Goal: Check status: Check status

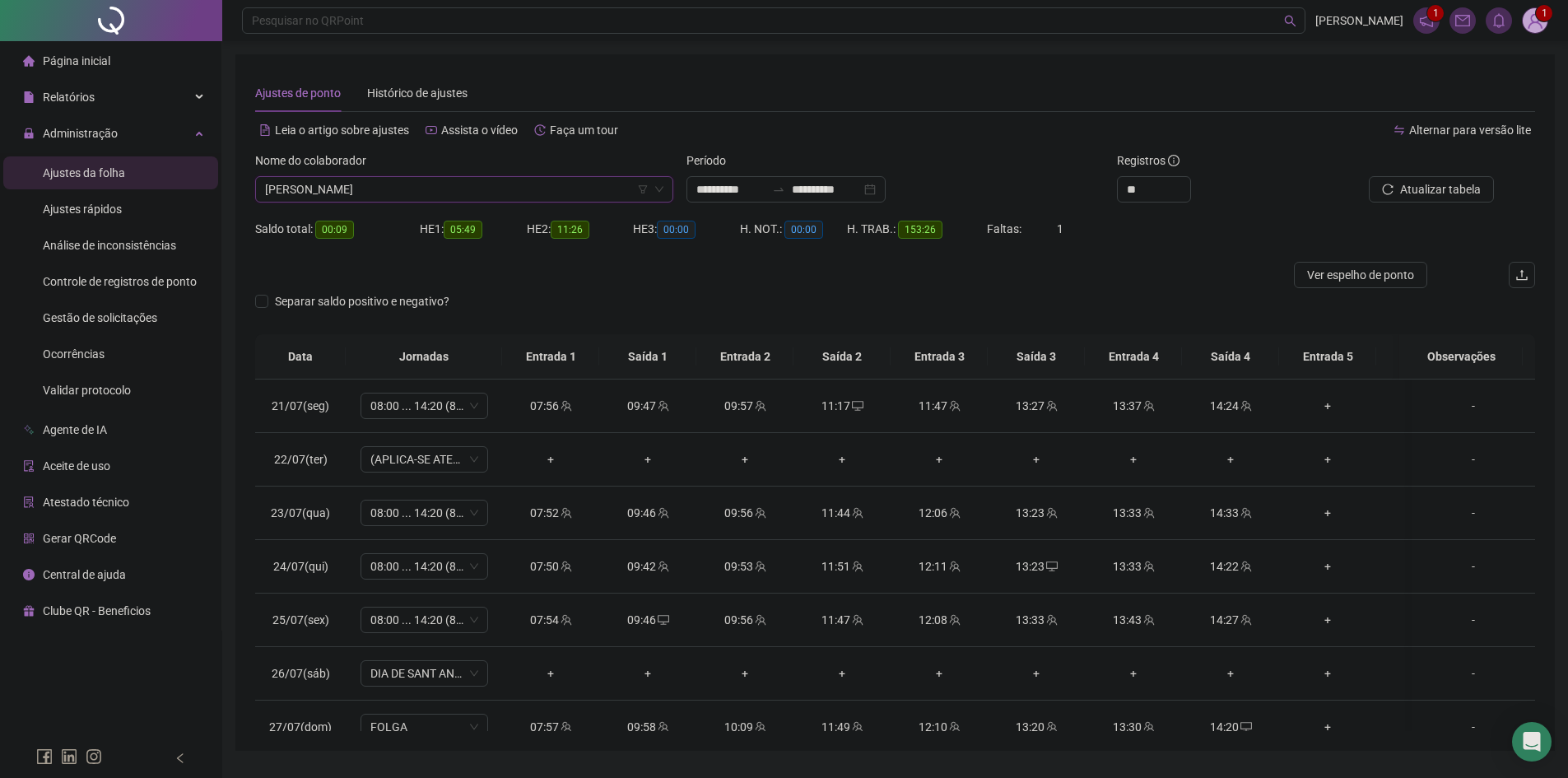
click at [360, 185] on span "[PERSON_NAME]" at bounding box center [464, 188] width 398 height 25
type input "****"
click at [321, 213] on div "CAUA [PERSON_NAME]" at bounding box center [463, 222] width 392 height 18
click at [1418, 181] on span "Buscar registros" at bounding box center [1439, 189] width 84 height 18
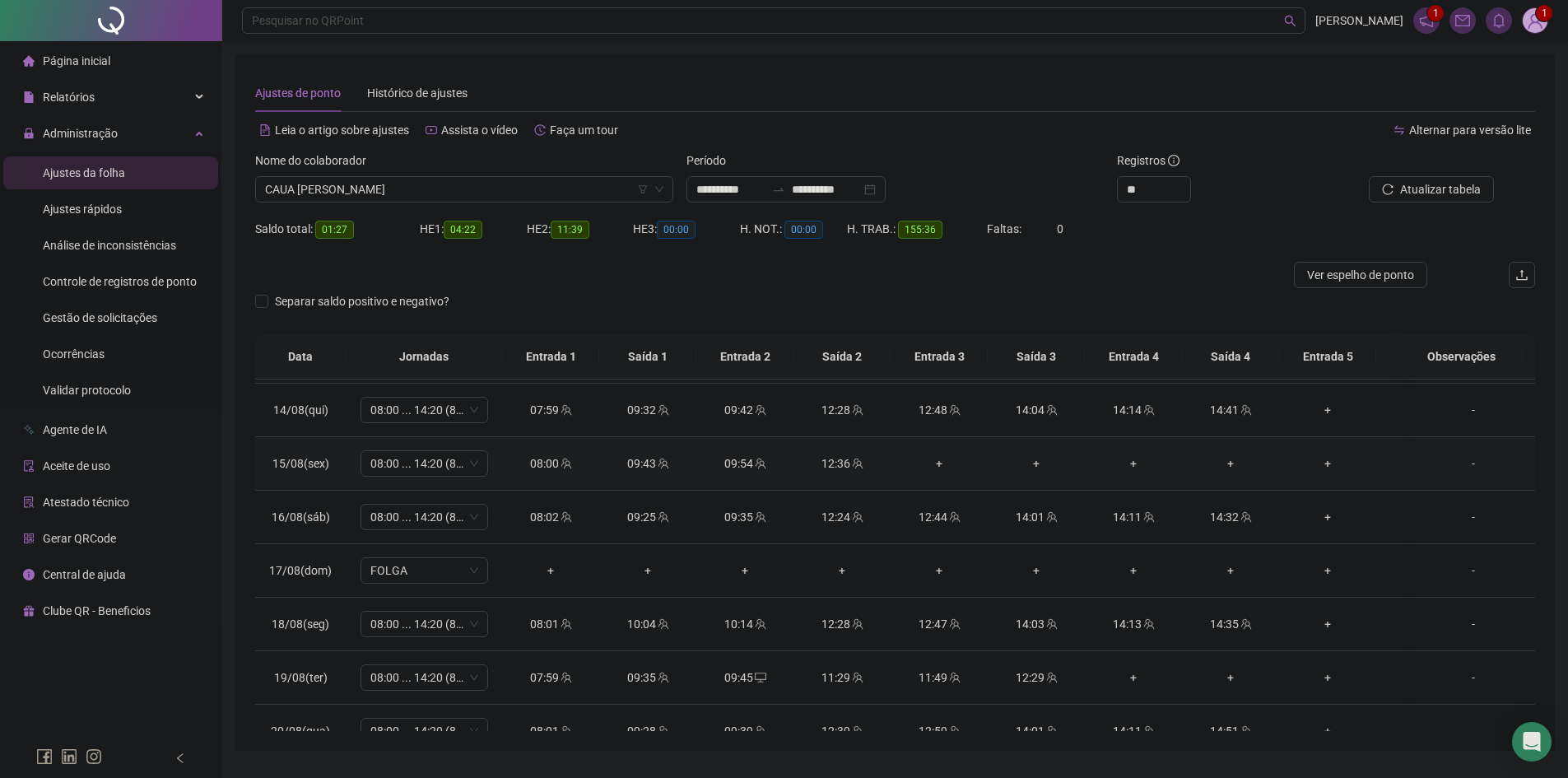
scroll to position [1319, 0]
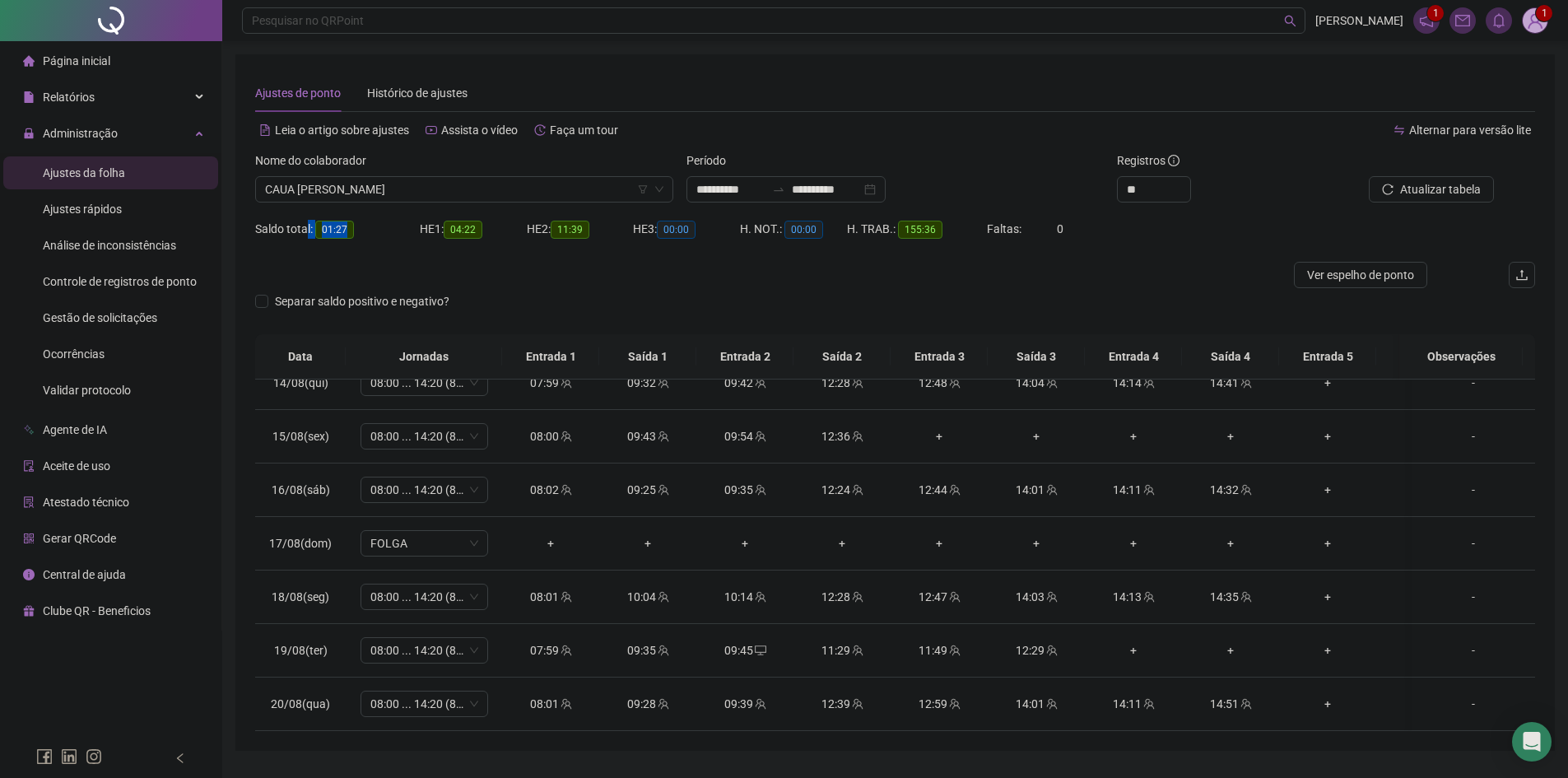
drag, startPoint x: 339, startPoint y: 225, endPoint x: 304, endPoint y: 226, distance: 35.0
click at [304, 226] on div "Saldo total: 01:27" at bounding box center [337, 229] width 165 height 19
click at [529, 290] on div "Separar saldo positivo e negativo?" at bounding box center [895, 311] width 1280 height 46
copy div "Saldo tot"
copy div "Saldo total"
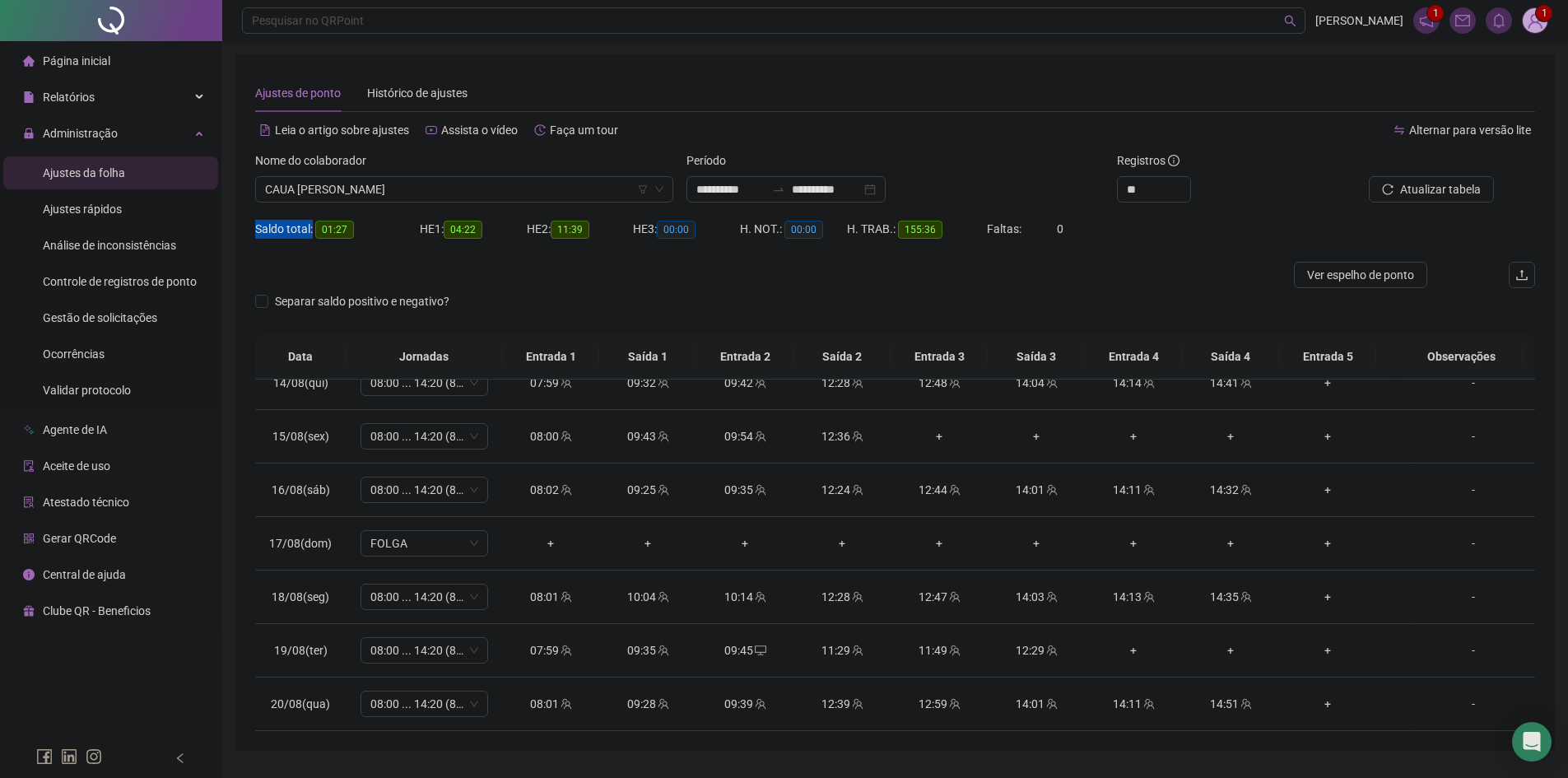
copy div "Saldo total:"
drag, startPoint x: 247, startPoint y: 234, endPoint x: 312, endPoint y: 235, distance: 65.0
click at [312, 235] on div "**********" at bounding box center [895, 402] width 1319 height 696
drag, startPoint x: 406, startPoint y: 190, endPoint x: 413, endPoint y: 221, distance: 31.8
click at [406, 190] on span "CAUA [PERSON_NAME]" at bounding box center [464, 188] width 398 height 25
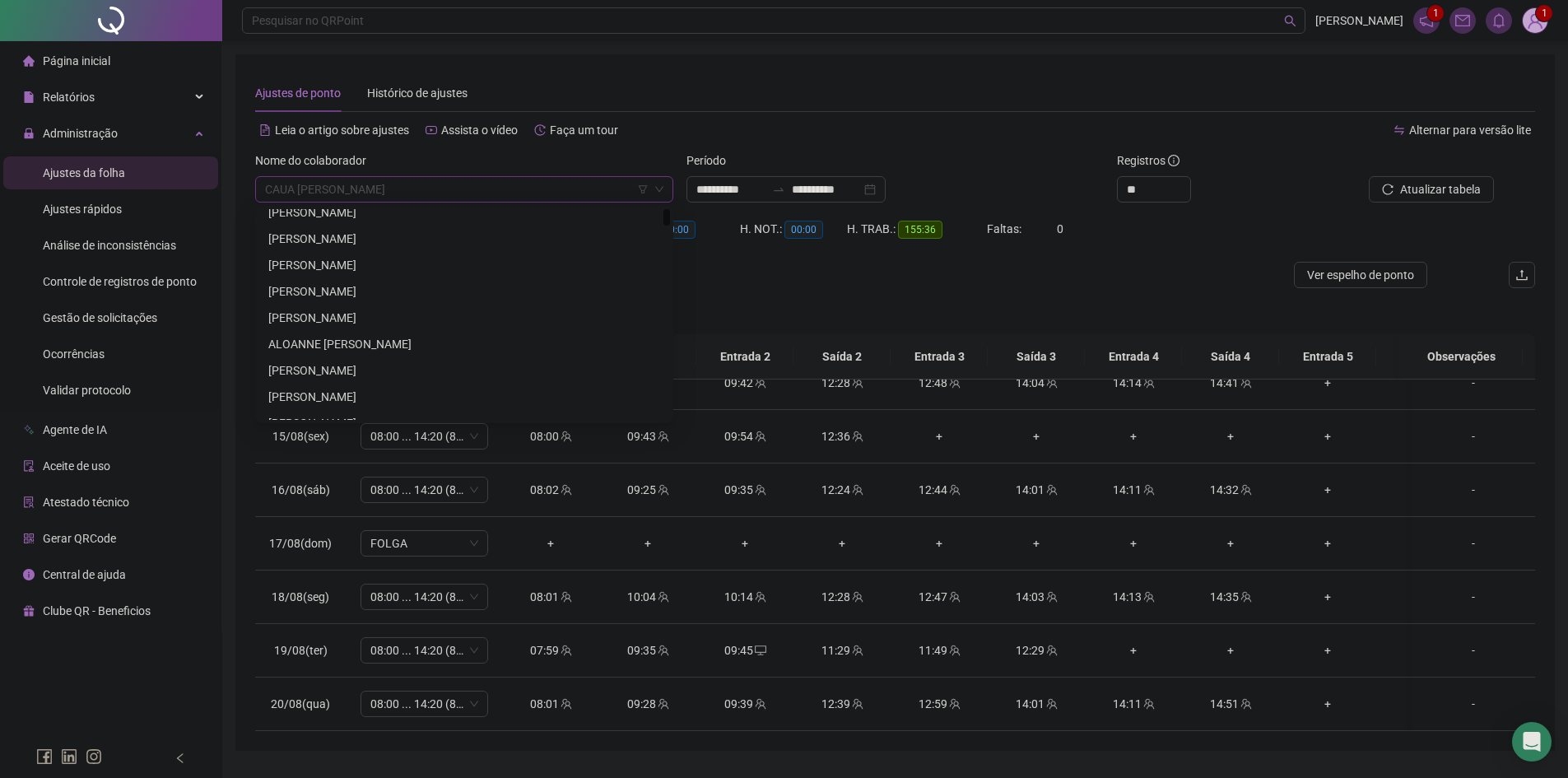
scroll to position [0, 0]
click at [375, 295] on div "[PERSON_NAME]" at bounding box center [463, 301] width 392 height 18
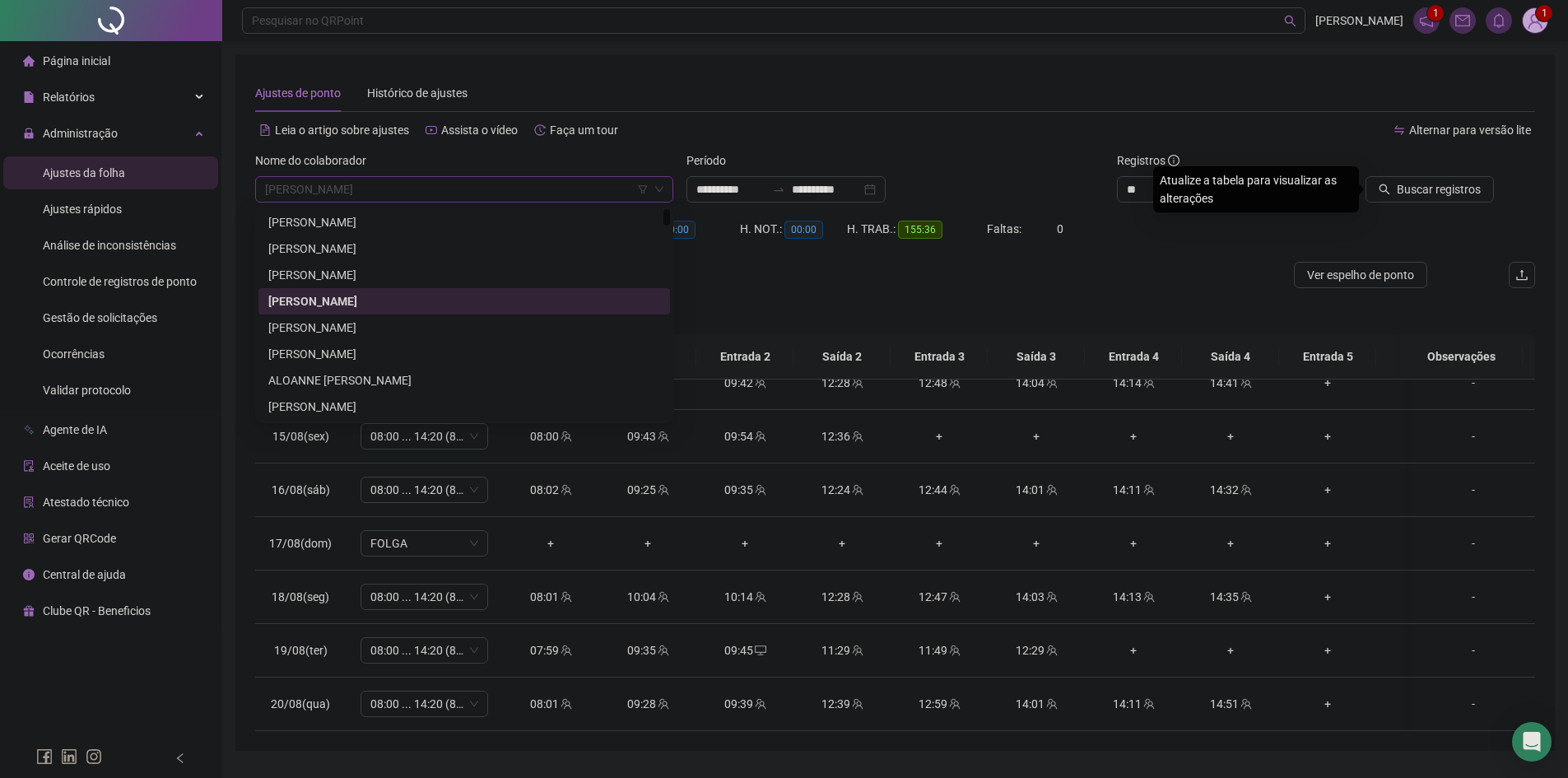
drag, startPoint x: 366, startPoint y: 193, endPoint x: 277, endPoint y: 196, distance: 89.1
click at [277, 196] on span "[PERSON_NAME]" at bounding box center [464, 188] width 398 height 25
click at [710, 258] on div "HE 3: 00:00" at bounding box center [686, 239] width 107 height 46
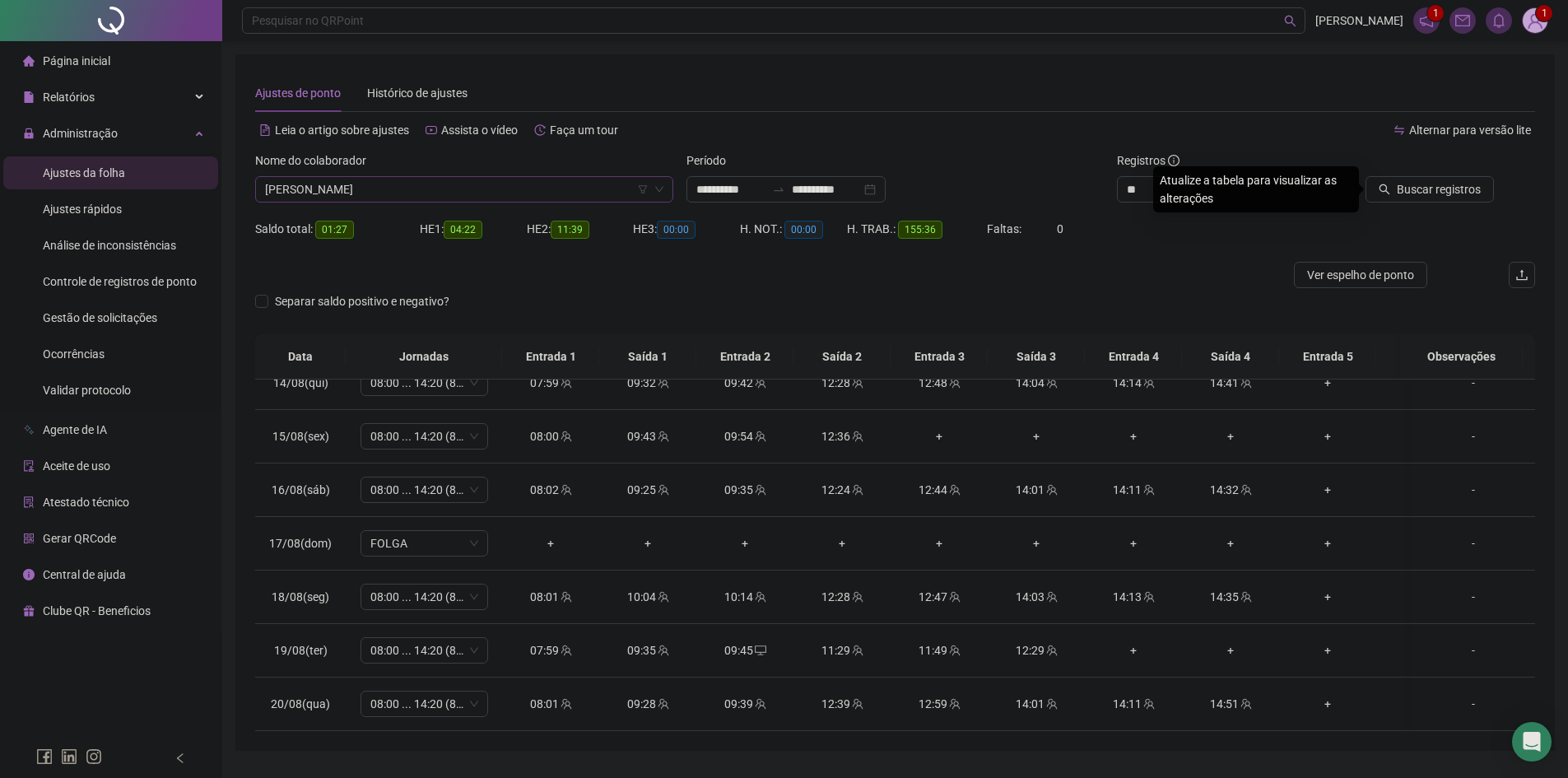
click at [313, 190] on span "[PERSON_NAME]" at bounding box center [464, 188] width 398 height 25
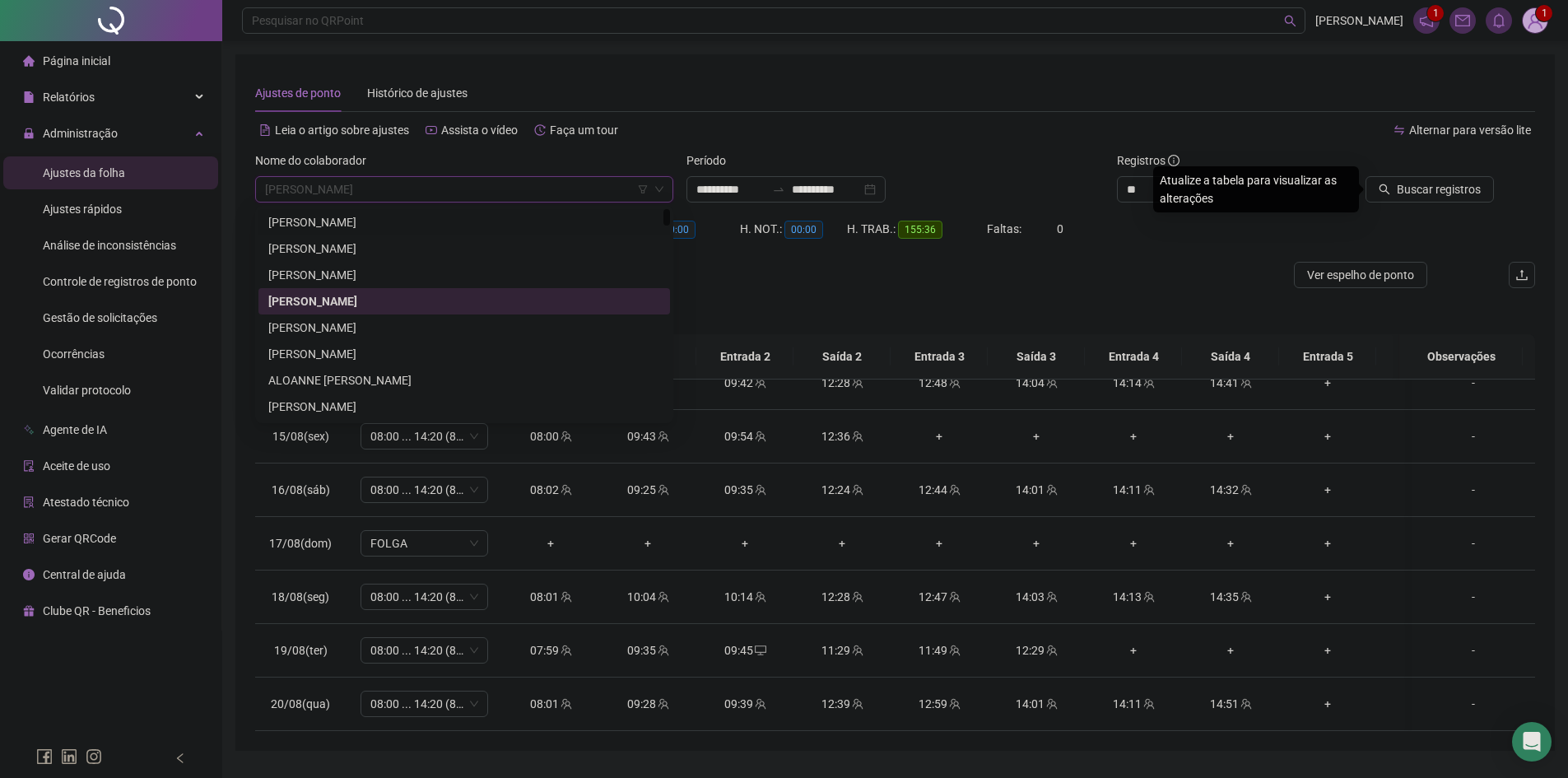
click at [342, 216] on div "[PERSON_NAME]" at bounding box center [463, 222] width 392 height 18
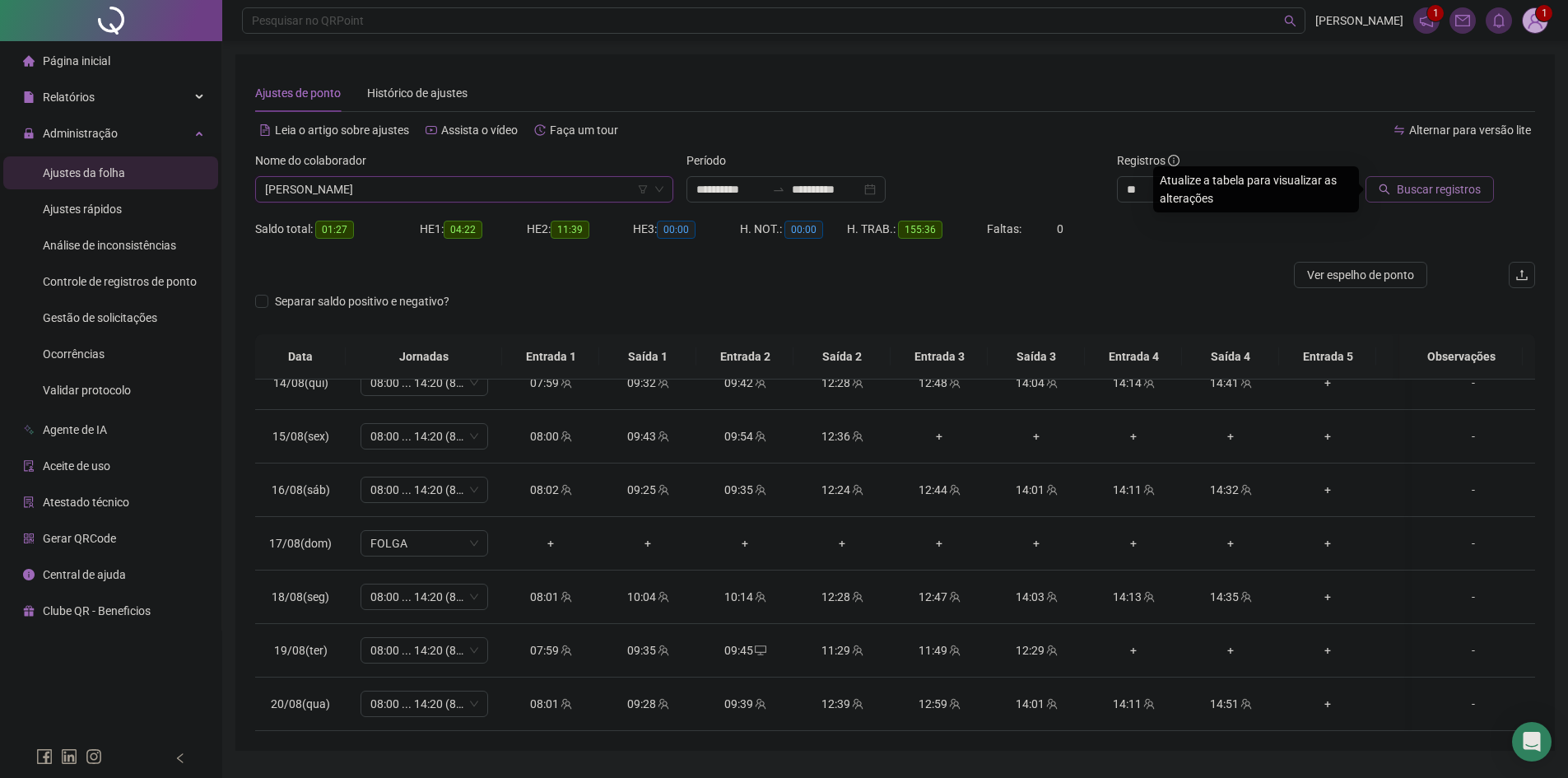
click at [1422, 185] on span "Buscar registros" at bounding box center [1439, 189] width 84 height 18
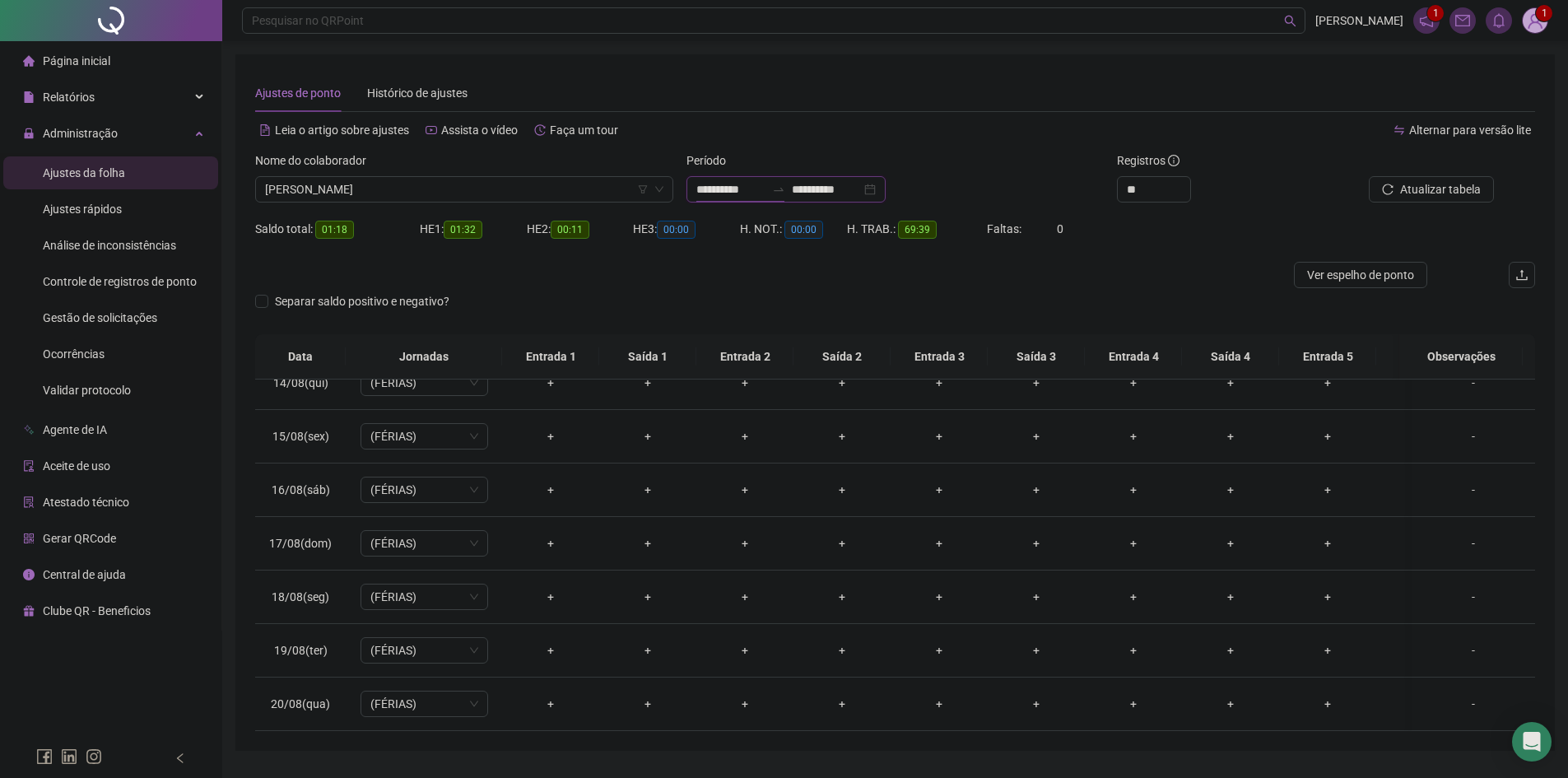
drag, startPoint x: 696, startPoint y: 189, endPoint x: 766, endPoint y: 188, distance: 70.0
click at [765, 188] on input "**********" at bounding box center [731, 189] width 69 height 18
drag, startPoint x: 338, startPoint y: 232, endPoint x: 318, endPoint y: 230, distance: 20.1
click at [318, 230] on span "01:18" at bounding box center [334, 230] width 38 height 18
click at [454, 271] on div at bounding box center [735, 274] width 960 height 27
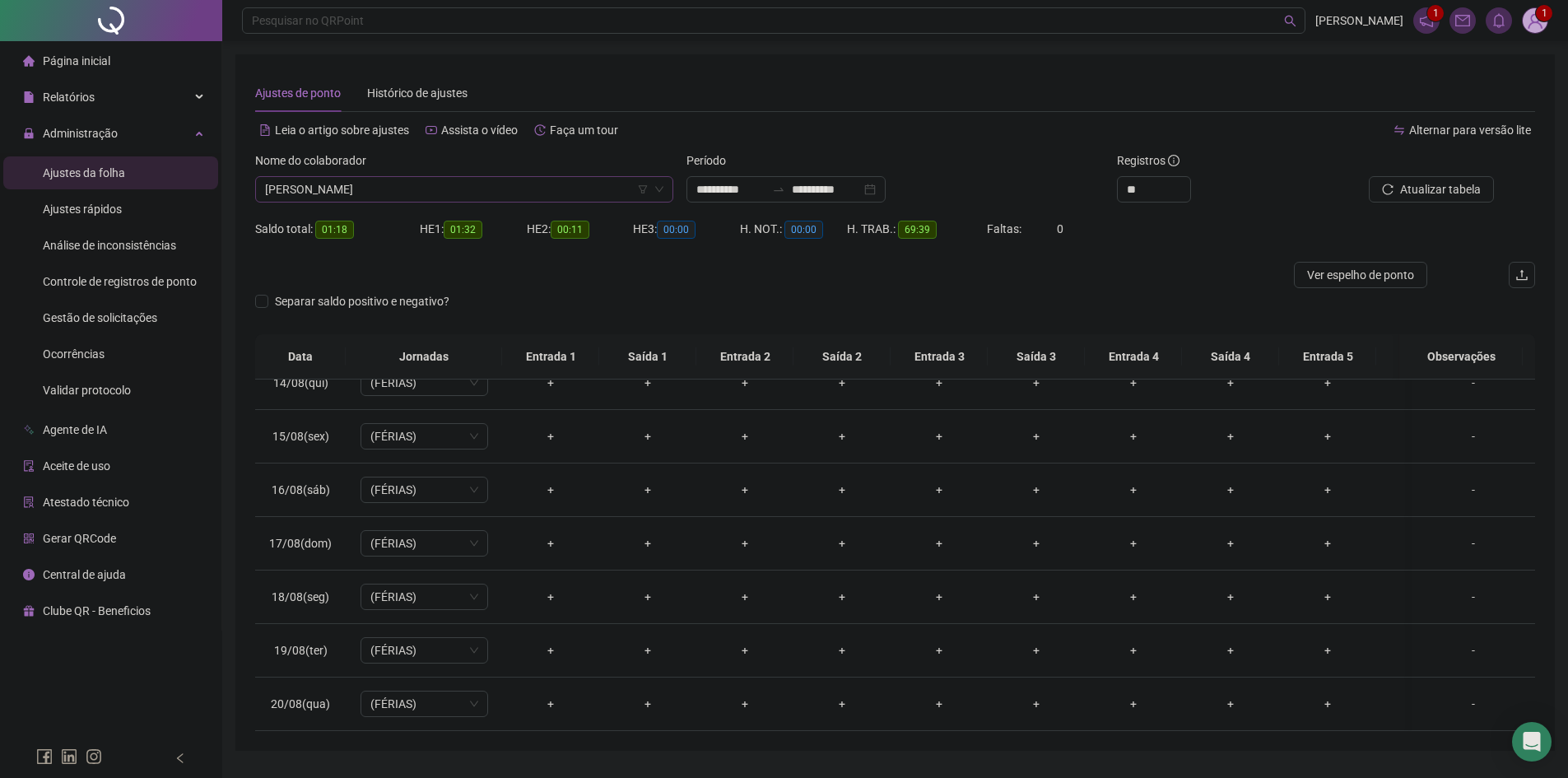
click at [362, 190] on span "[PERSON_NAME]" at bounding box center [464, 188] width 398 height 25
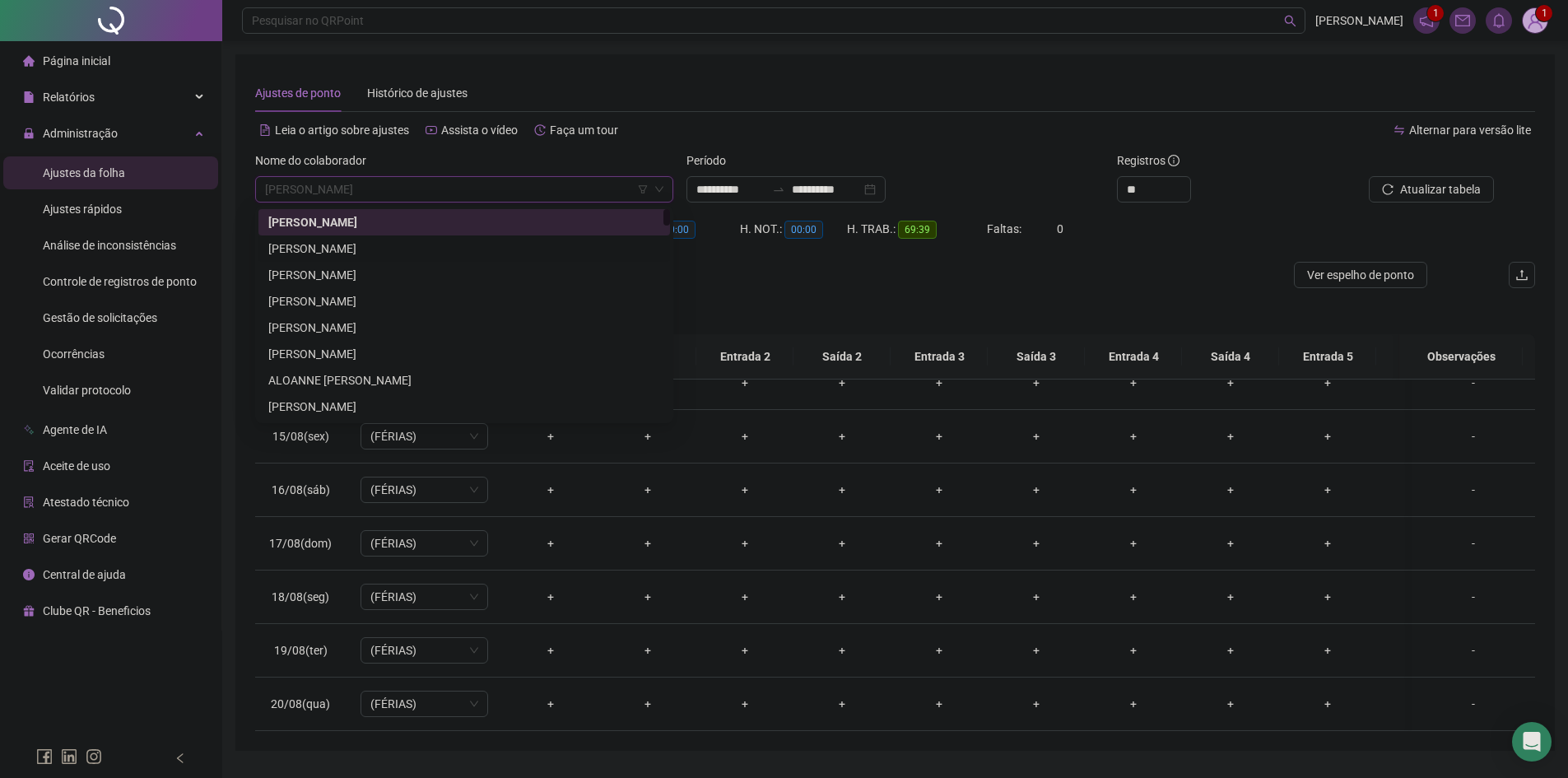
click at [336, 250] on div "[PERSON_NAME]" at bounding box center [463, 248] width 392 height 18
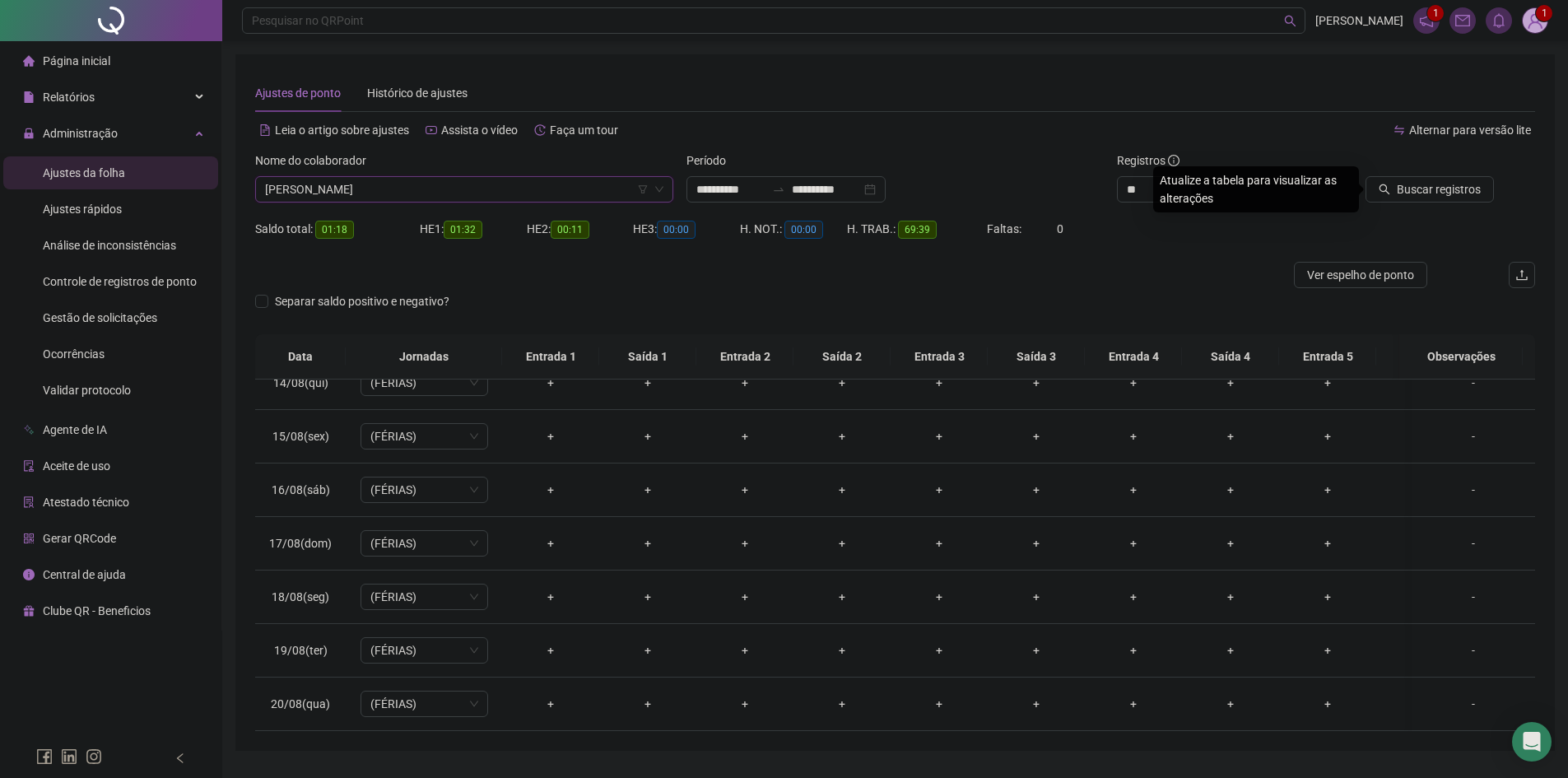
click at [317, 188] on span "[PERSON_NAME]" at bounding box center [464, 188] width 398 height 25
click at [970, 268] on div at bounding box center [735, 274] width 960 height 27
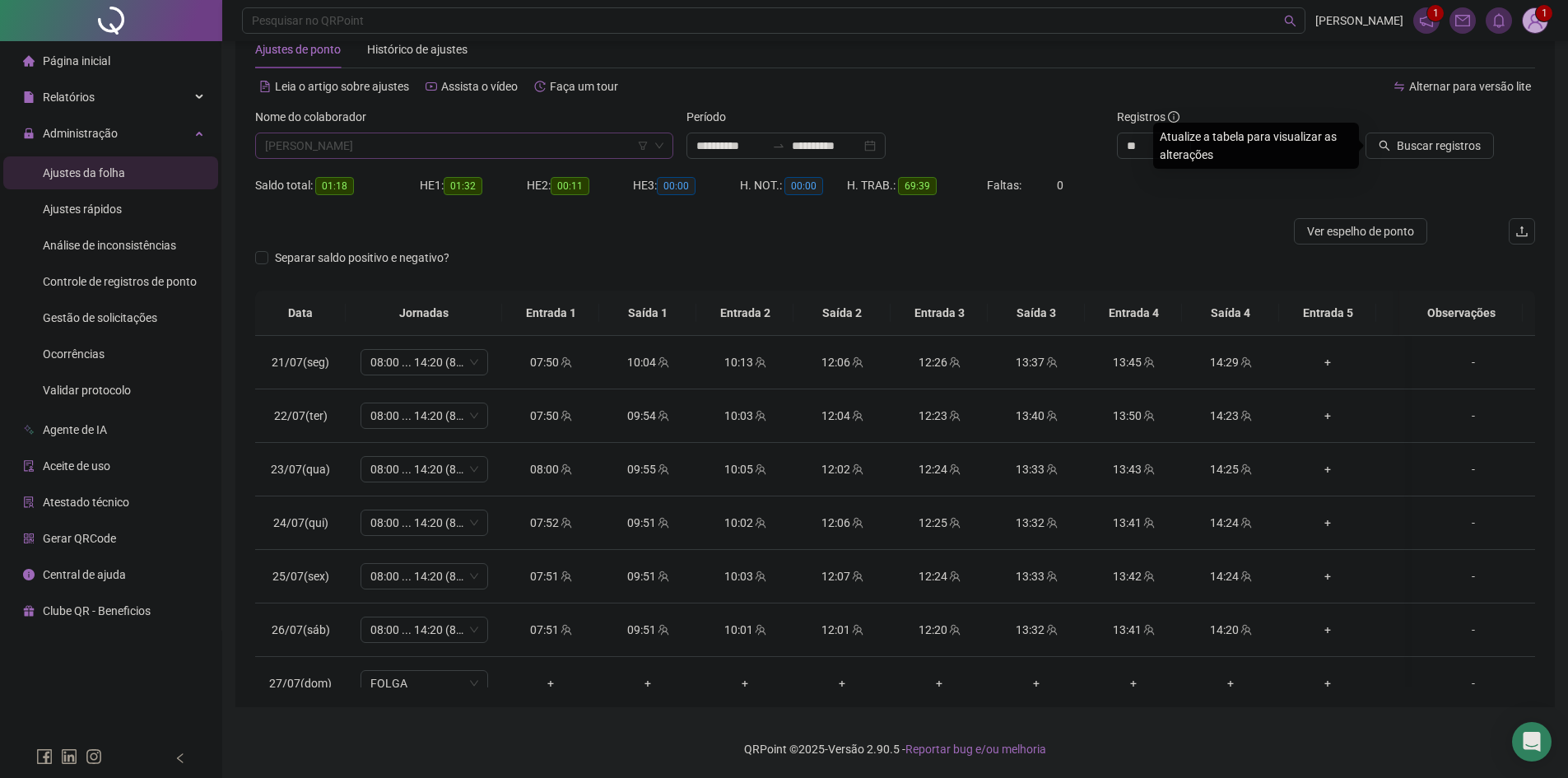
click at [374, 147] on span "[PERSON_NAME]" at bounding box center [464, 145] width 398 height 25
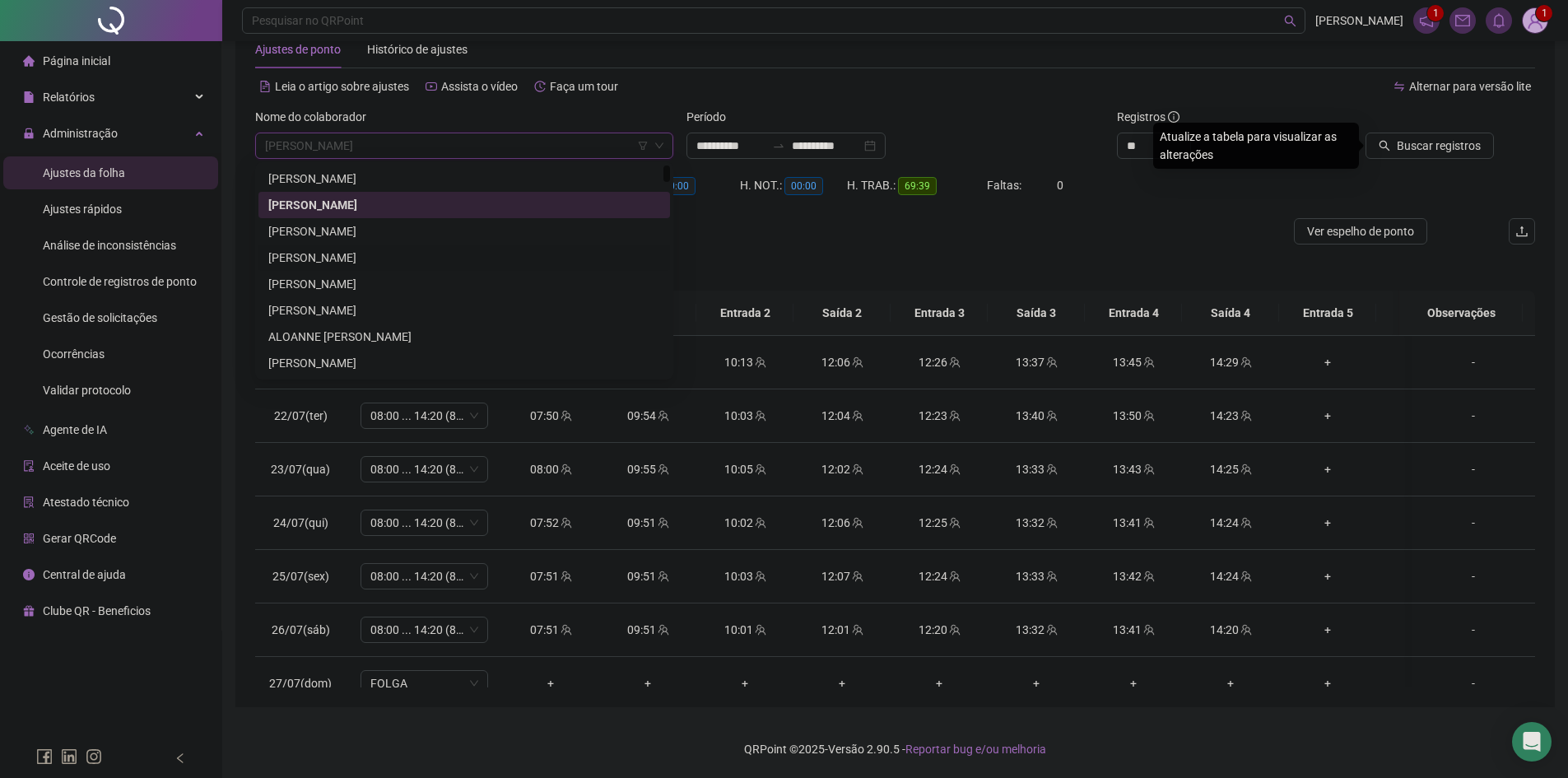
click at [344, 253] on div "[PERSON_NAME]" at bounding box center [463, 257] width 392 height 18
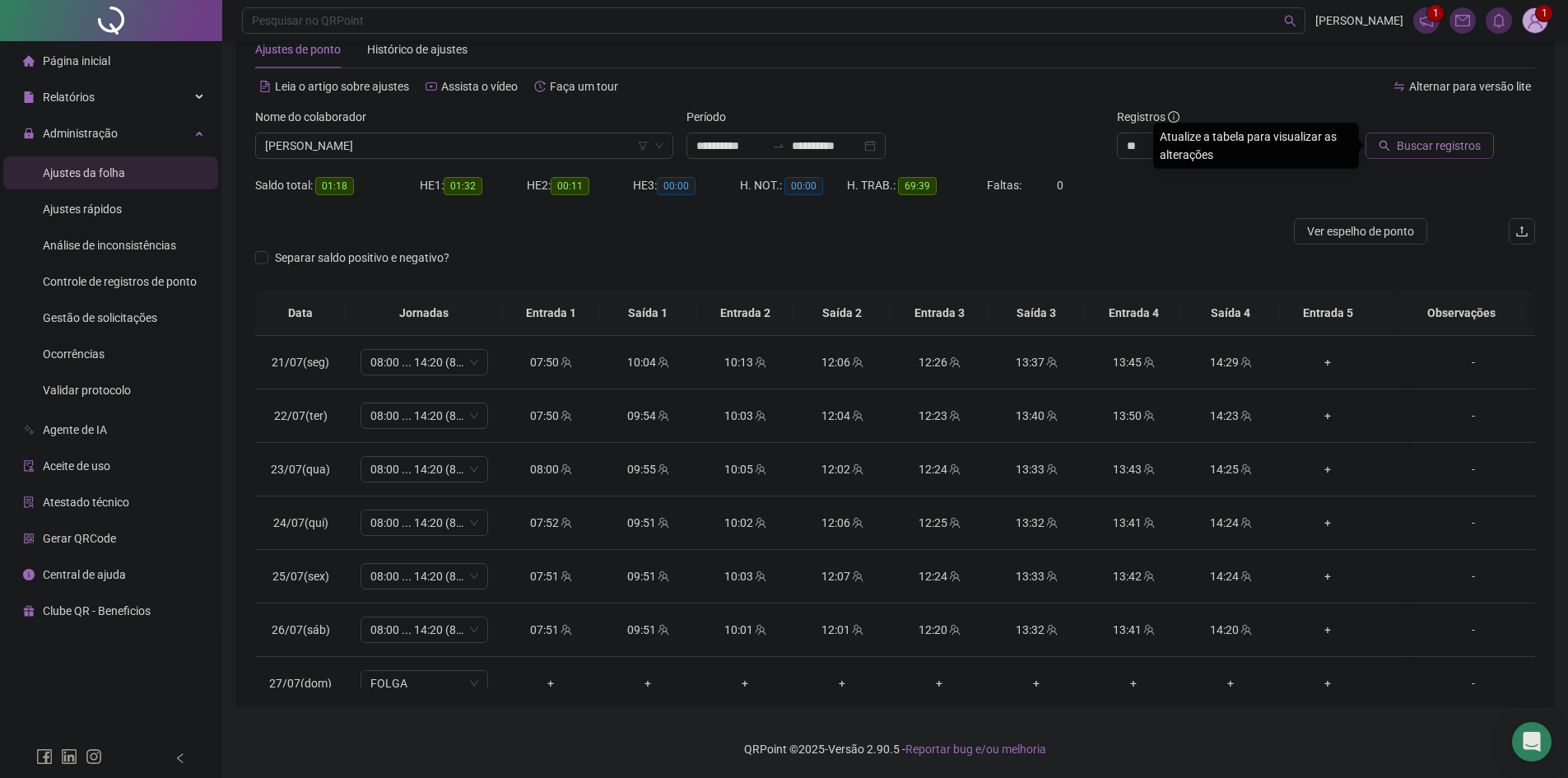
click at [1397, 145] on button "Buscar registros" at bounding box center [1430, 145] width 128 height 27
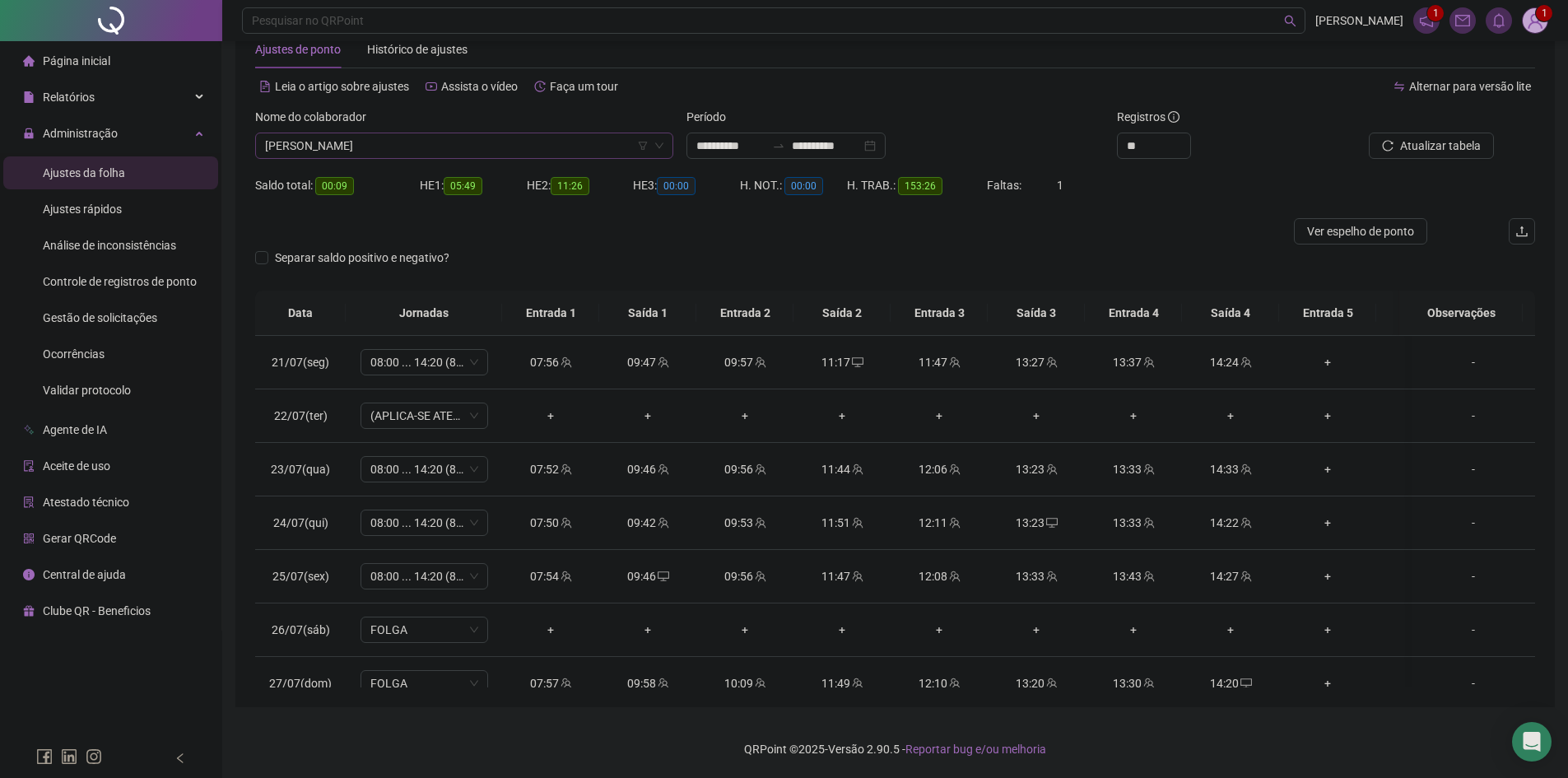
click at [401, 155] on span "[PERSON_NAME]" at bounding box center [464, 145] width 398 height 25
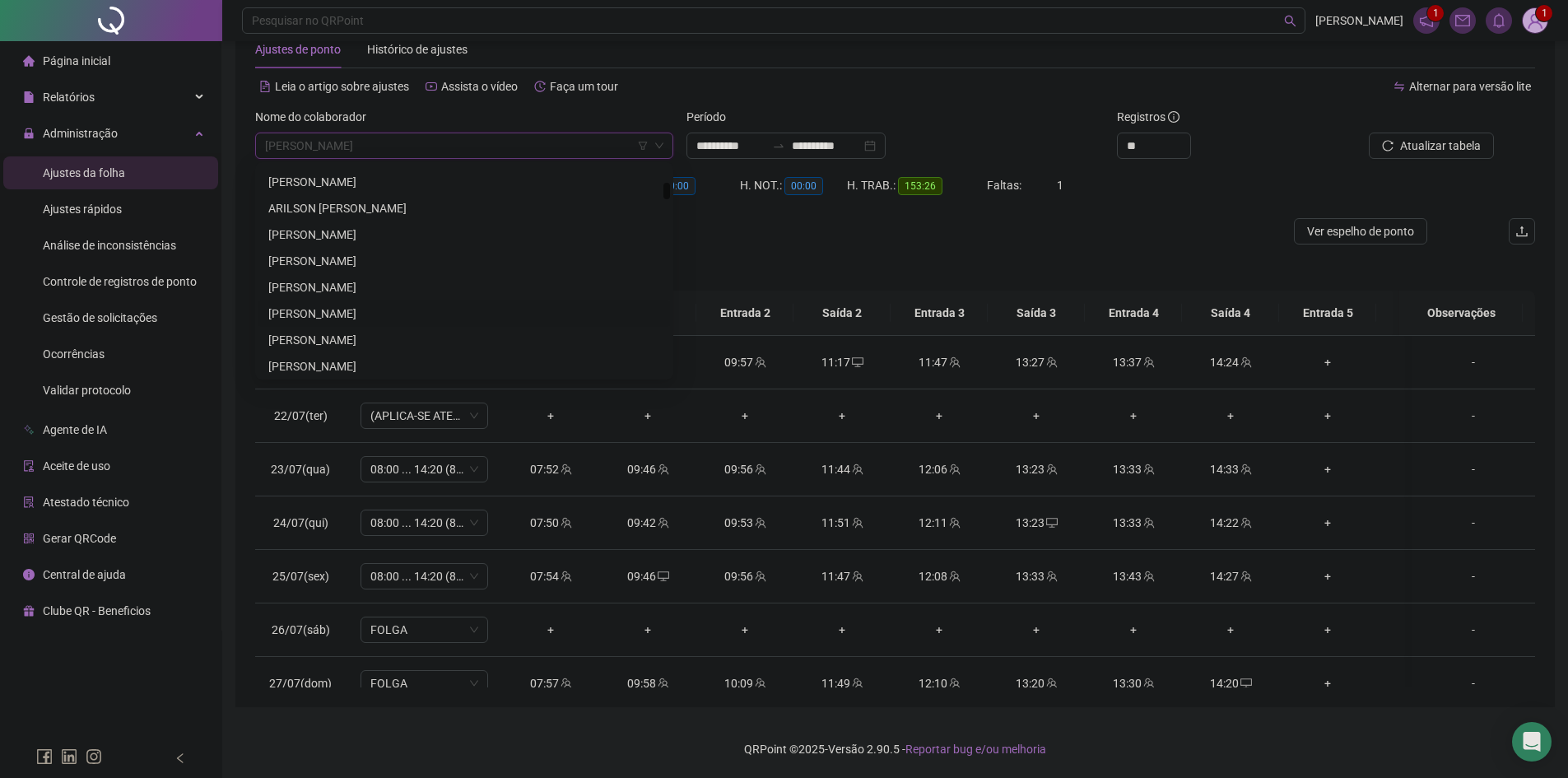
scroll to position [494, 0]
click at [310, 197] on div "[PERSON_NAME]" at bounding box center [463, 184] width 411 height 27
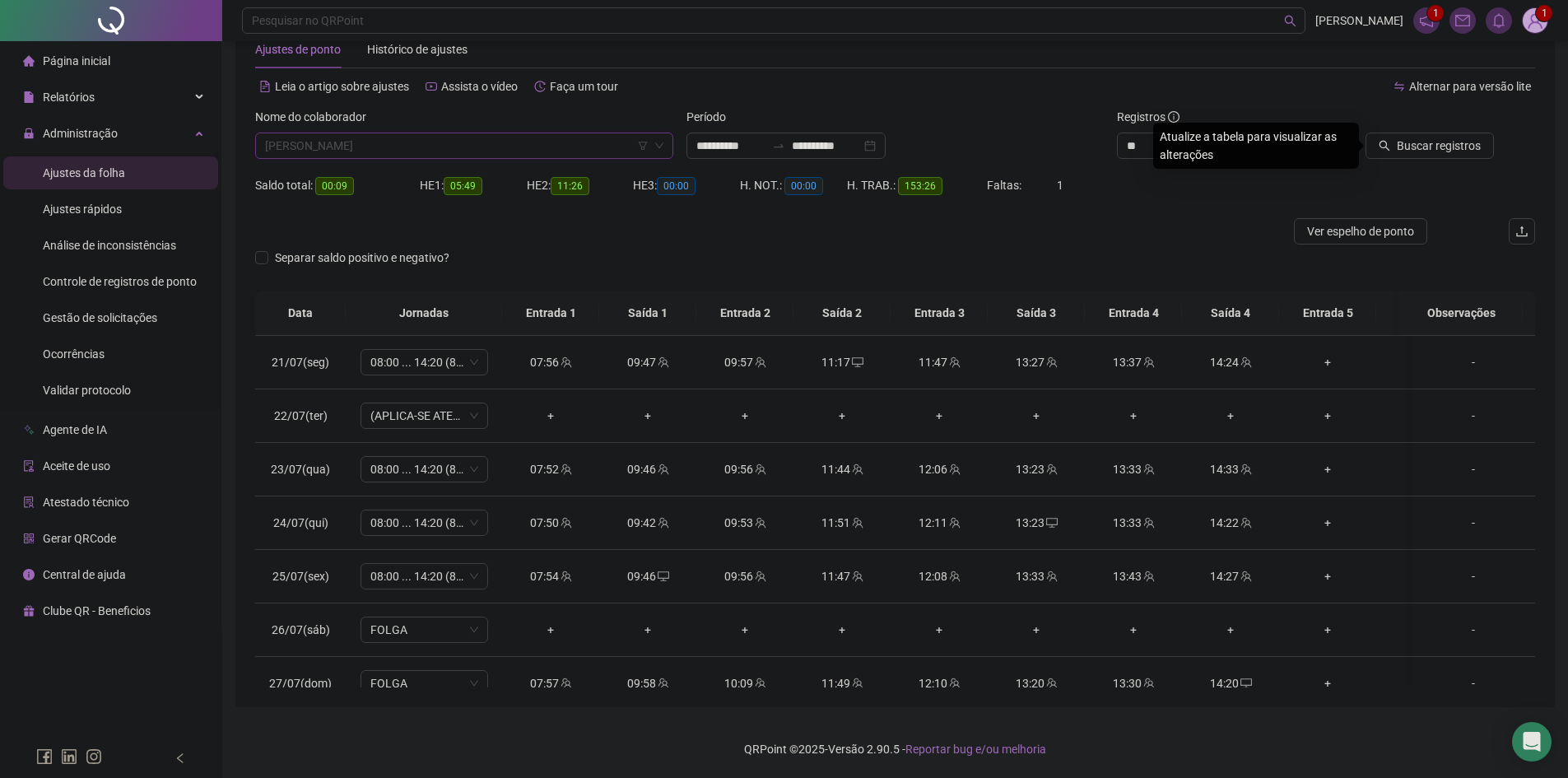
click at [318, 133] on span "[PERSON_NAME]" at bounding box center [464, 145] width 398 height 25
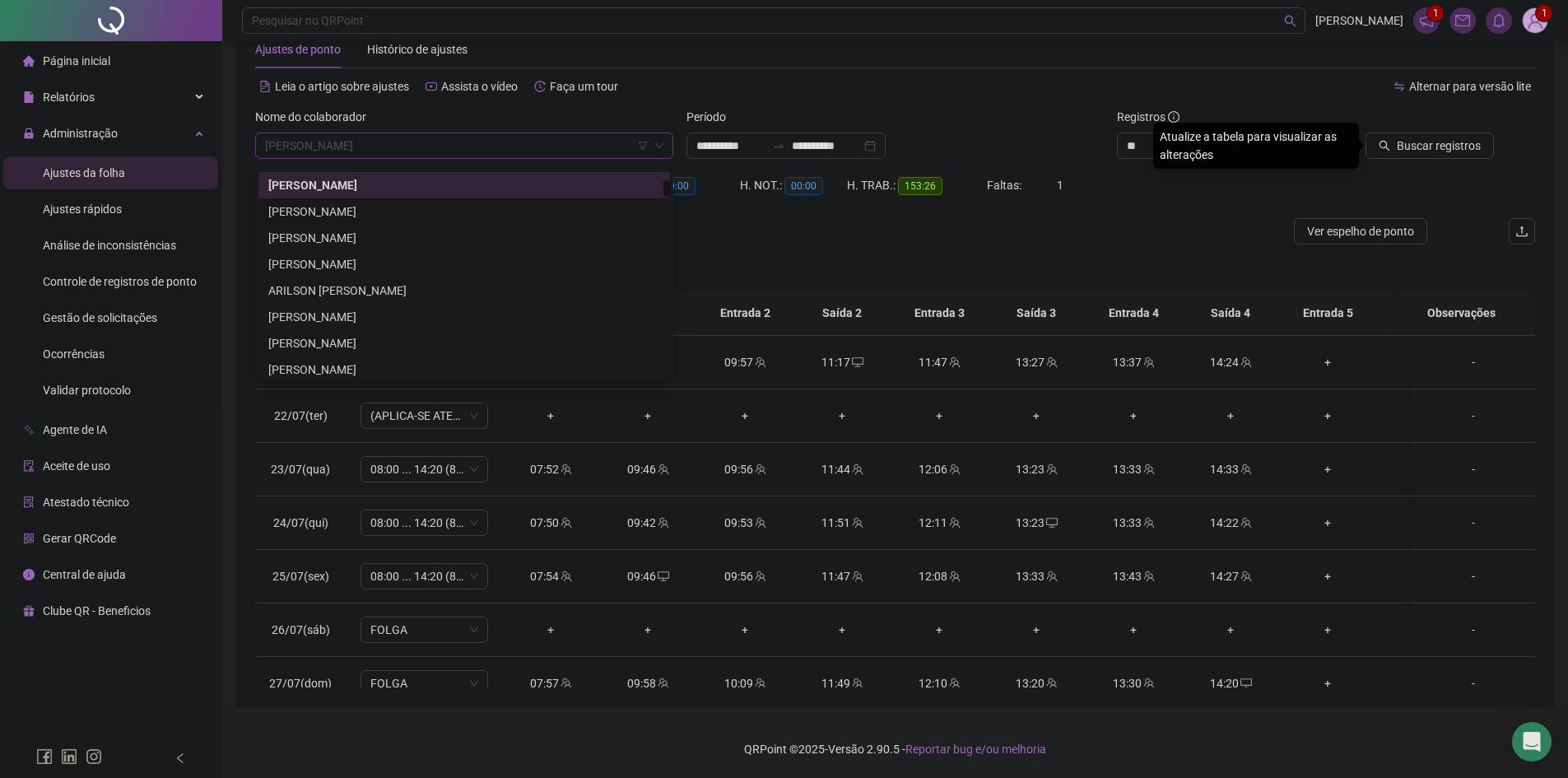
click at [316, 202] on div "[PERSON_NAME]" at bounding box center [463, 211] width 392 height 18
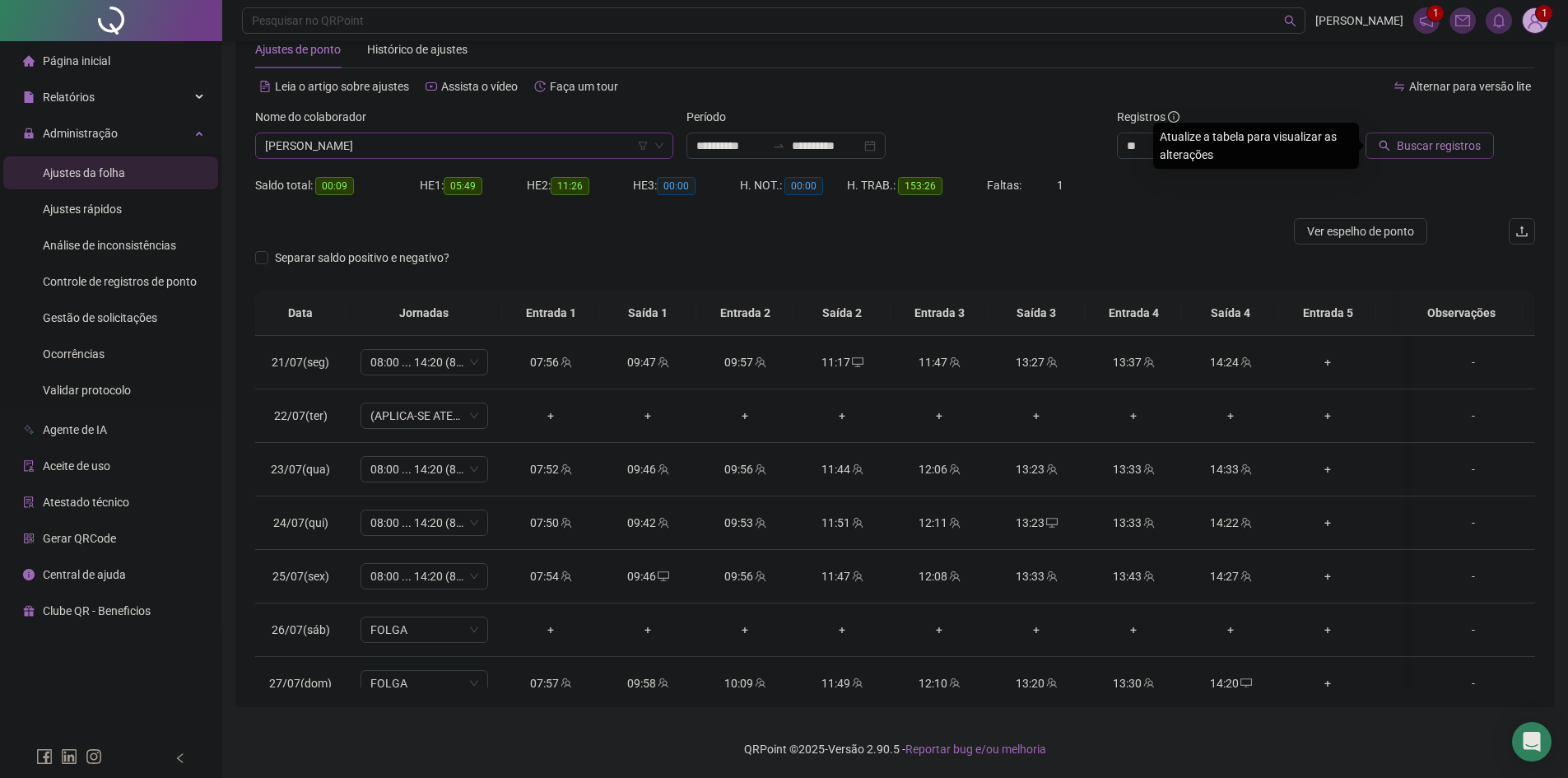
click at [1419, 148] on span "Buscar registros" at bounding box center [1439, 146] width 84 height 18
click at [287, 156] on span "[PERSON_NAME]" at bounding box center [464, 145] width 398 height 25
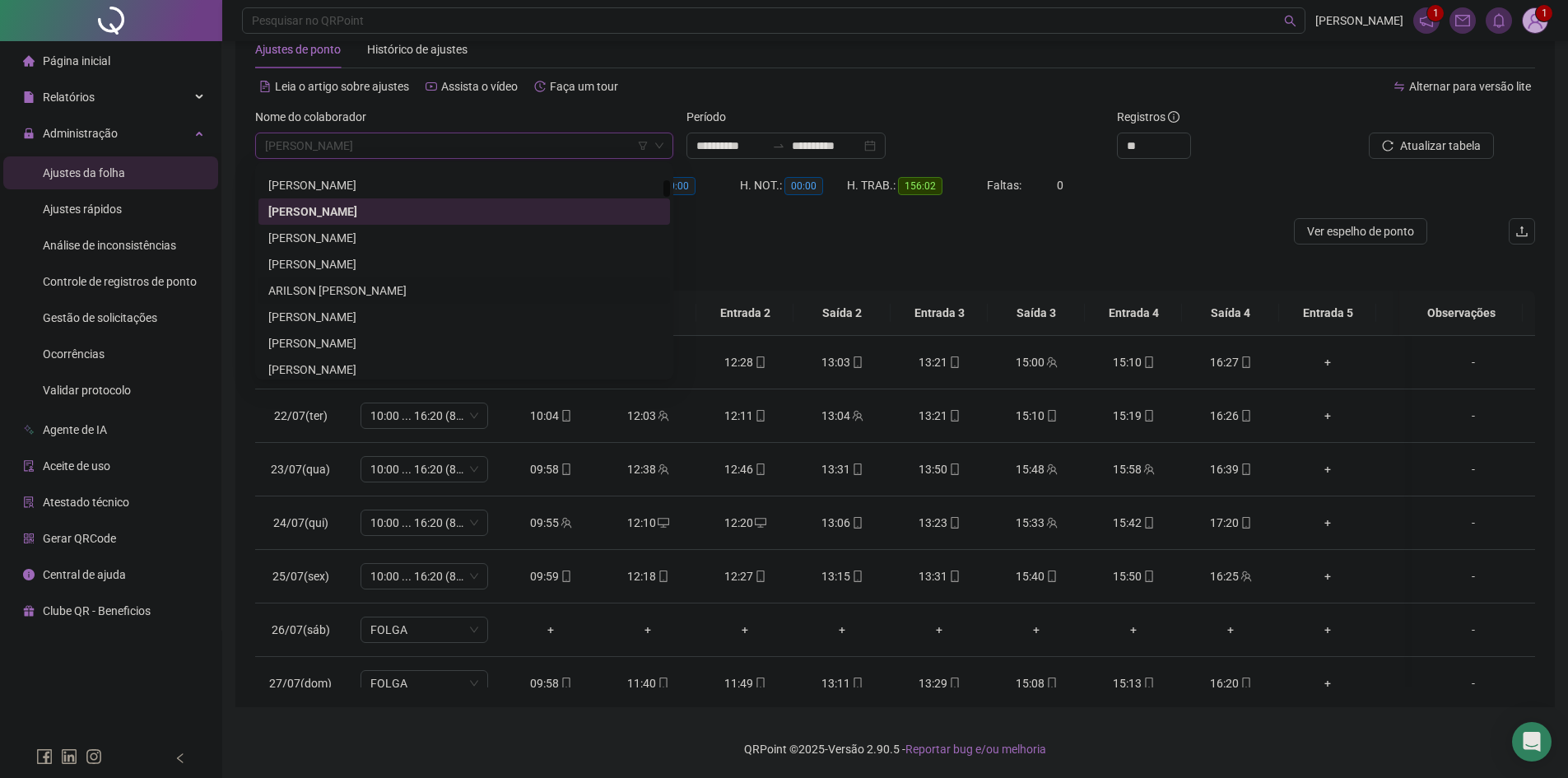
click at [318, 291] on div "ARILSON [PERSON_NAME]" at bounding box center [463, 290] width 392 height 18
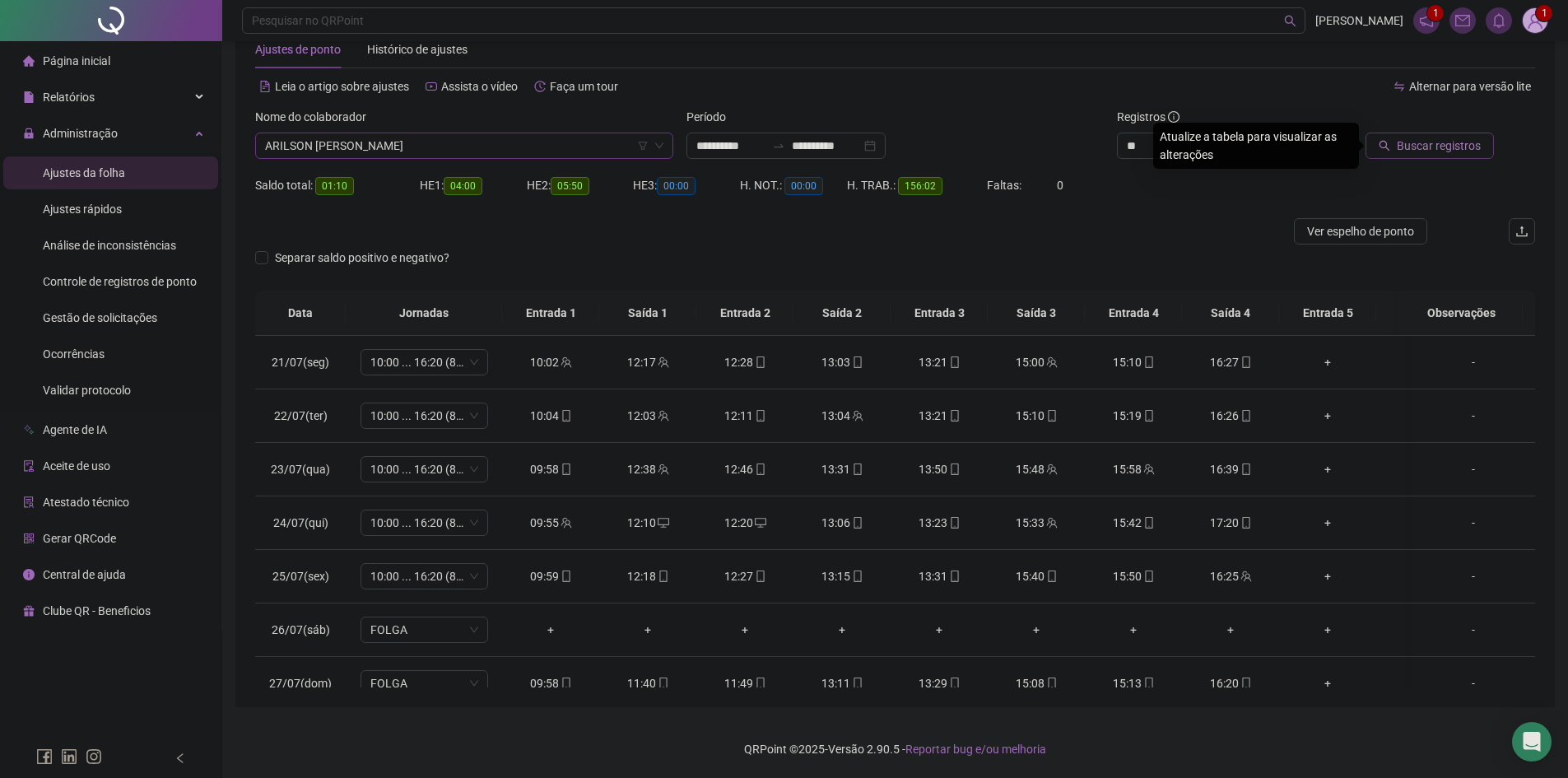
click at [1443, 146] on span "Buscar registros" at bounding box center [1439, 146] width 84 height 18
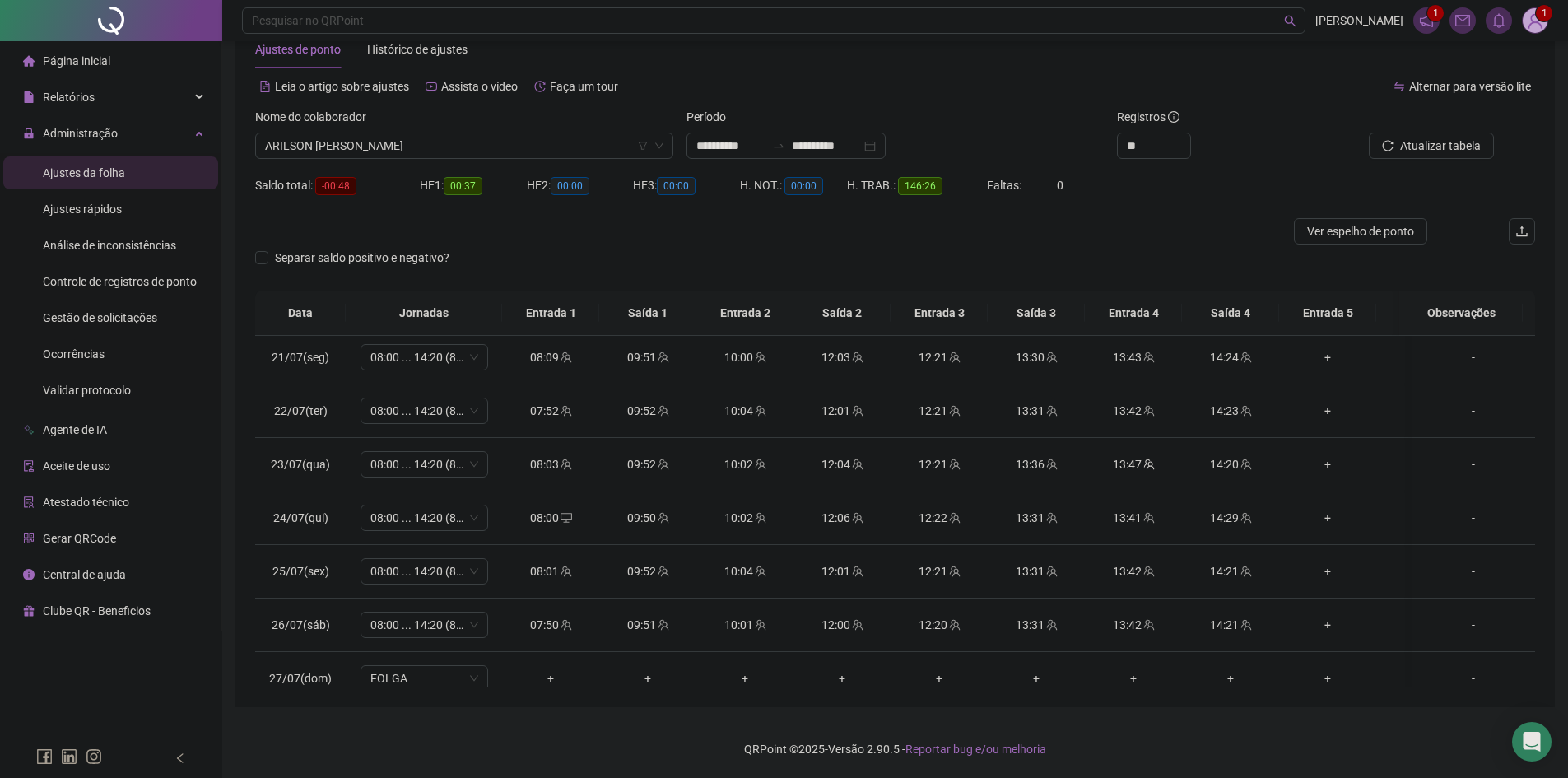
scroll to position [0, 0]
click at [377, 151] on span "ARILSON [PERSON_NAME]" at bounding box center [464, 145] width 398 height 25
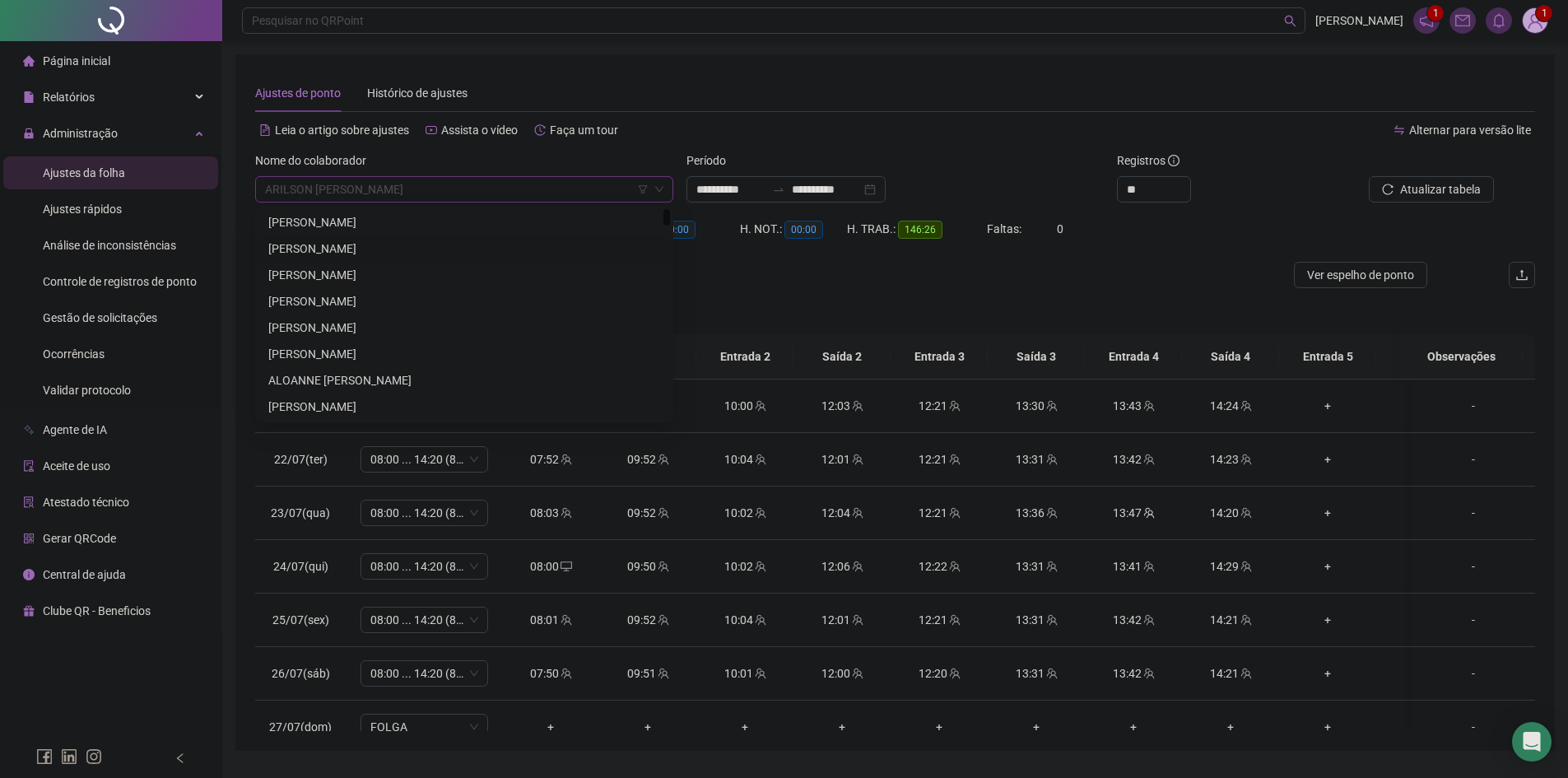
click at [352, 225] on div "[PERSON_NAME]" at bounding box center [463, 222] width 392 height 18
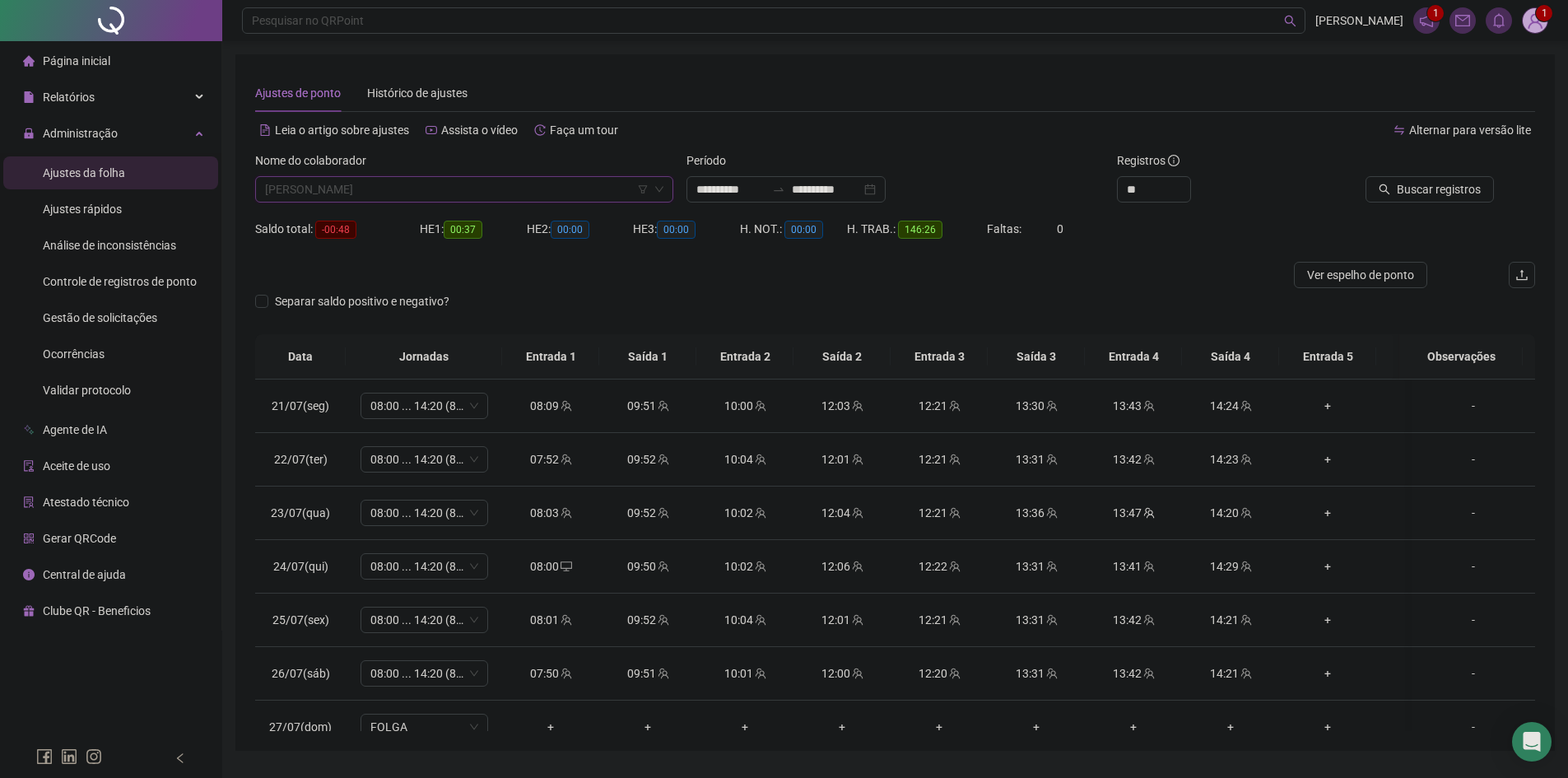
click at [359, 191] on span "[PERSON_NAME]" at bounding box center [464, 188] width 398 height 25
click at [764, 293] on div "Separar saldo positivo e negativo?" at bounding box center [895, 311] width 1280 height 46
click at [1419, 191] on span "Buscar registros" at bounding box center [1439, 189] width 84 height 18
click at [439, 187] on span "[PERSON_NAME]" at bounding box center [464, 188] width 398 height 25
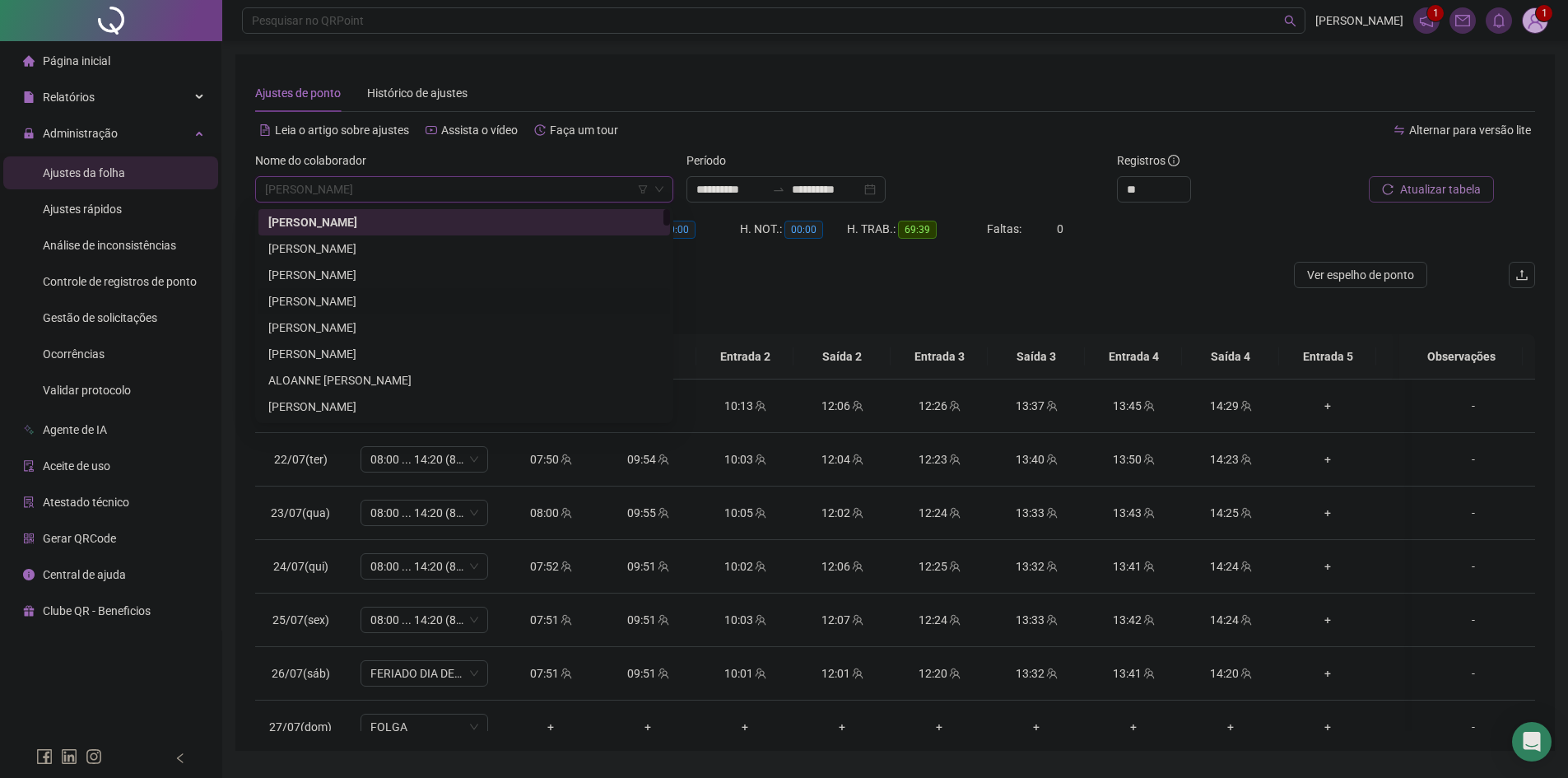
click at [386, 297] on div "[PERSON_NAME]" at bounding box center [463, 301] width 392 height 18
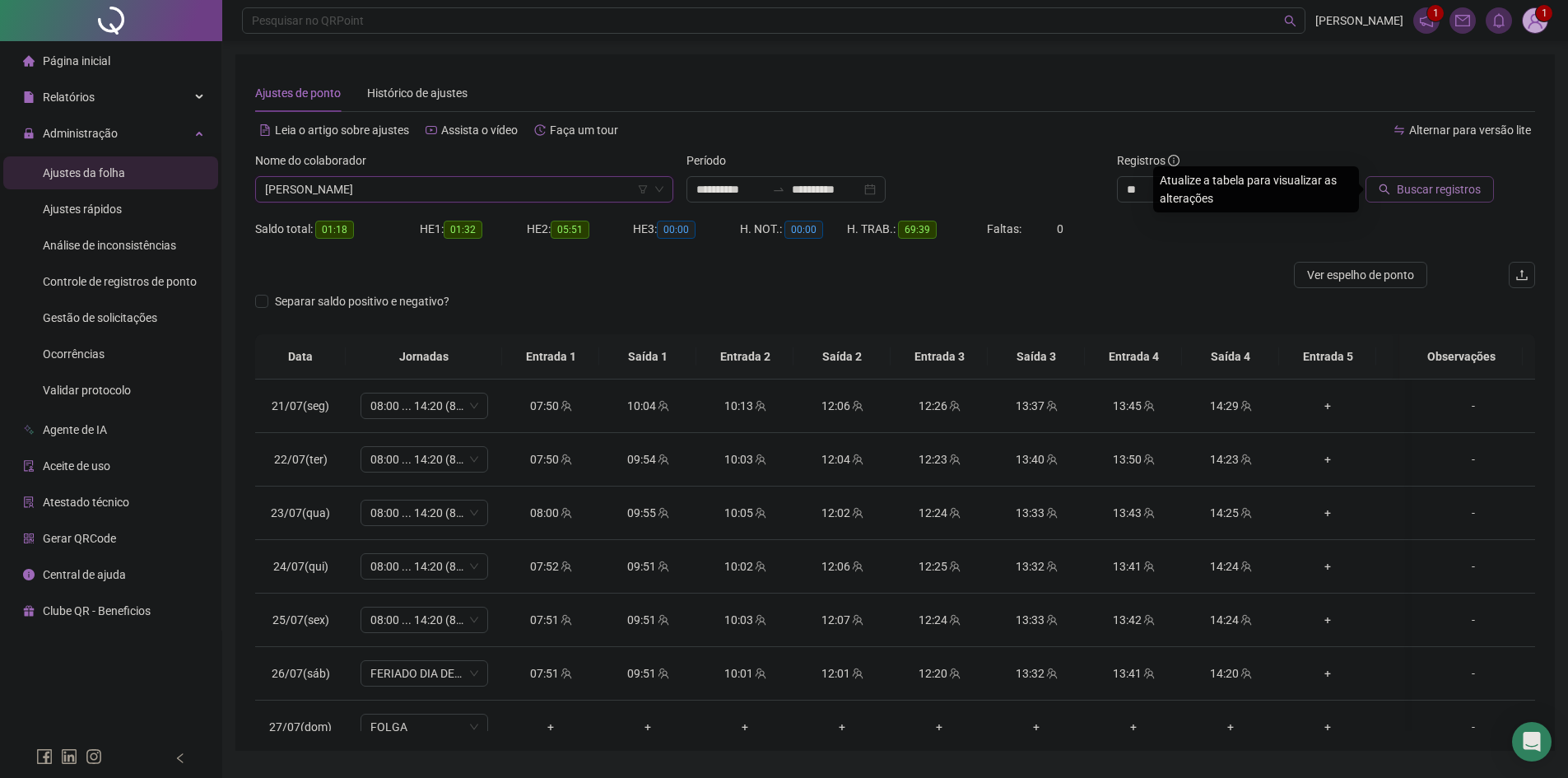
click at [1452, 190] on span "Buscar registros" at bounding box center [1439, 189] width 84 height 18
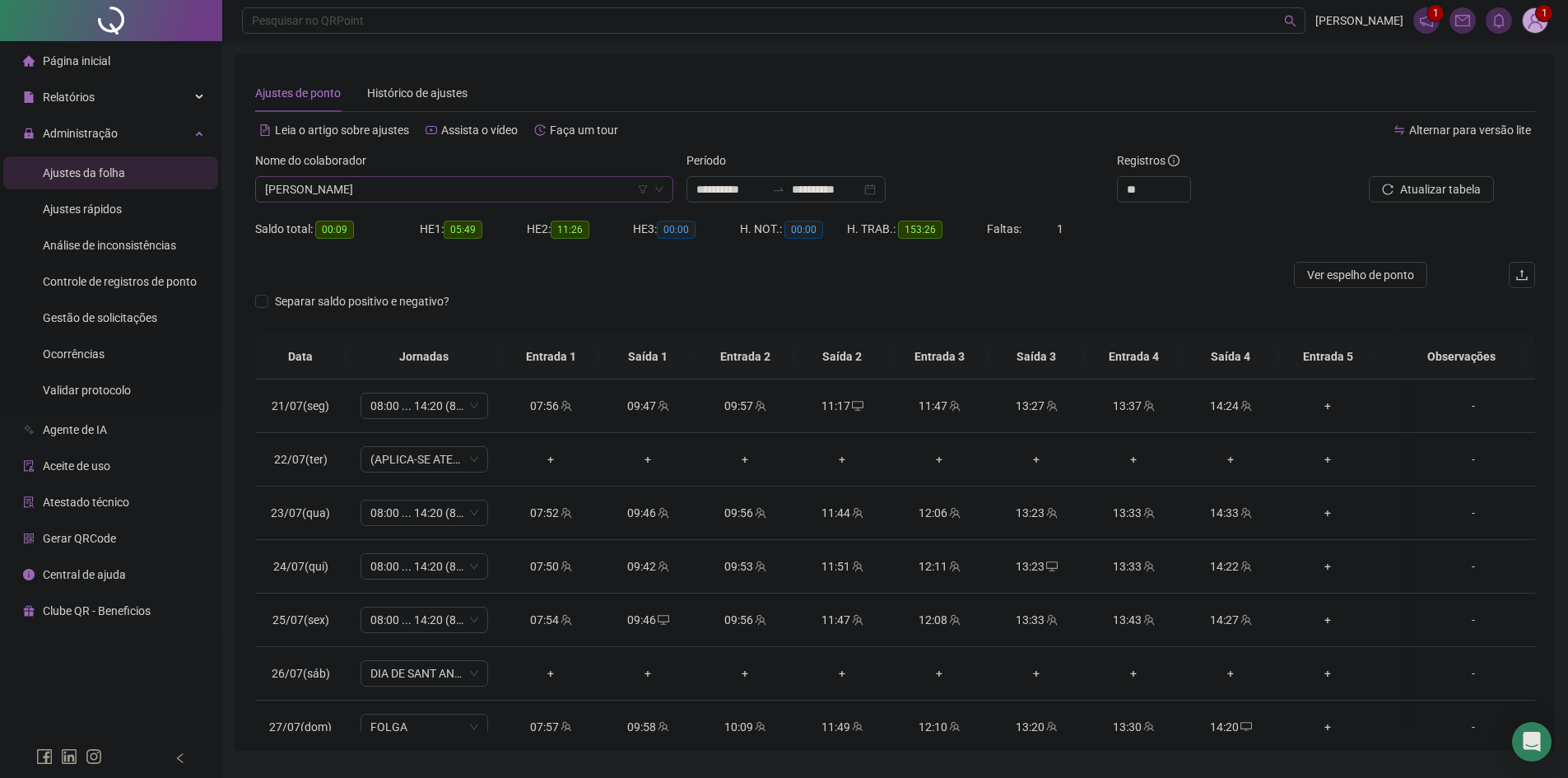
click at [438, 192] on span "[PERSON_NAME]" at bounding box center [464, 188] width 398 height 25
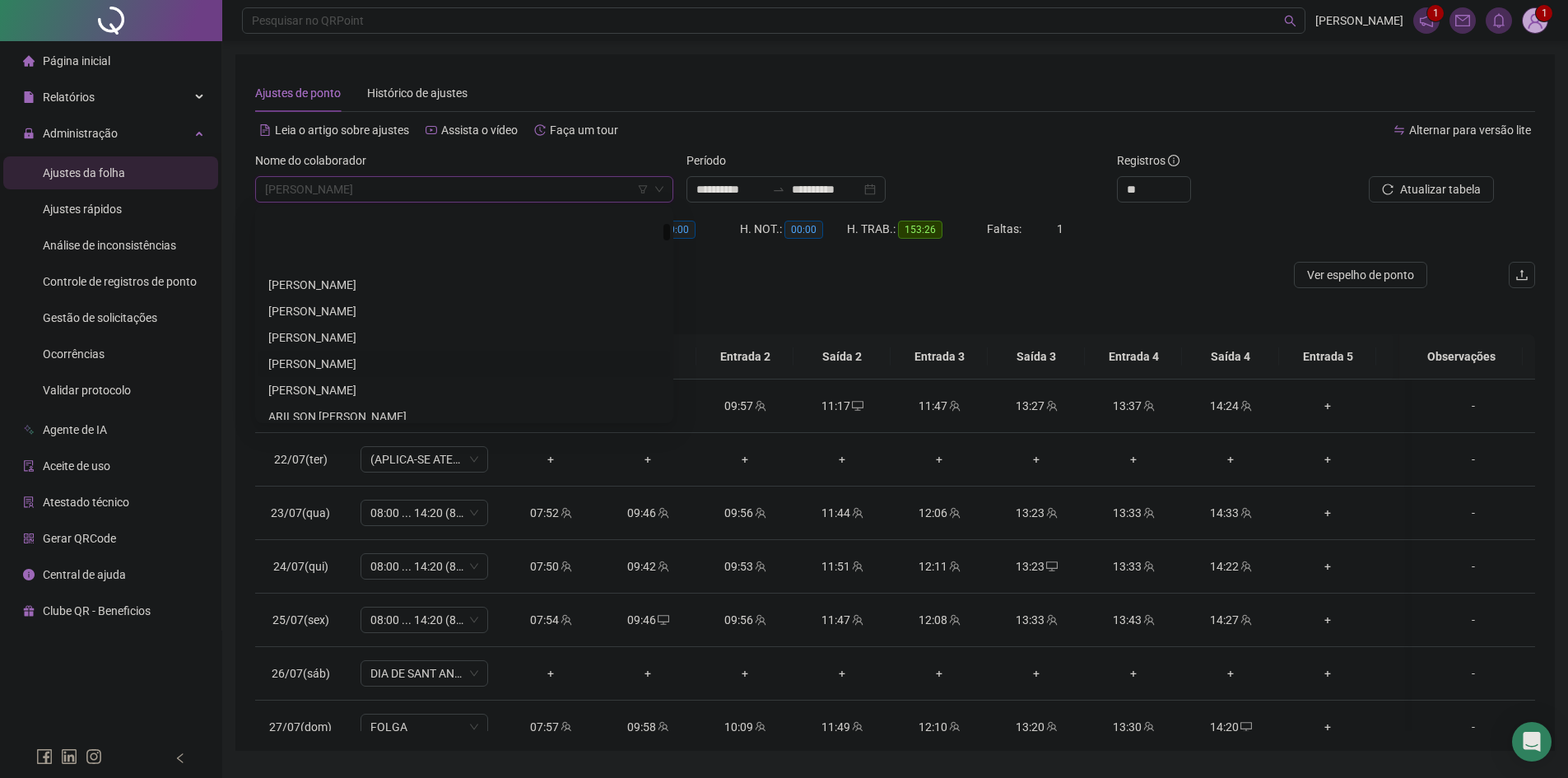
scroll to position [494, 0]
click at [332, 256] on div "[PERSON_NAME]" at bounding box center [463, 255] width 392 height 18
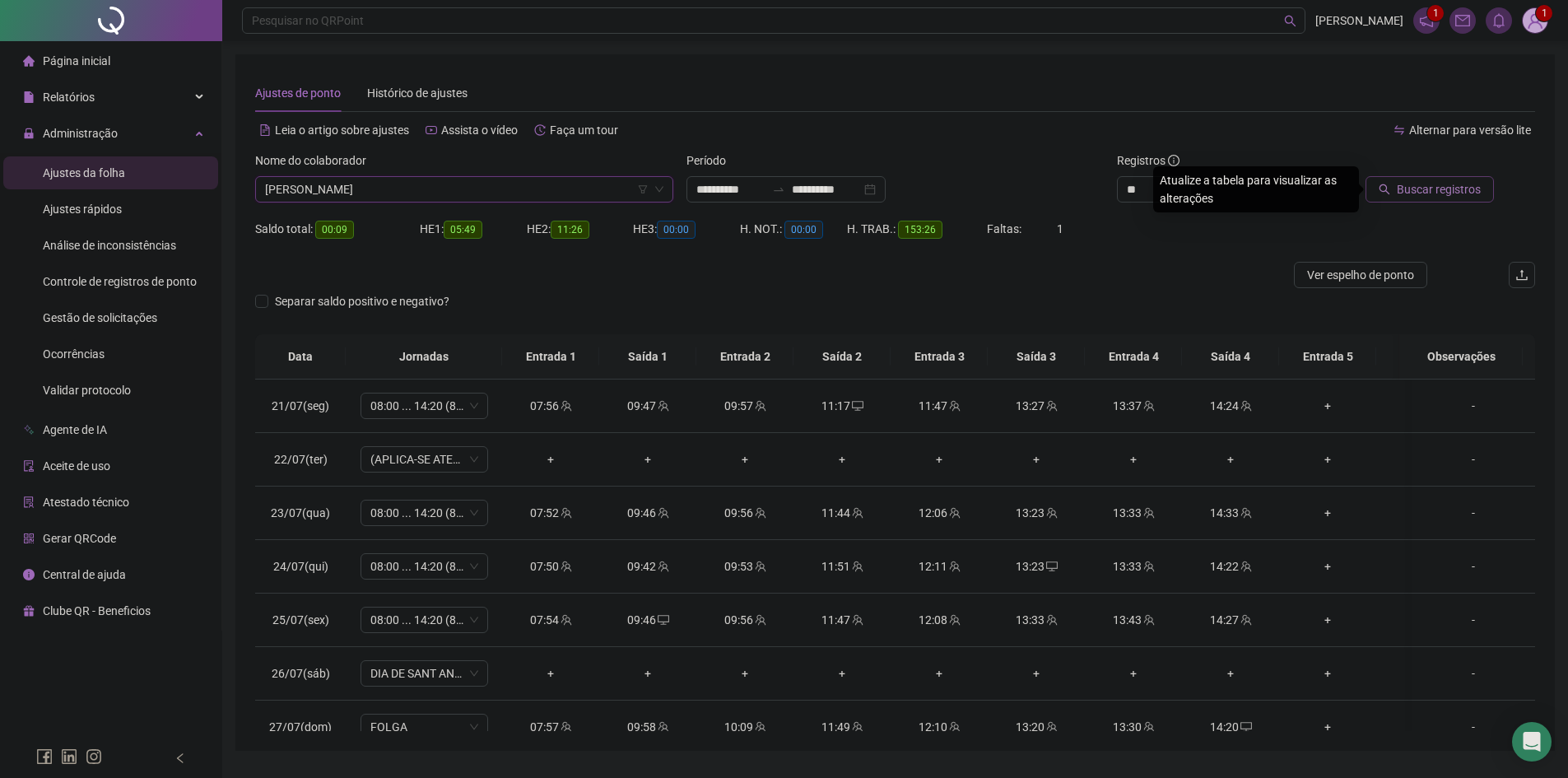
click at [1417, 186] on span "Buscar registros" at bounding box center [1439, 189] width 84 height 18
click at [416, 193] on span "[PERSON_NAME]" at bounding box center [464, 188] width 398 height 25
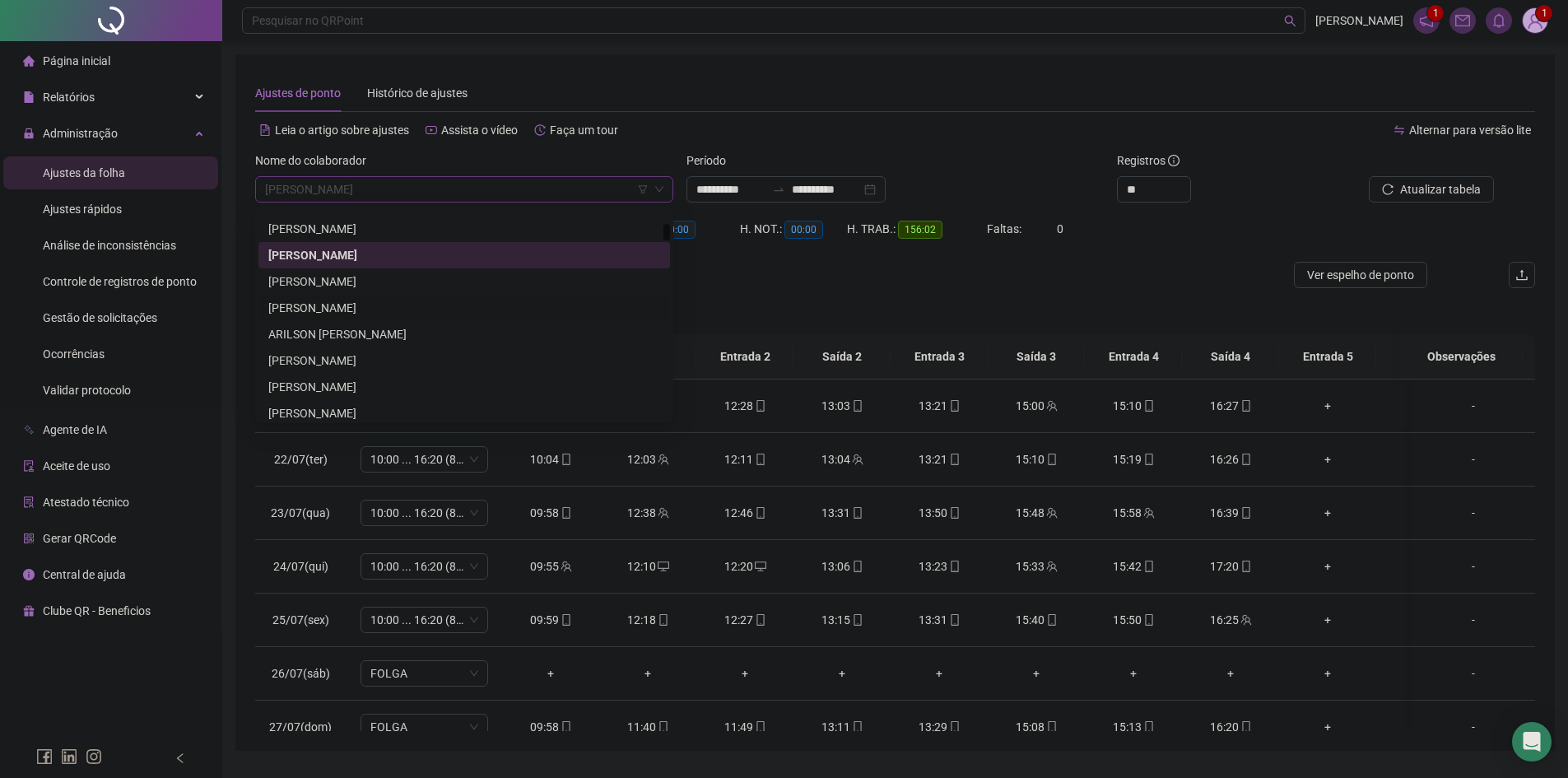
scroll to position [576, 0]
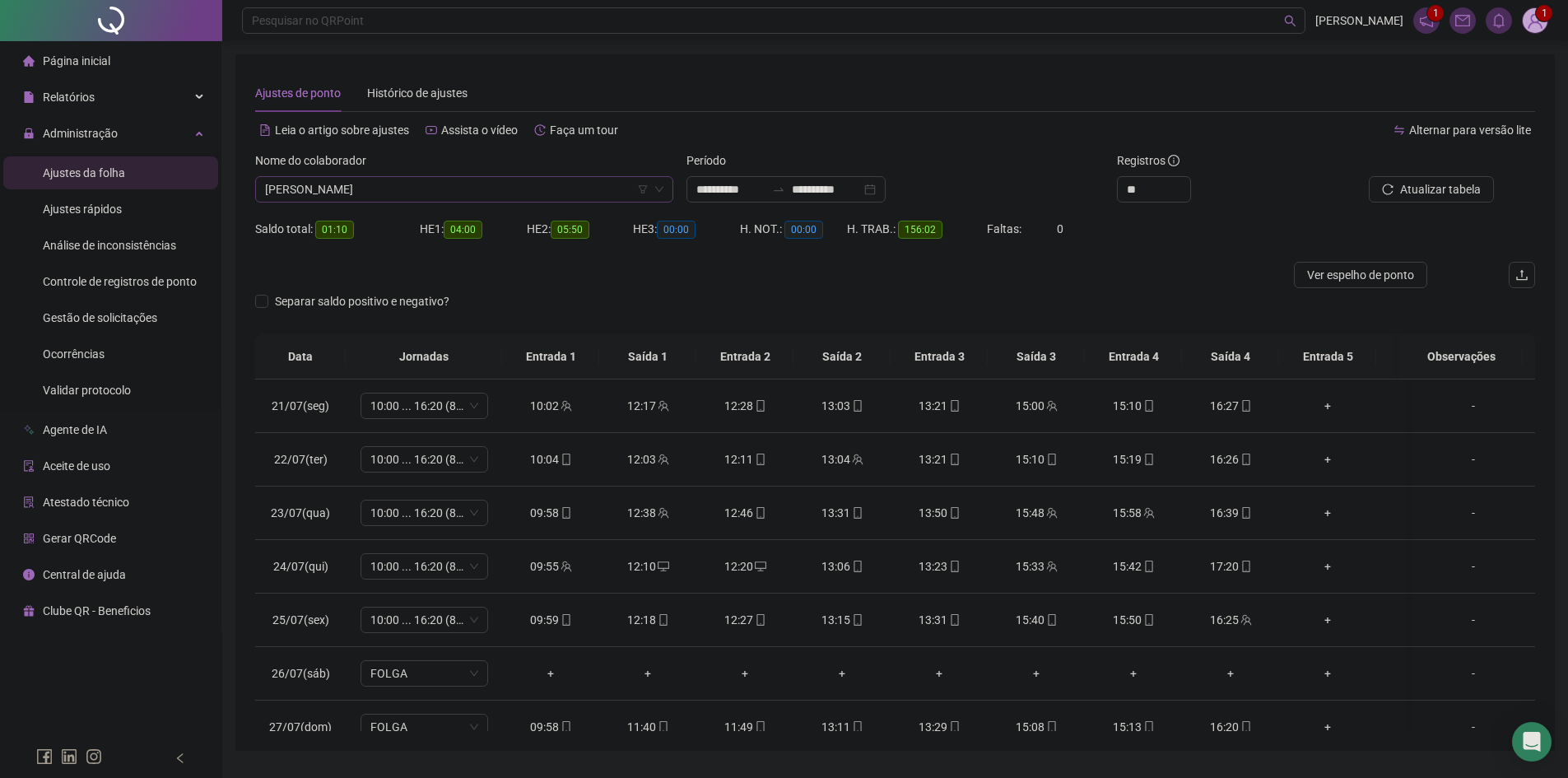
click at [390, 177] on span "[PERSON_NAME]" at bounding box center [464, 188] width 398 height 25
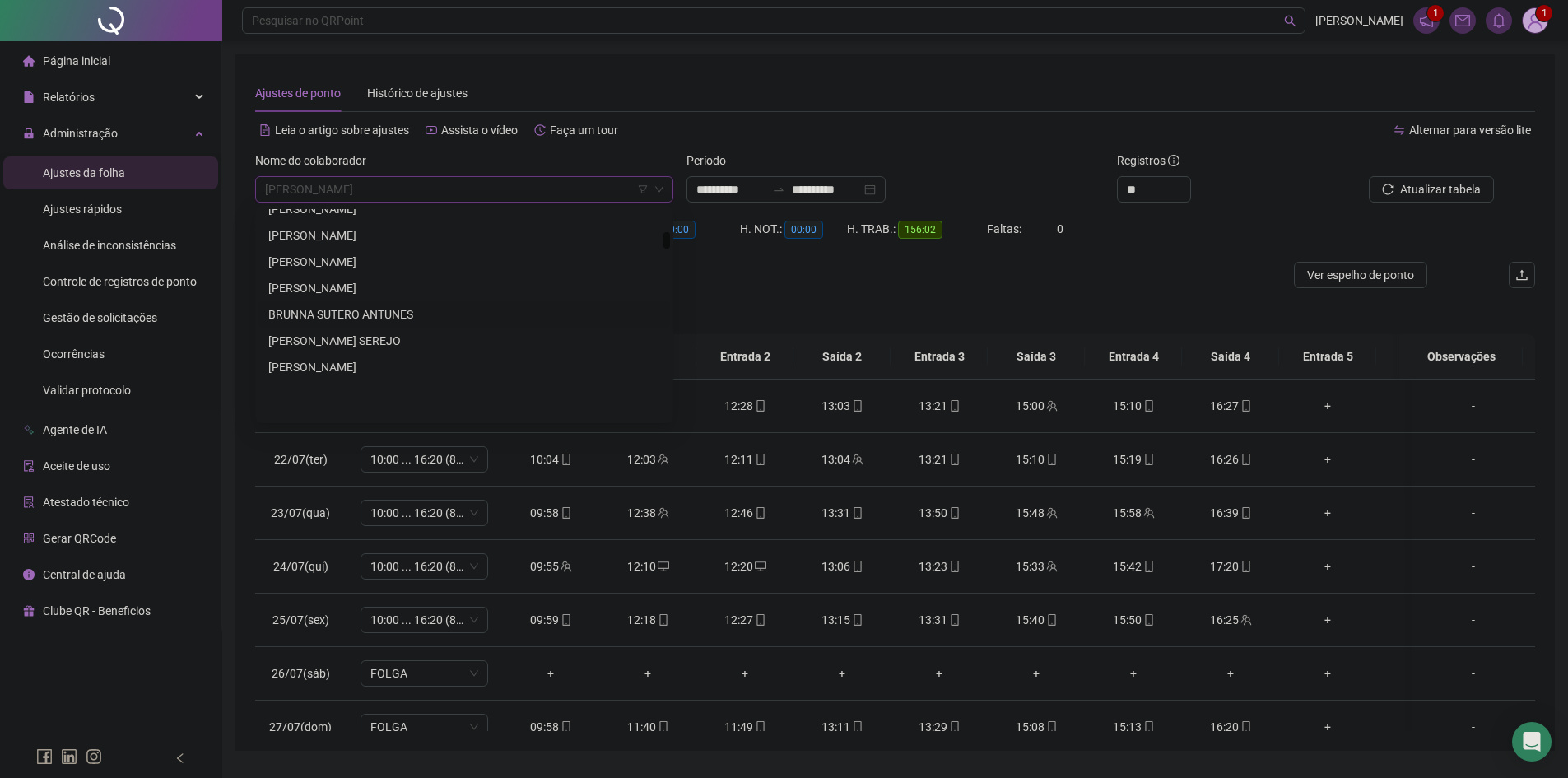
scroll to position [774, 0]
click at [394, 215] on div "[PERSON_NAME]" at bounding box center [463, 212] width 392 height 18
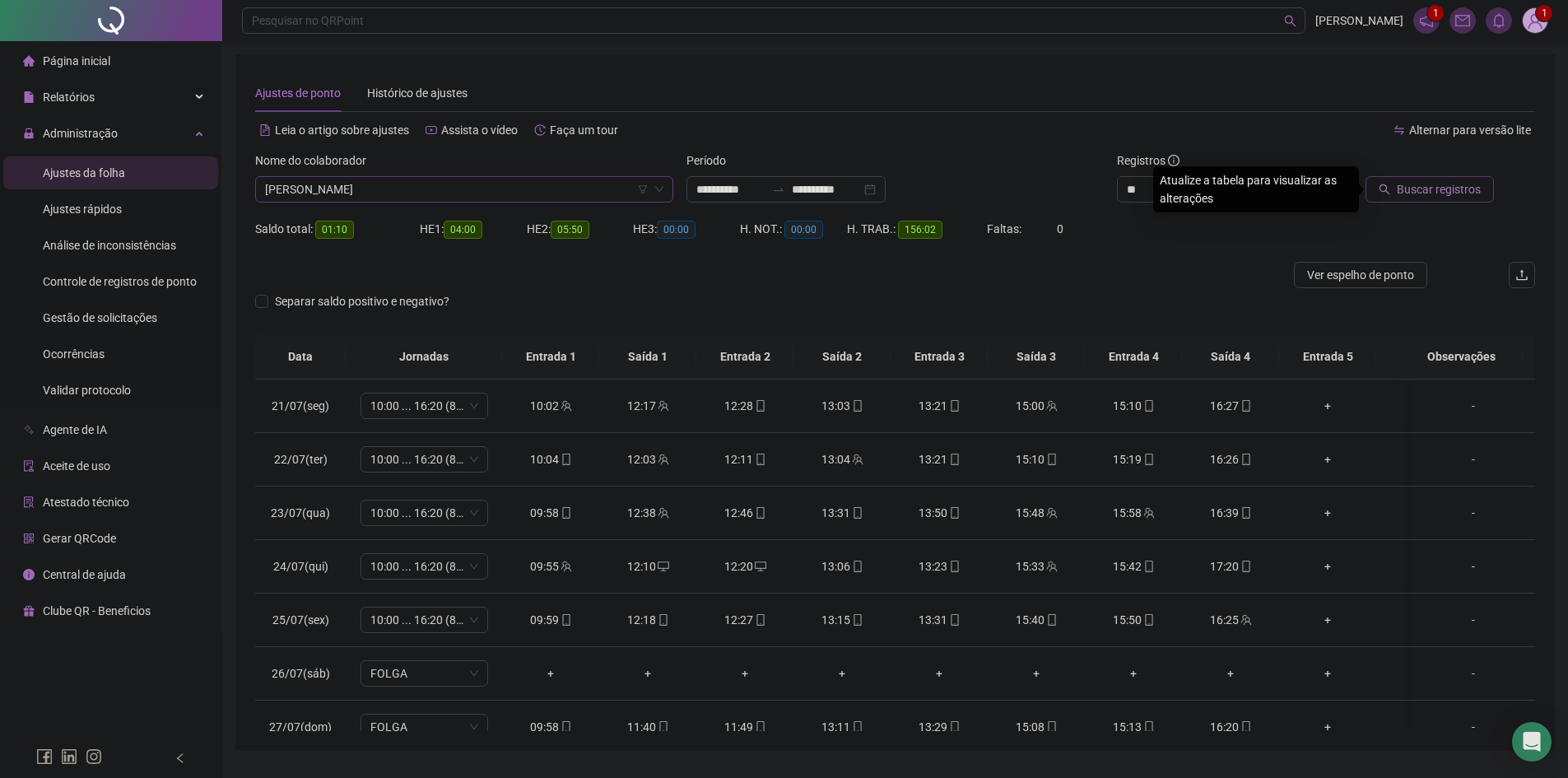
click at [1392, 201] on button "Buscar registros" at bounding box center [1430, 189] width 128 height 27
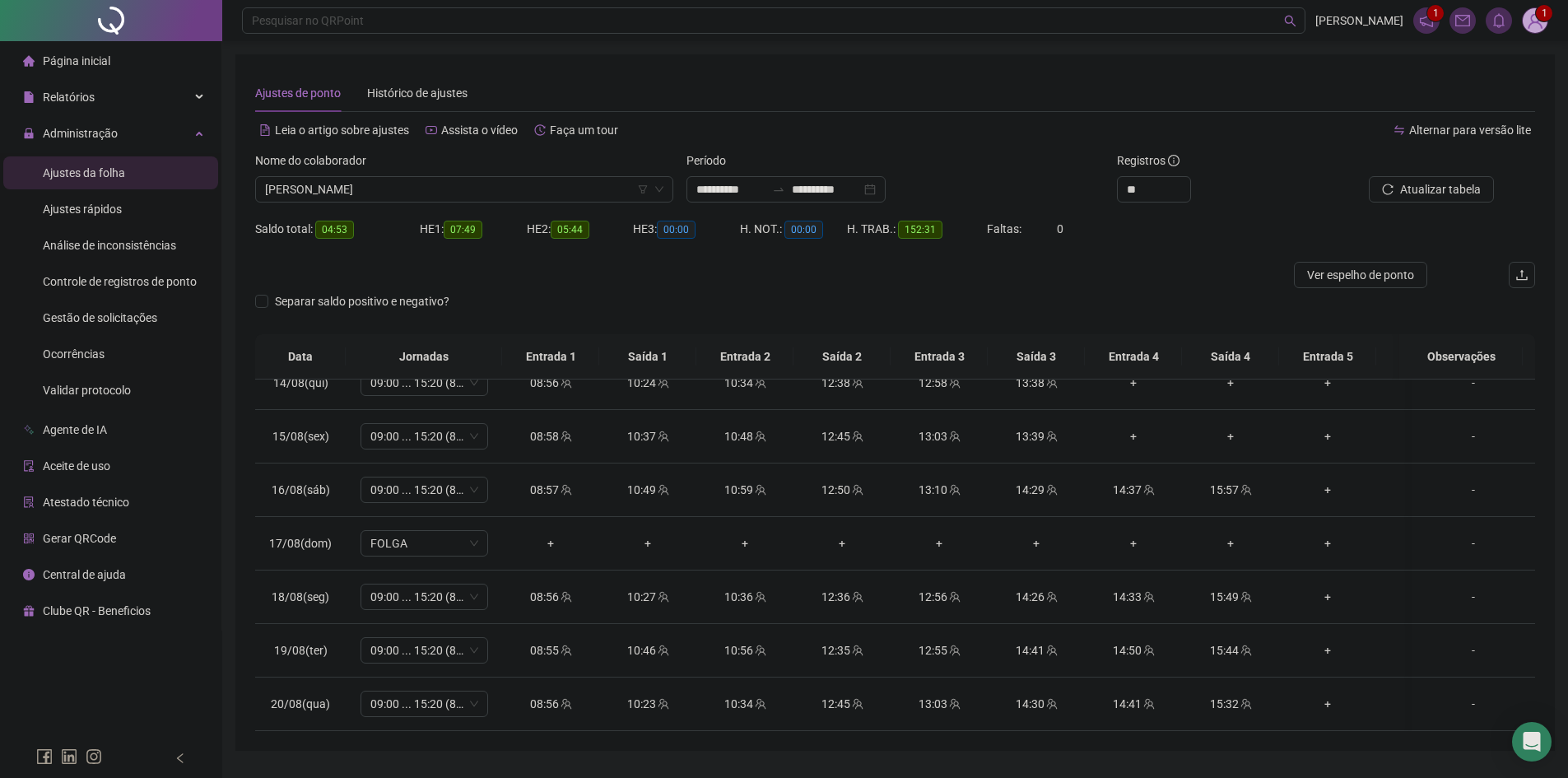
scroll to position [1238, 0]
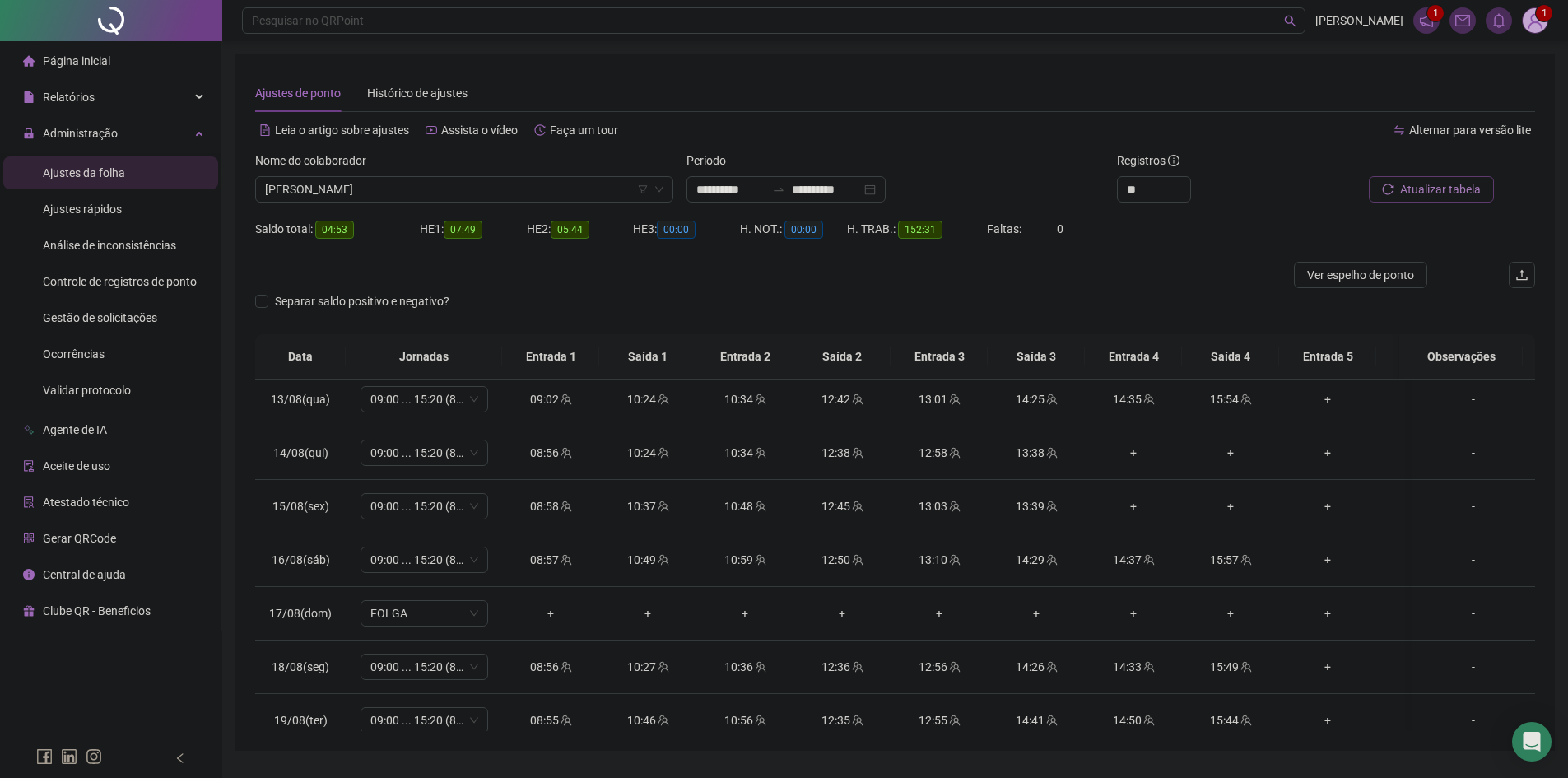
click at [1406, 188] on span "Atualizar tabela" at bounding box center [1441, 189] width 81 height 18
click at [455, 197] on span "[PERSON_NAME]" at bounding box center [464, 188] width 398 height 25
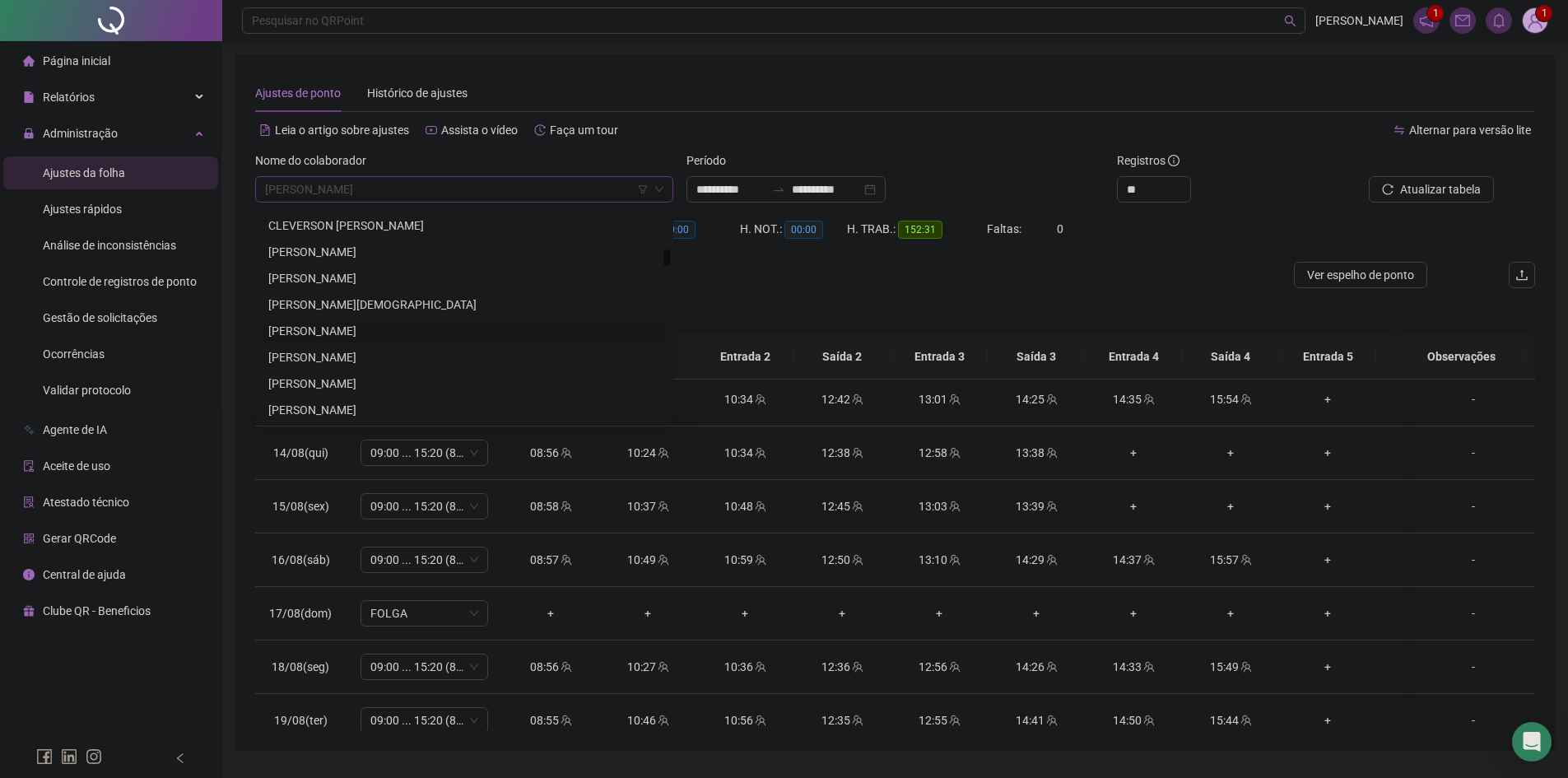
scroll to position [1257, 0]
drag, startPoint x: 343, startPoint y: 261, endPoint x: 695, endPoint y: 259, distance: 352.0
click at [343, 261] on div "CAUA [PERSON_NAME]" at bounding box center [463, 255] width 392 height 18
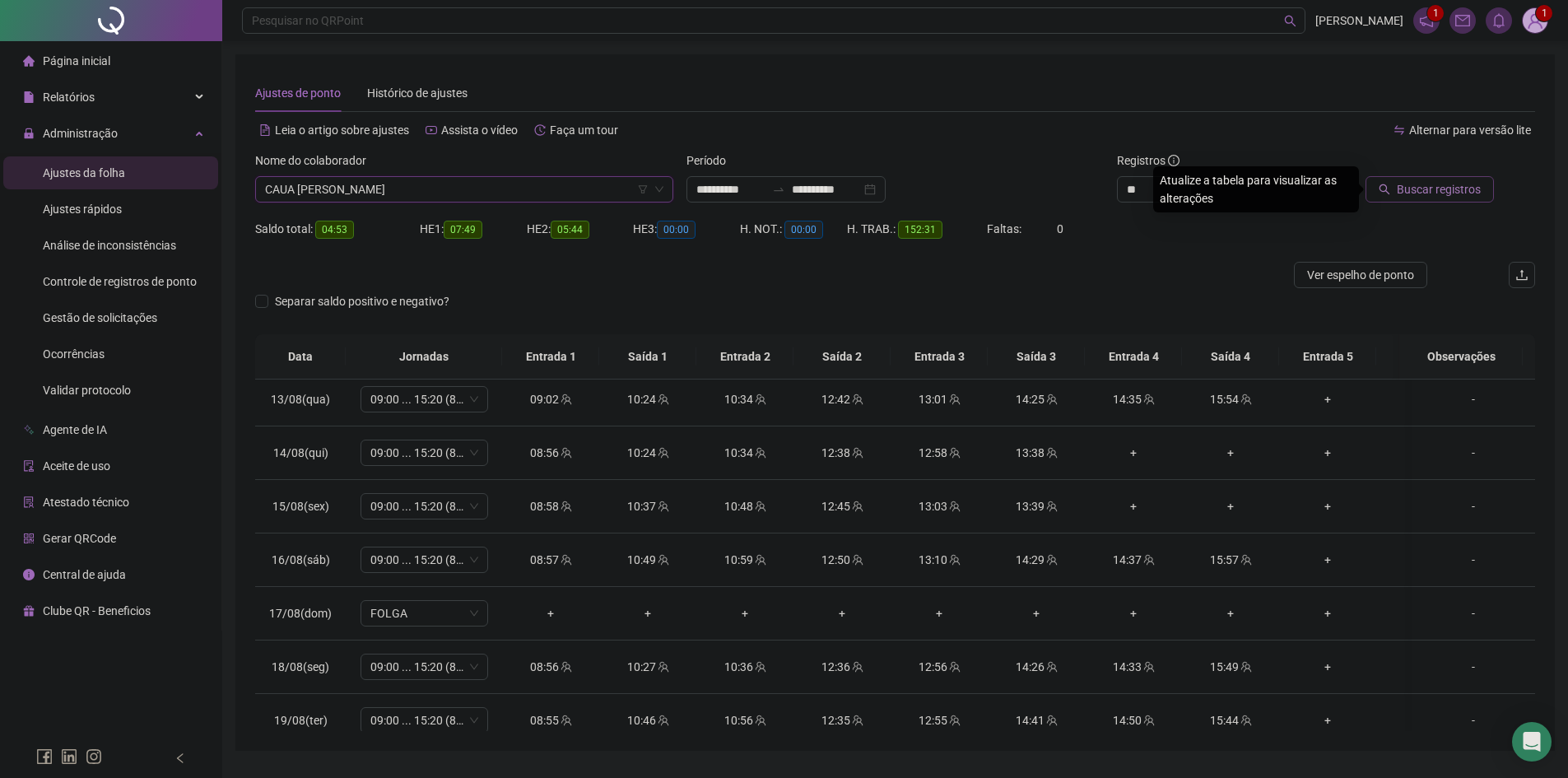
click at [1422, 195] on span "Buscar registros" at bounding box center [1439, 189] width 84 height 18
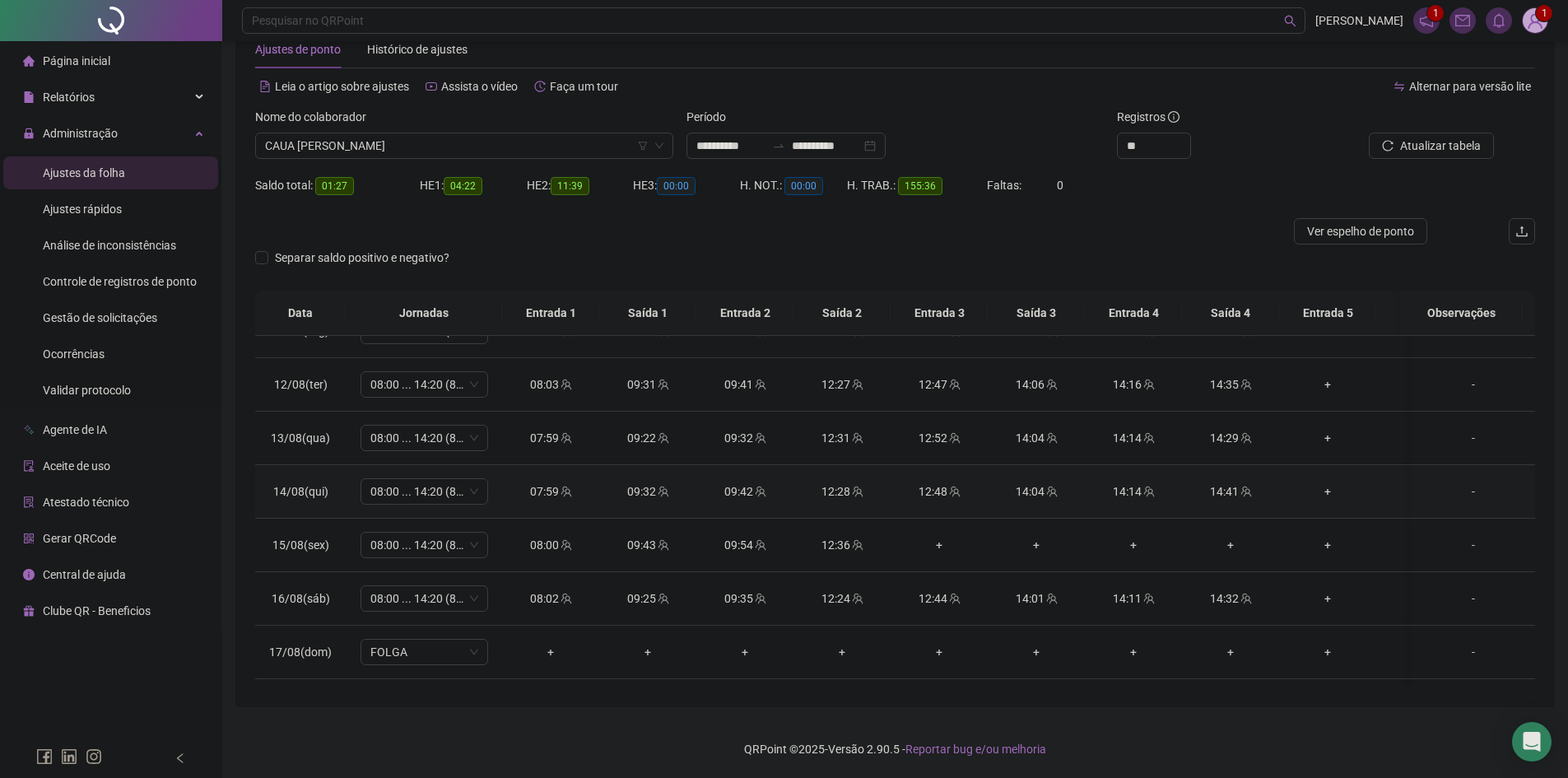
scroll to position [1073, 0]
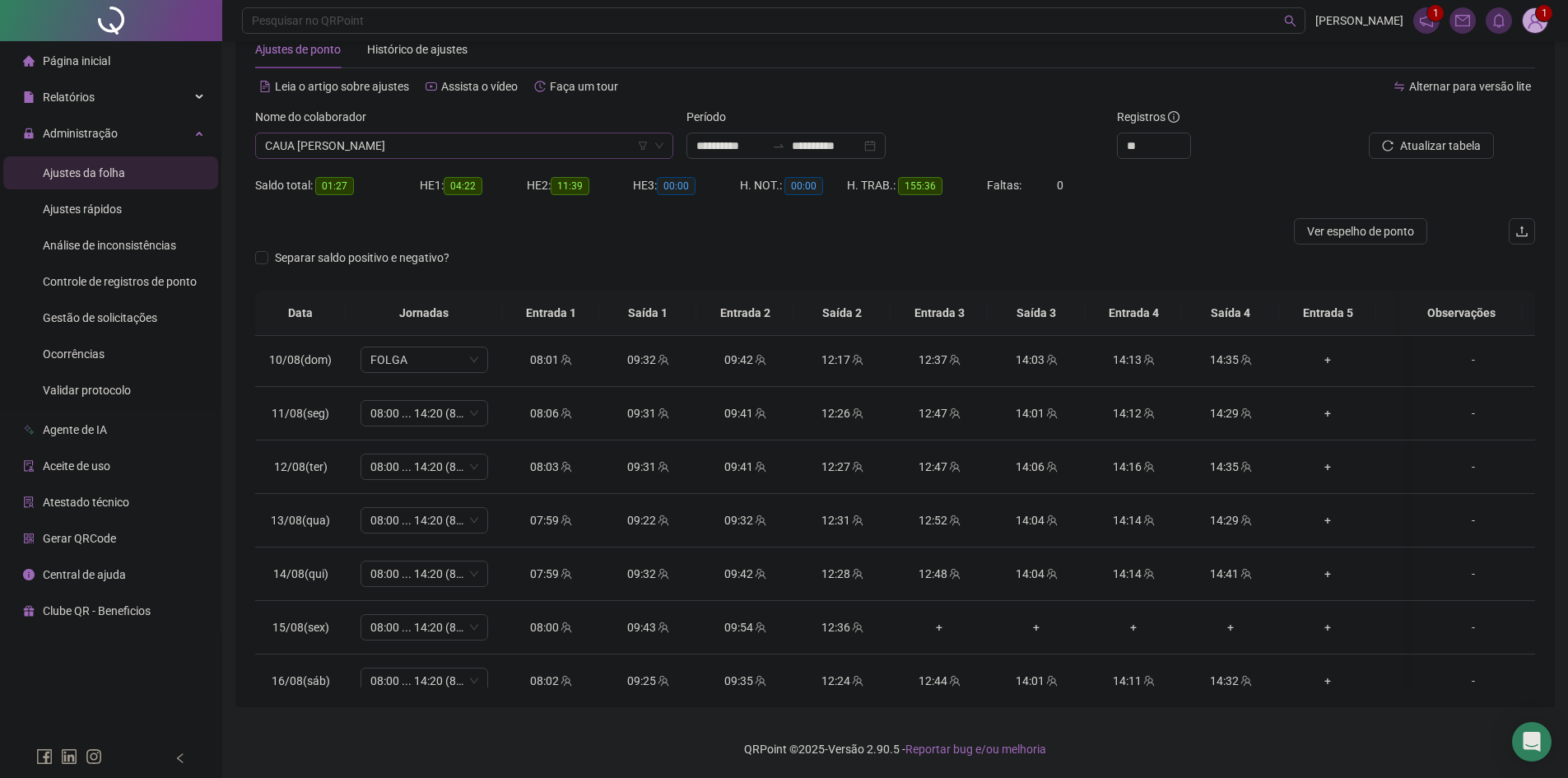
click at [479, 141] on span "CAUA [PERSON_NAME]" at bounding box center [464, 145] width 398 height 25
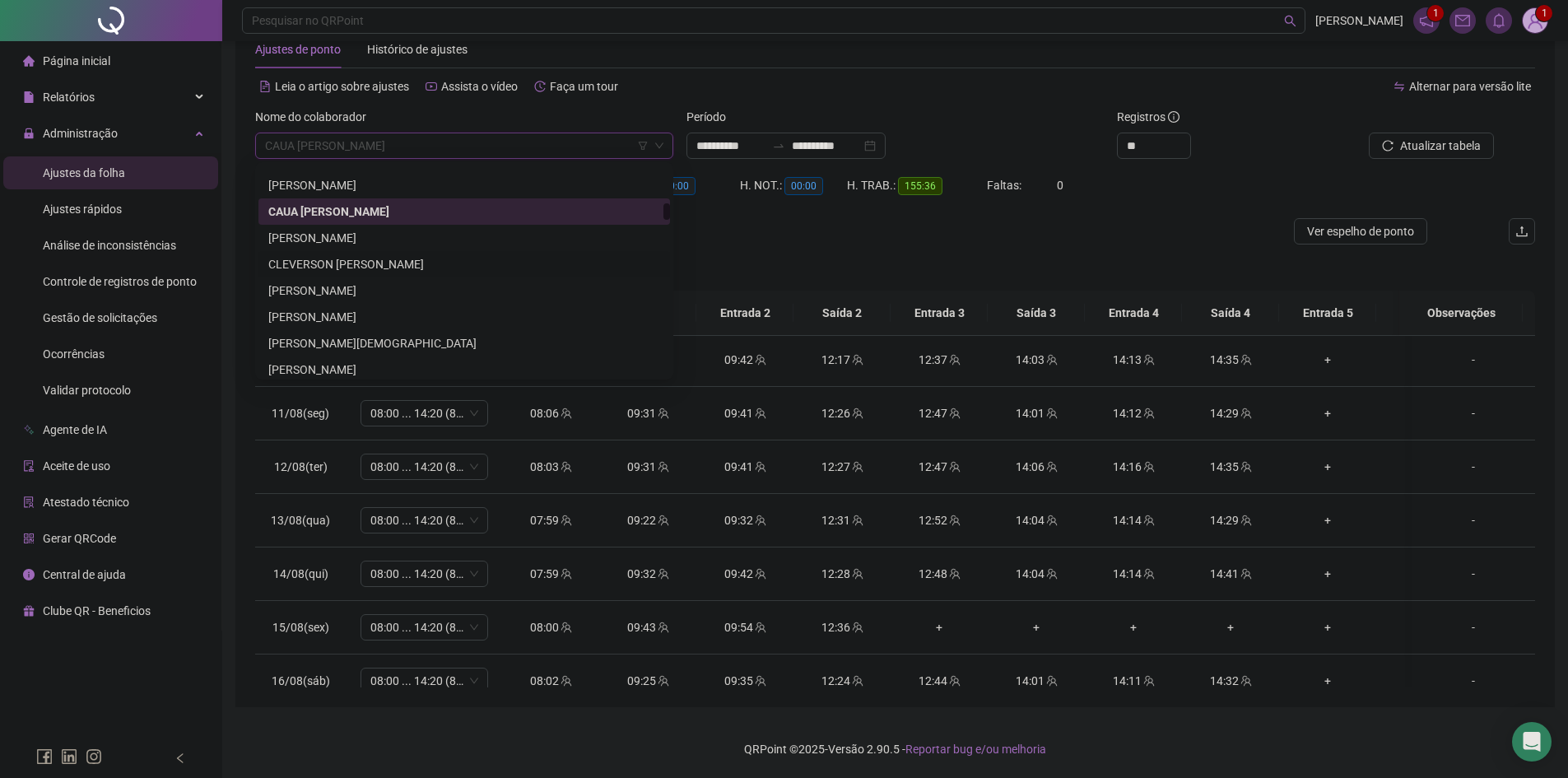
click at [348, 261] on div "CLEVERSON [PERSON_NAME]" at bounding box center [463, 264] width 392 height 18
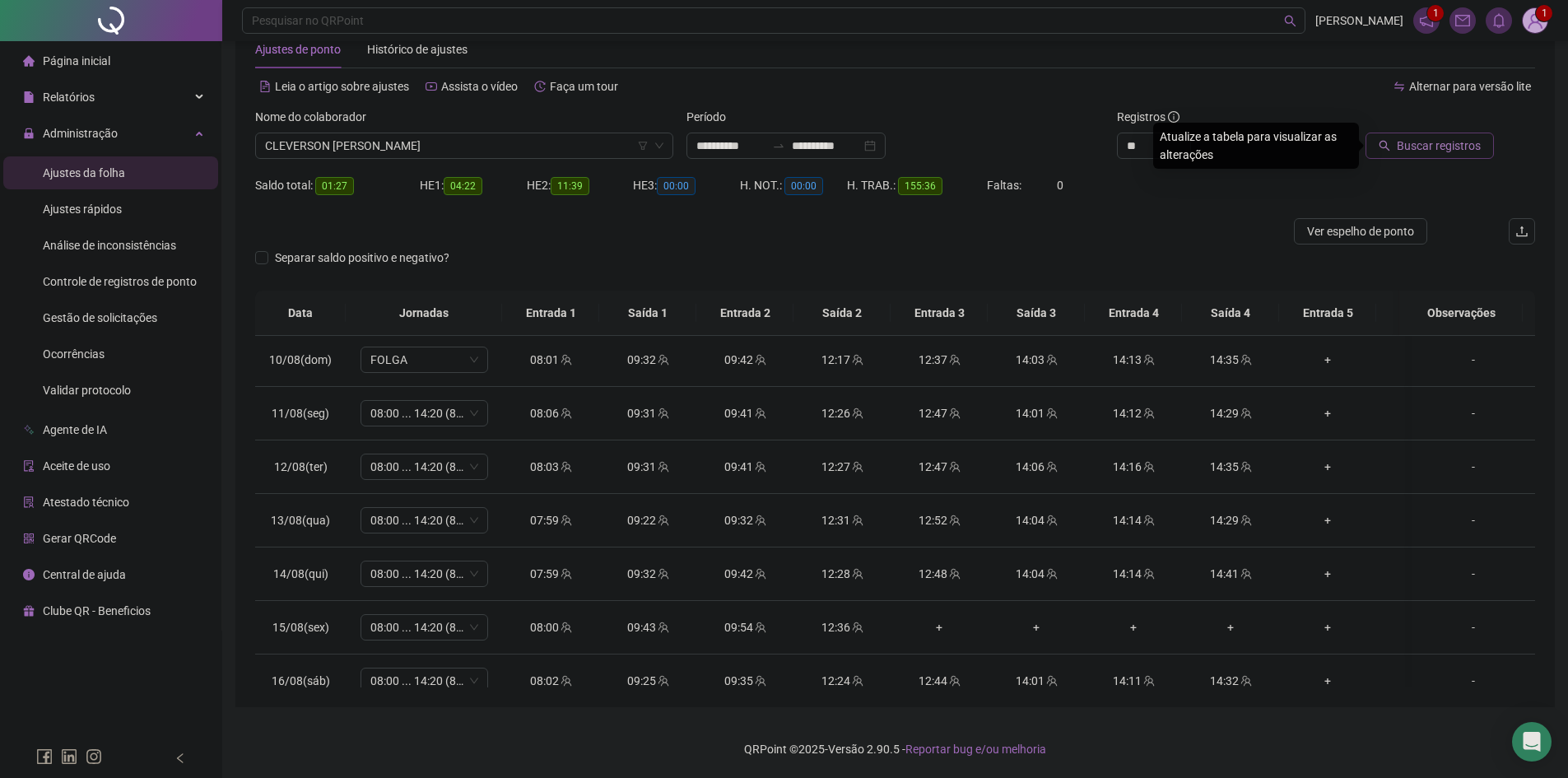
click at [1420, 137] on span "Buscar registros" at bounding box center [1439, 146] width 84 height 18
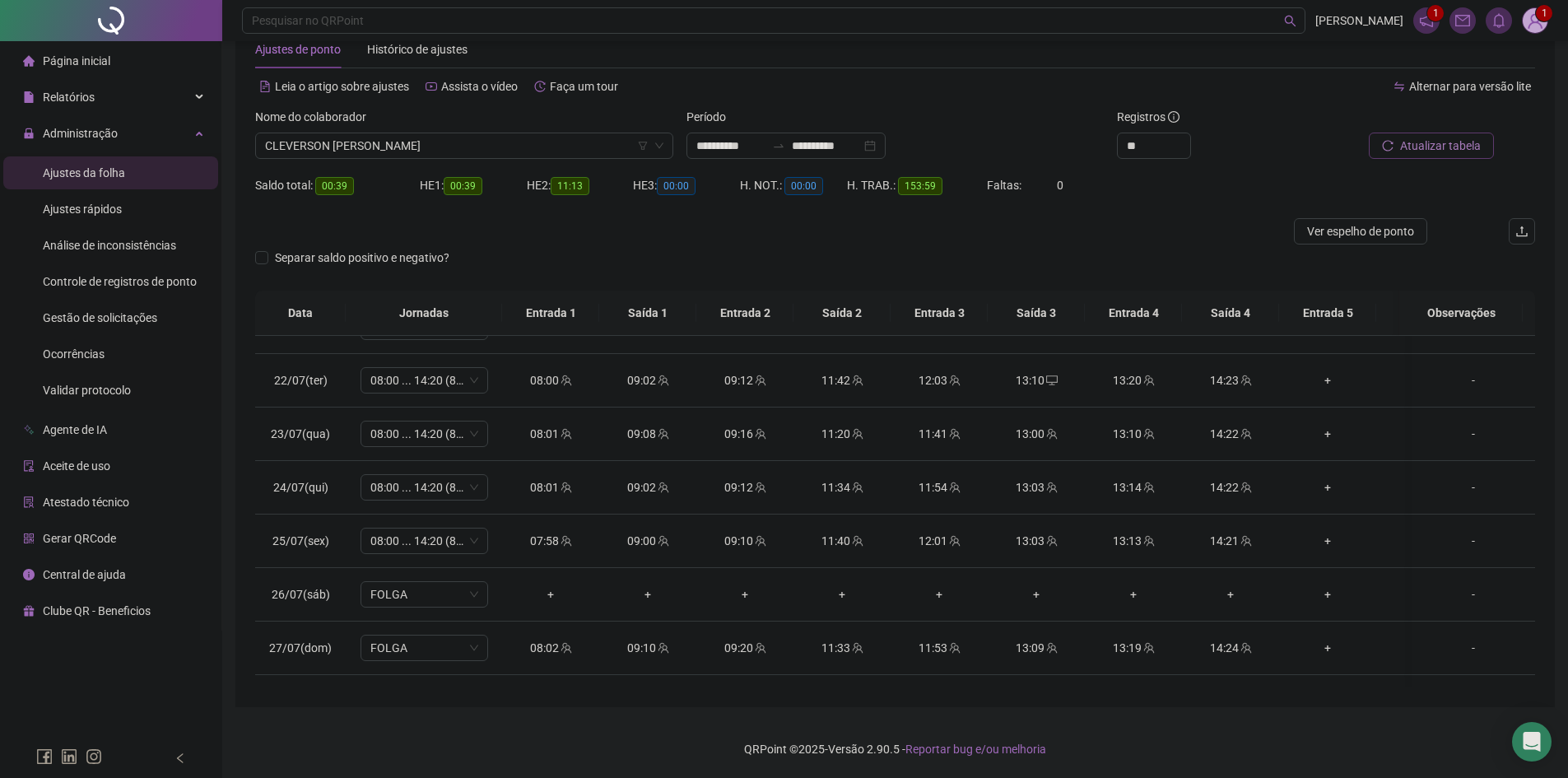
scroll to position [0, 0]
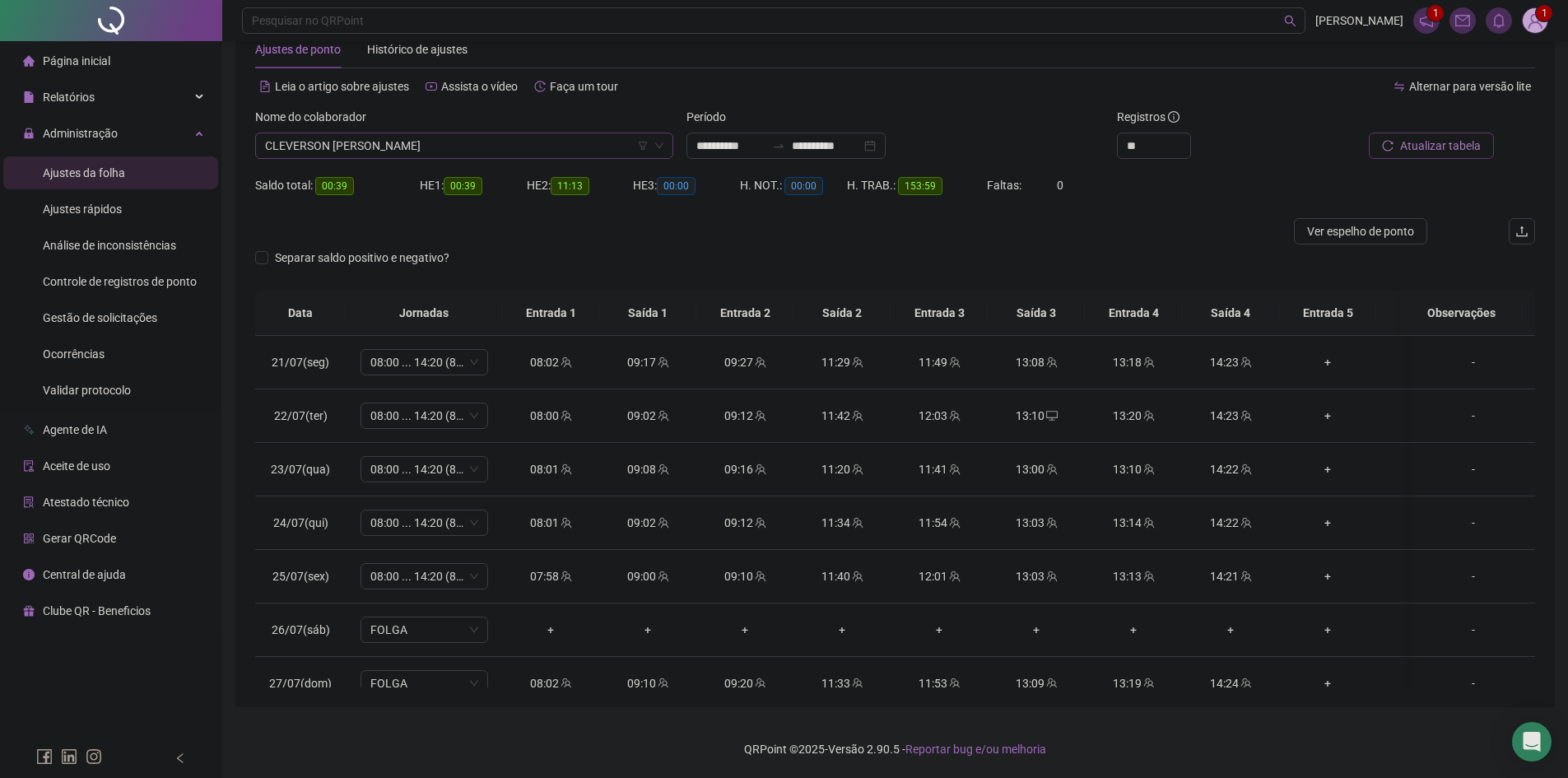
click at [432, 148] on span "CLEVERSON [PERSON_NAME]" at bounding box center [464, 145] width 398 height 25
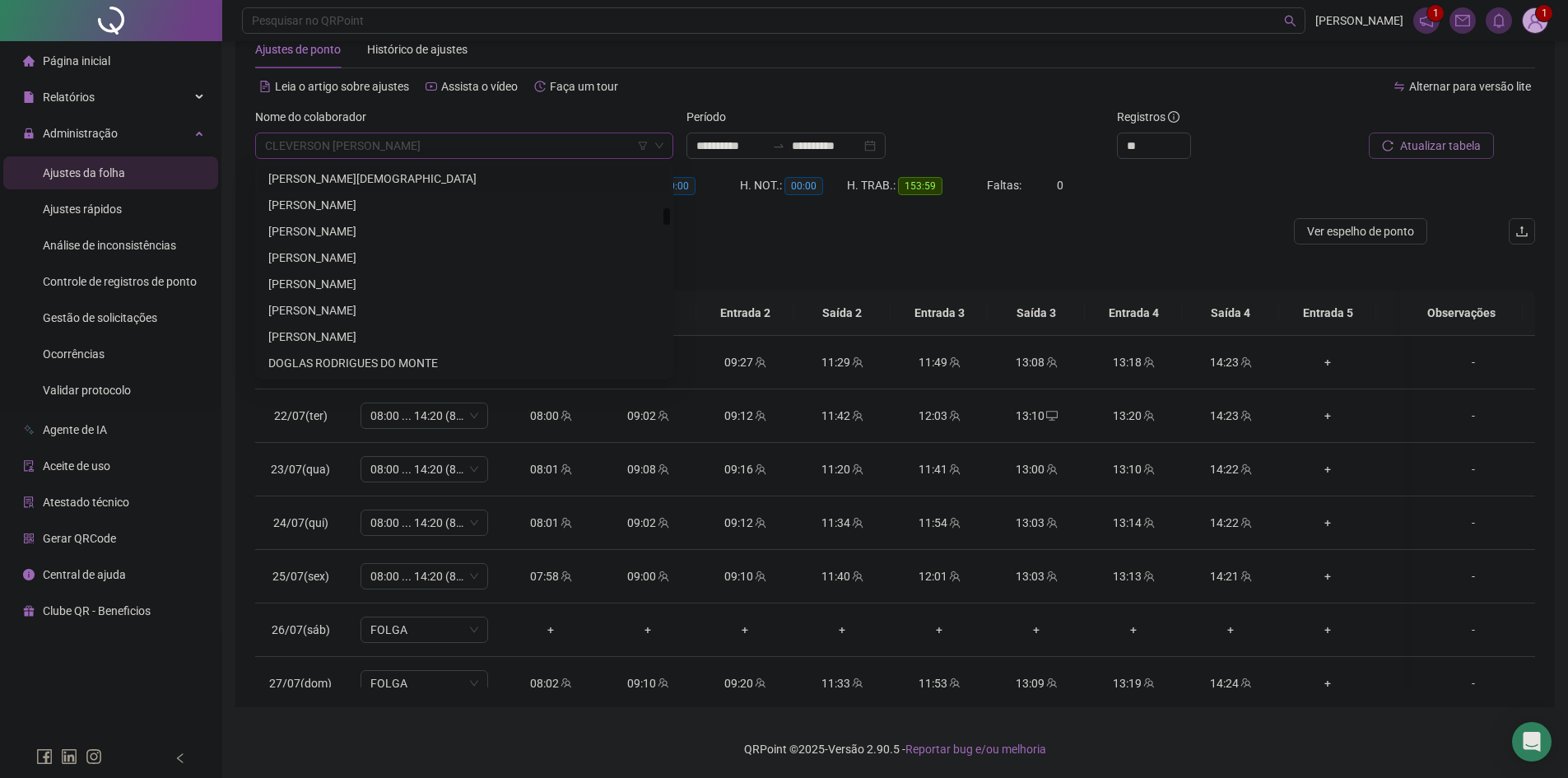
scroll to position [1505, 0]
click at [335, 362] on div "[PERSON_NAME]" at bounding box center [463, 360] width 392 height 18
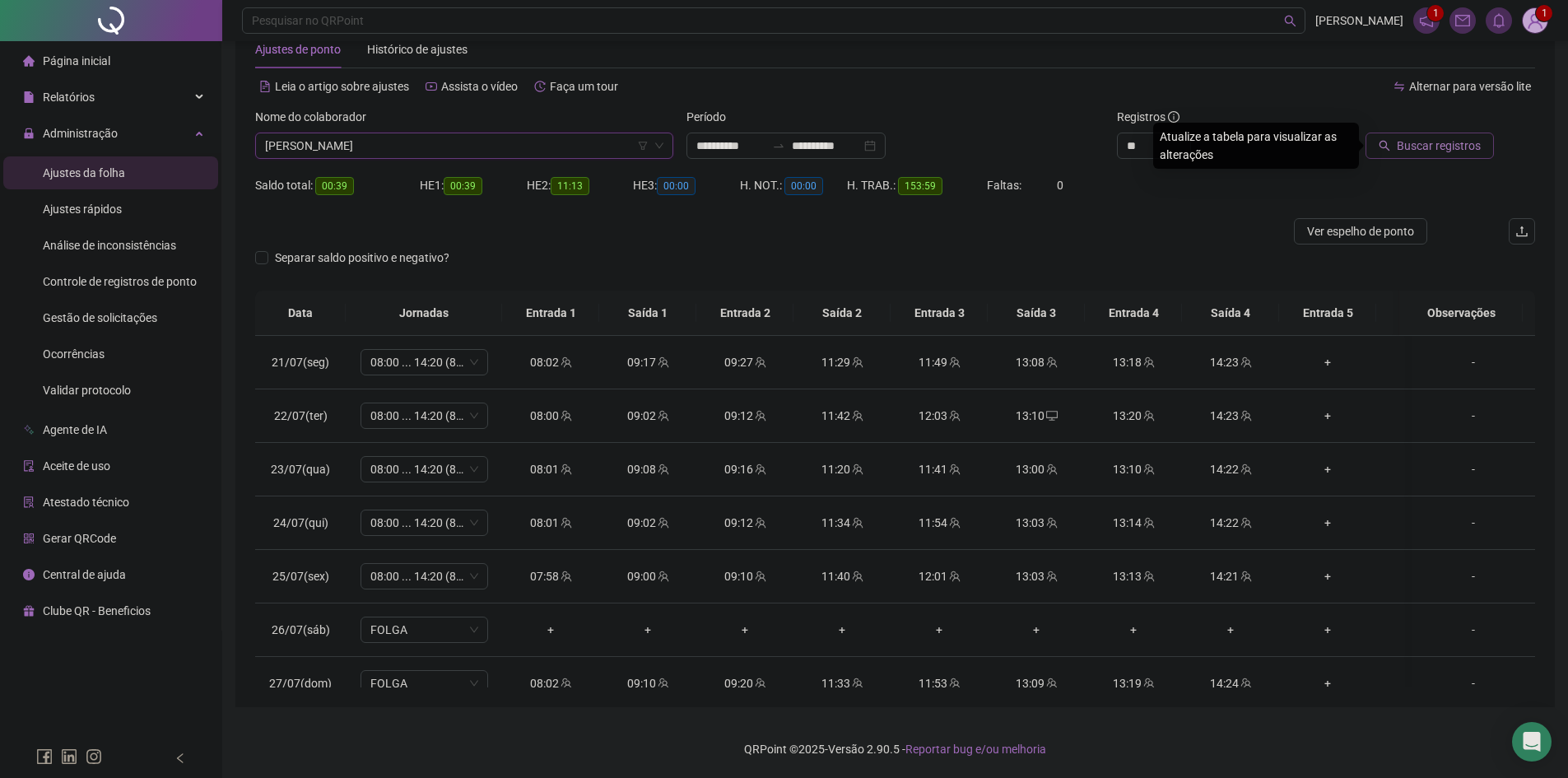
click at [1459, 141] on span "Buscar registros" at bounding box center [1439, 146] width 84 height 18
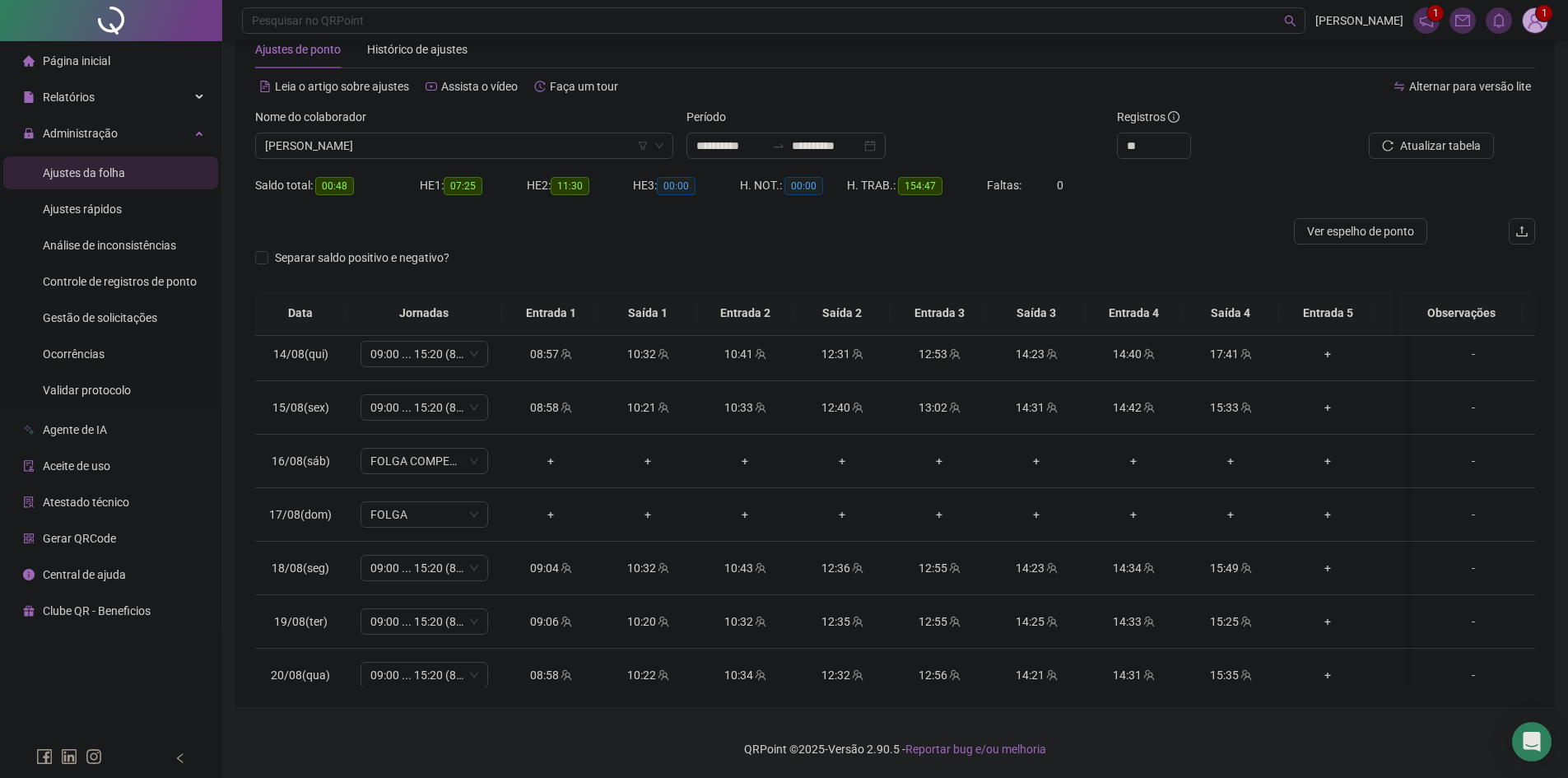
scroll to position [1319, 0]
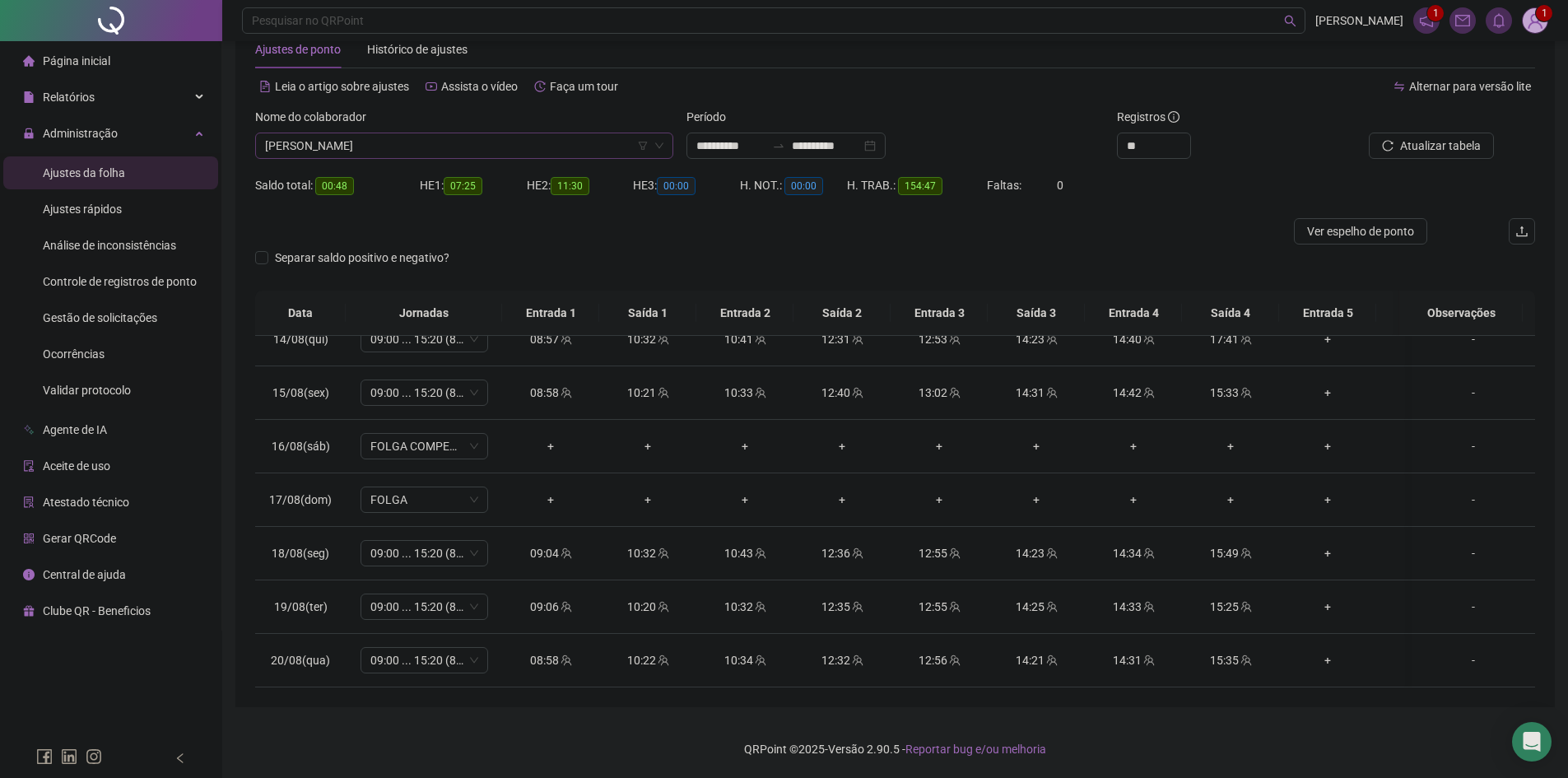
click at [473, 144] on span "[PERSON_NAME]" at bounding box center [464, 145] width 398 height 25
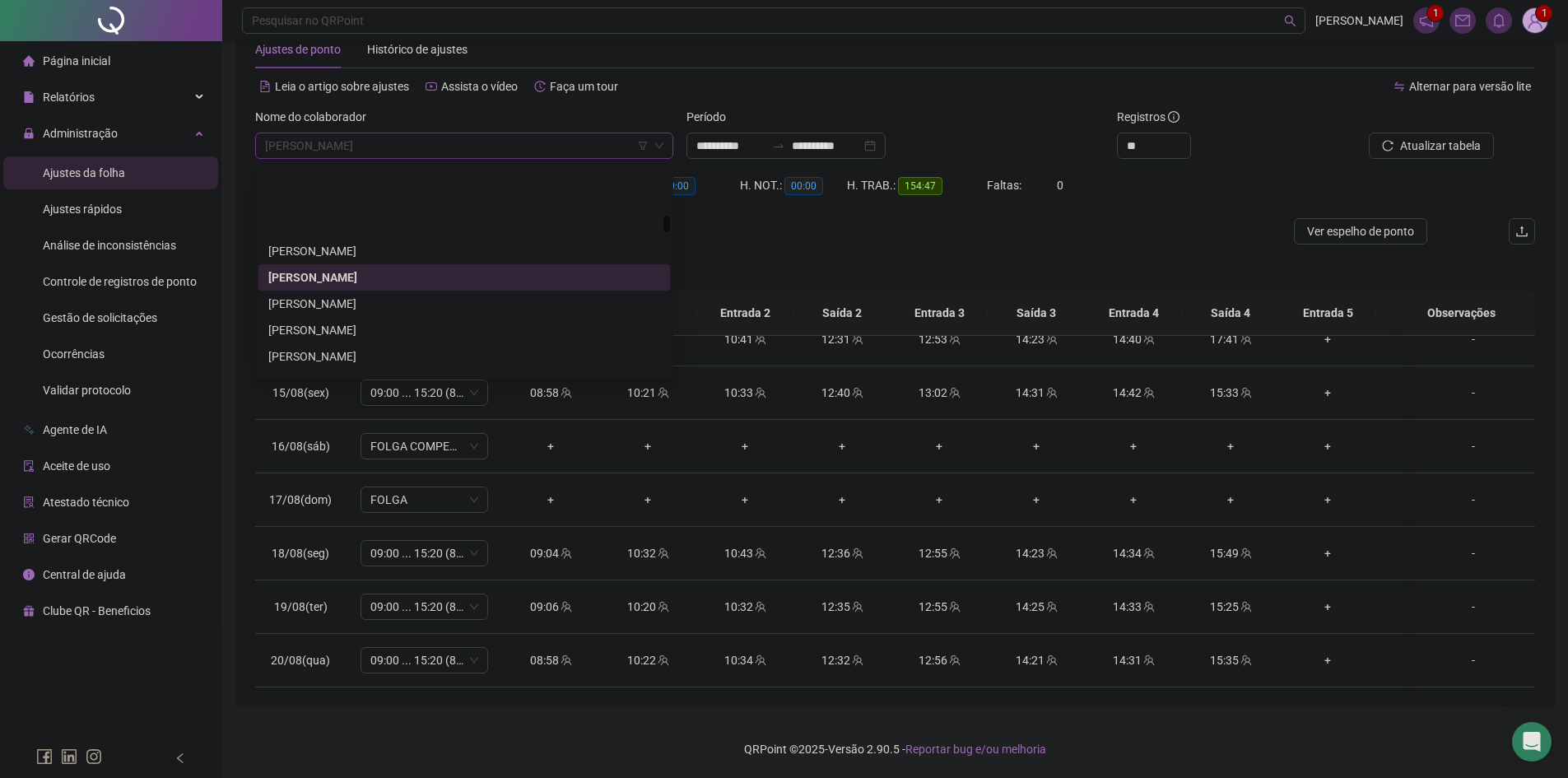
scroll to position [1669, 0]
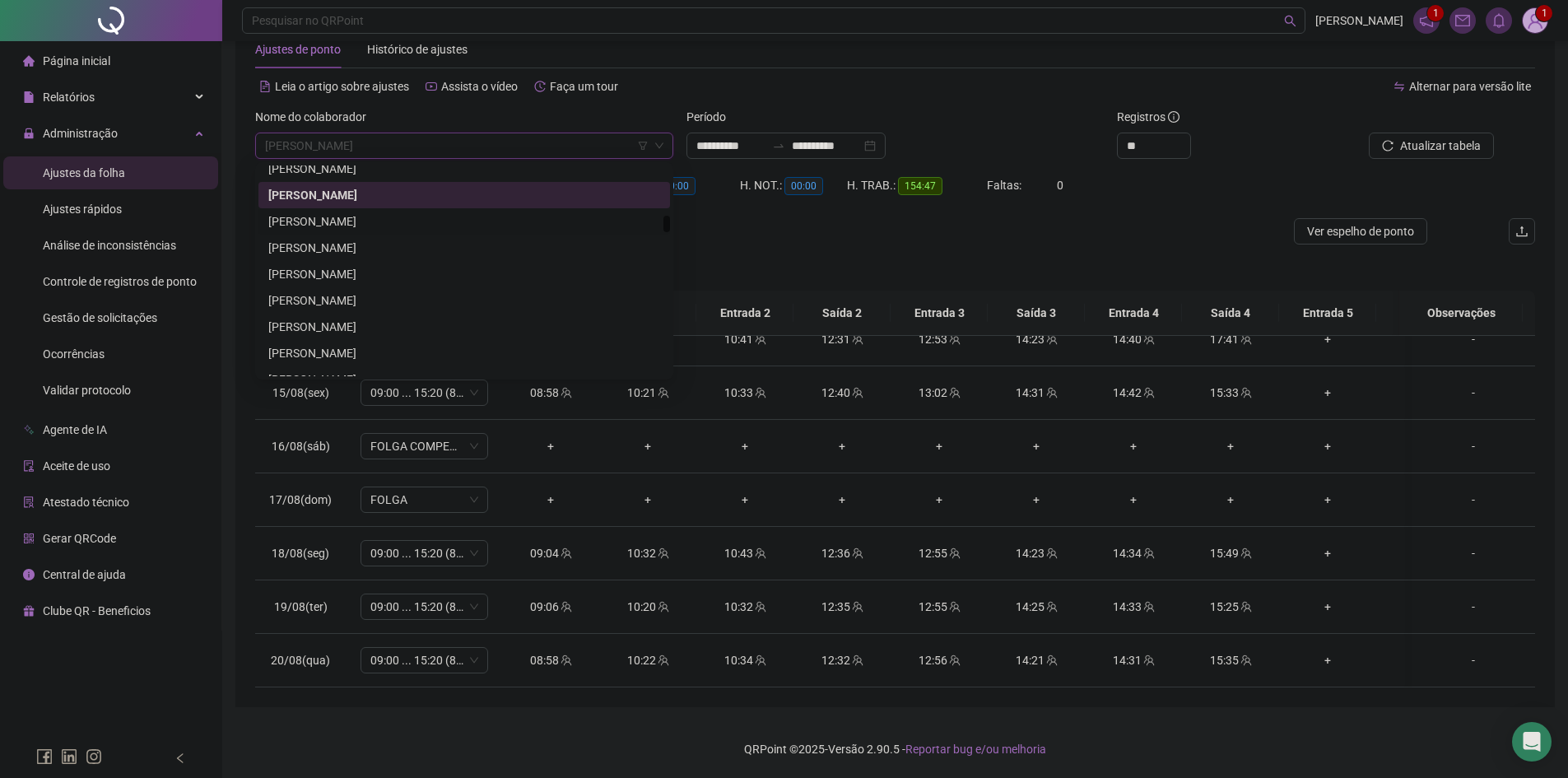
click at [341, 226] on div "[PERSON_NAME]" at bounding box center [463, 221] width 392 height 18
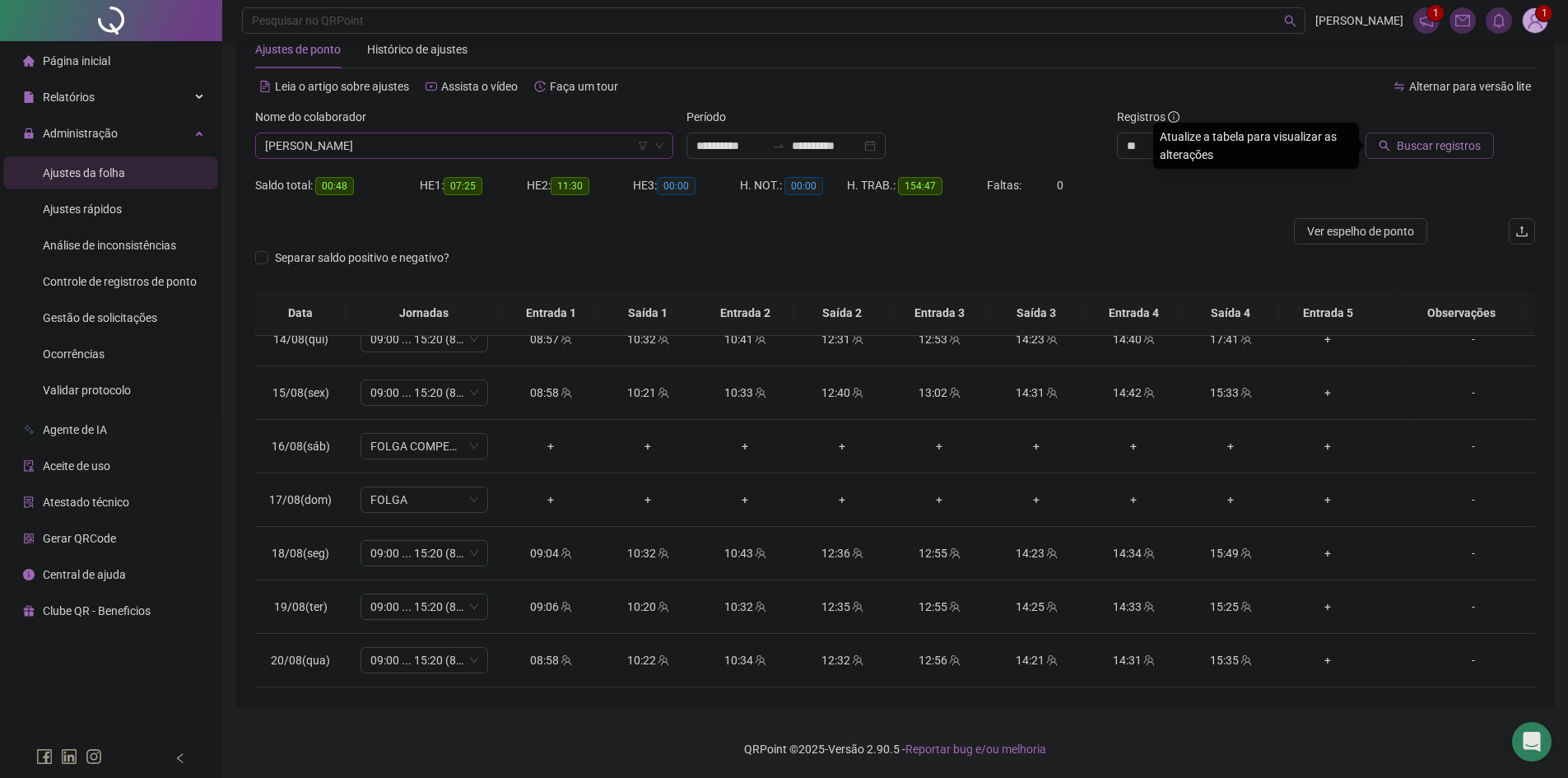
click at [1407, 148] on span "Buscar registros" at bounding box center [1439, 146] width 84 height 18
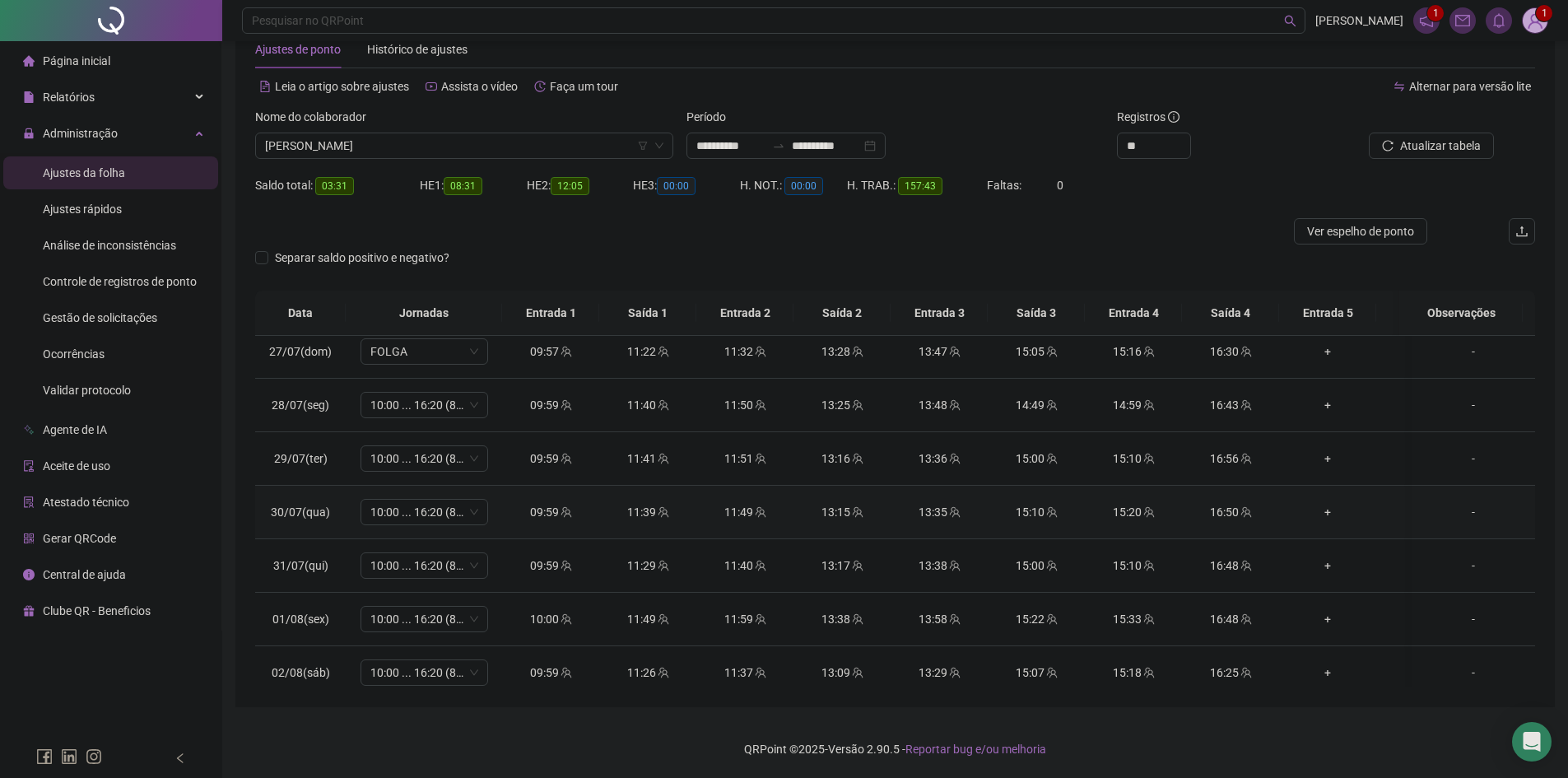
scroll to position [3, 0]
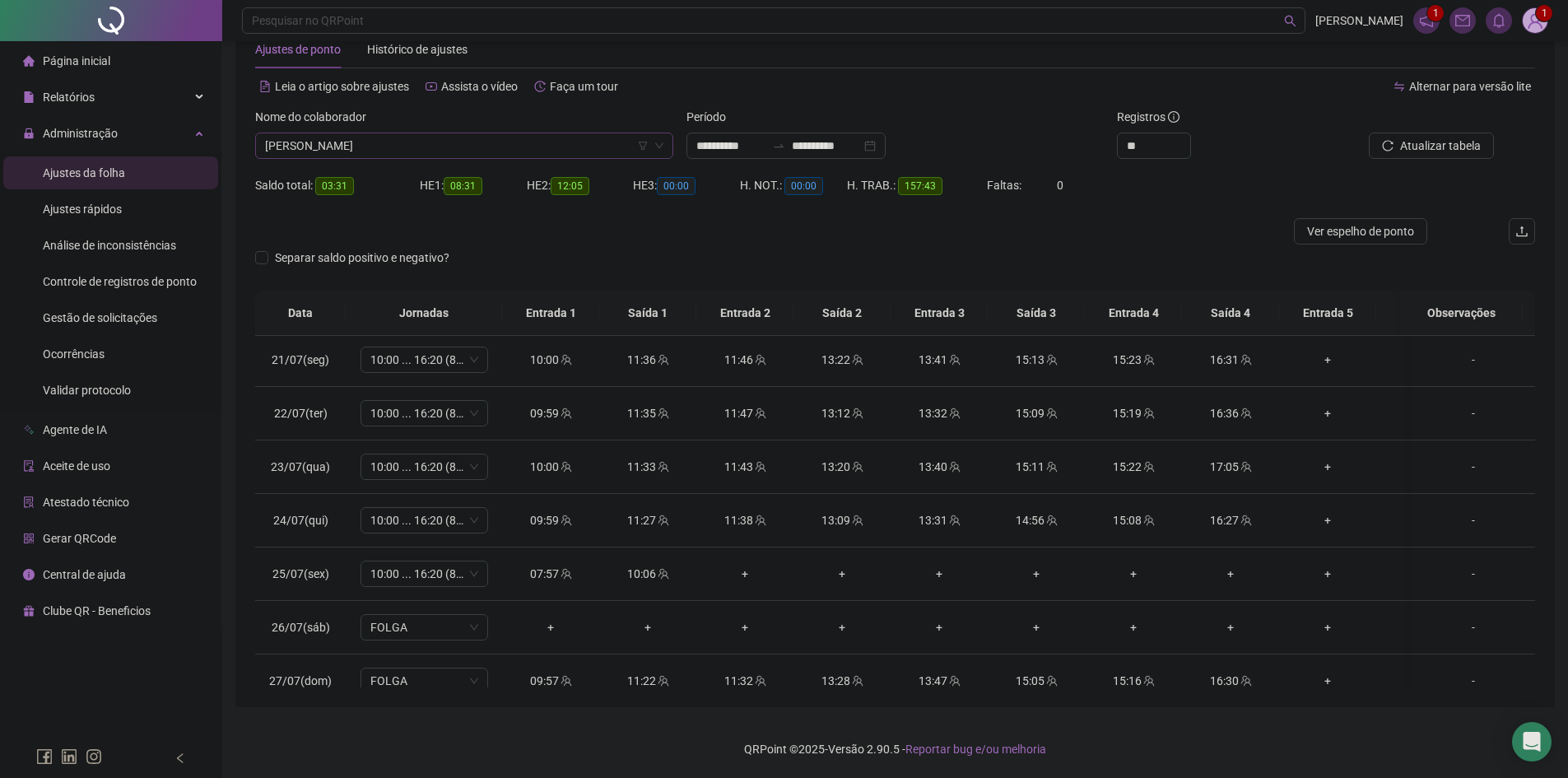
click at [457, 148] on span "[PERSON_NAME]" at bounding box center [464, 145] width 398 height 25
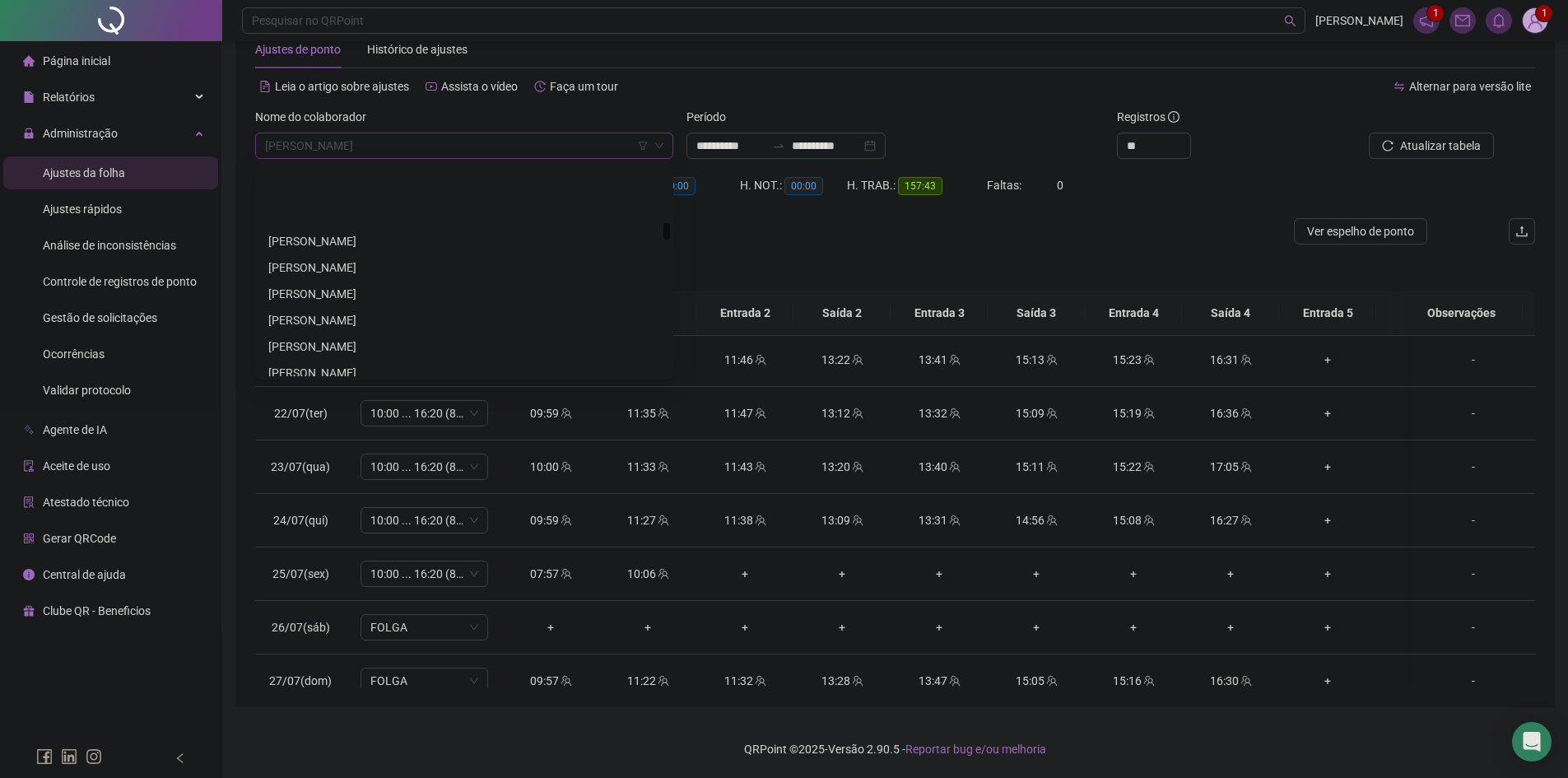
scroll to position [1916, 0]
drag, startPoint x: 323, startPoint y: 221, endPoint x: 1223, endPoint y: 136, distance: 904.0
click at [323, 222] on div "[PERSON_NAME]" at bounding box center [463, 211] width 411 height 27
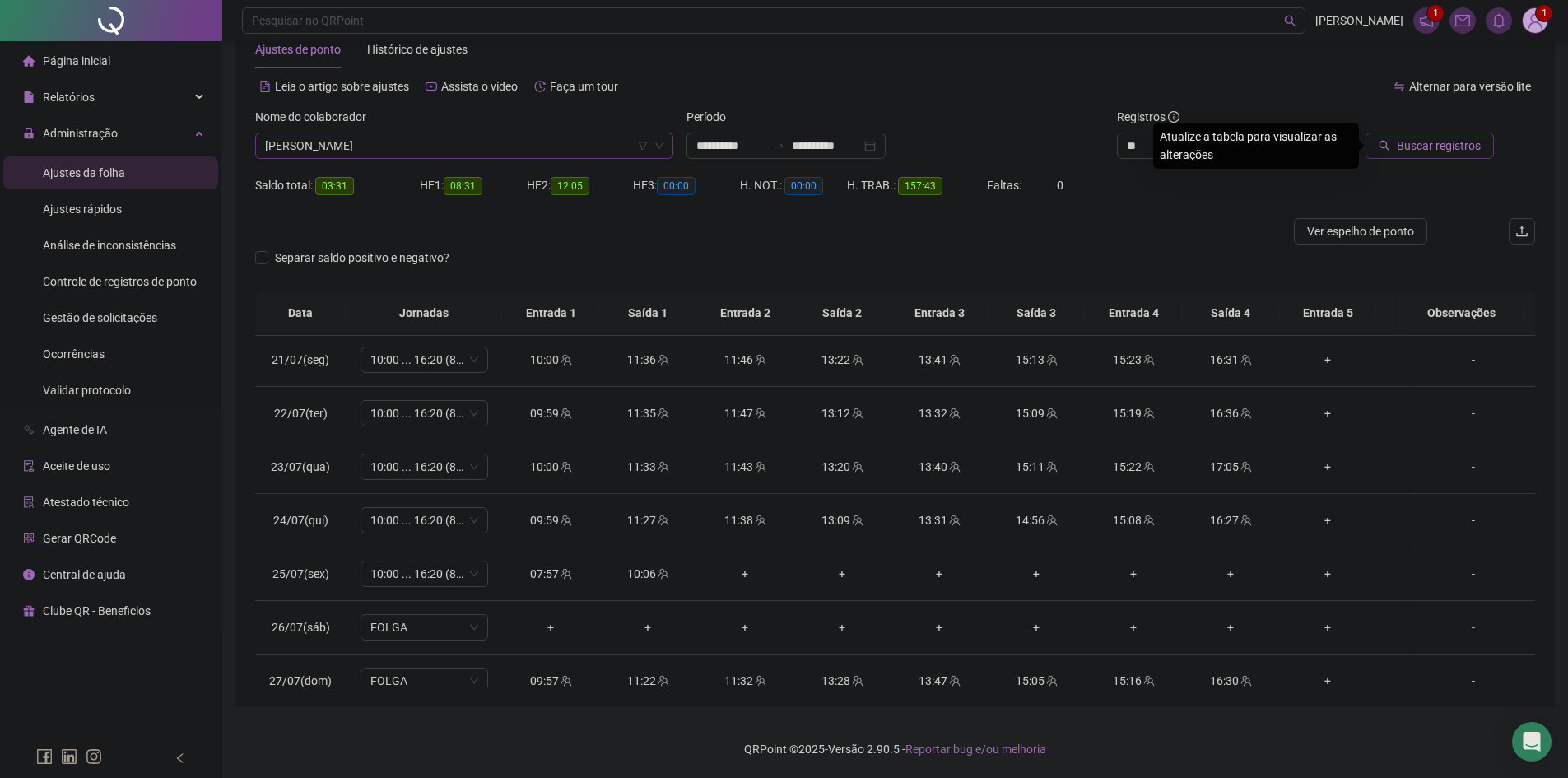
click at [1438, 143] on span "Buscar registros" at bounding box center [1439, 146] width 84 height 18
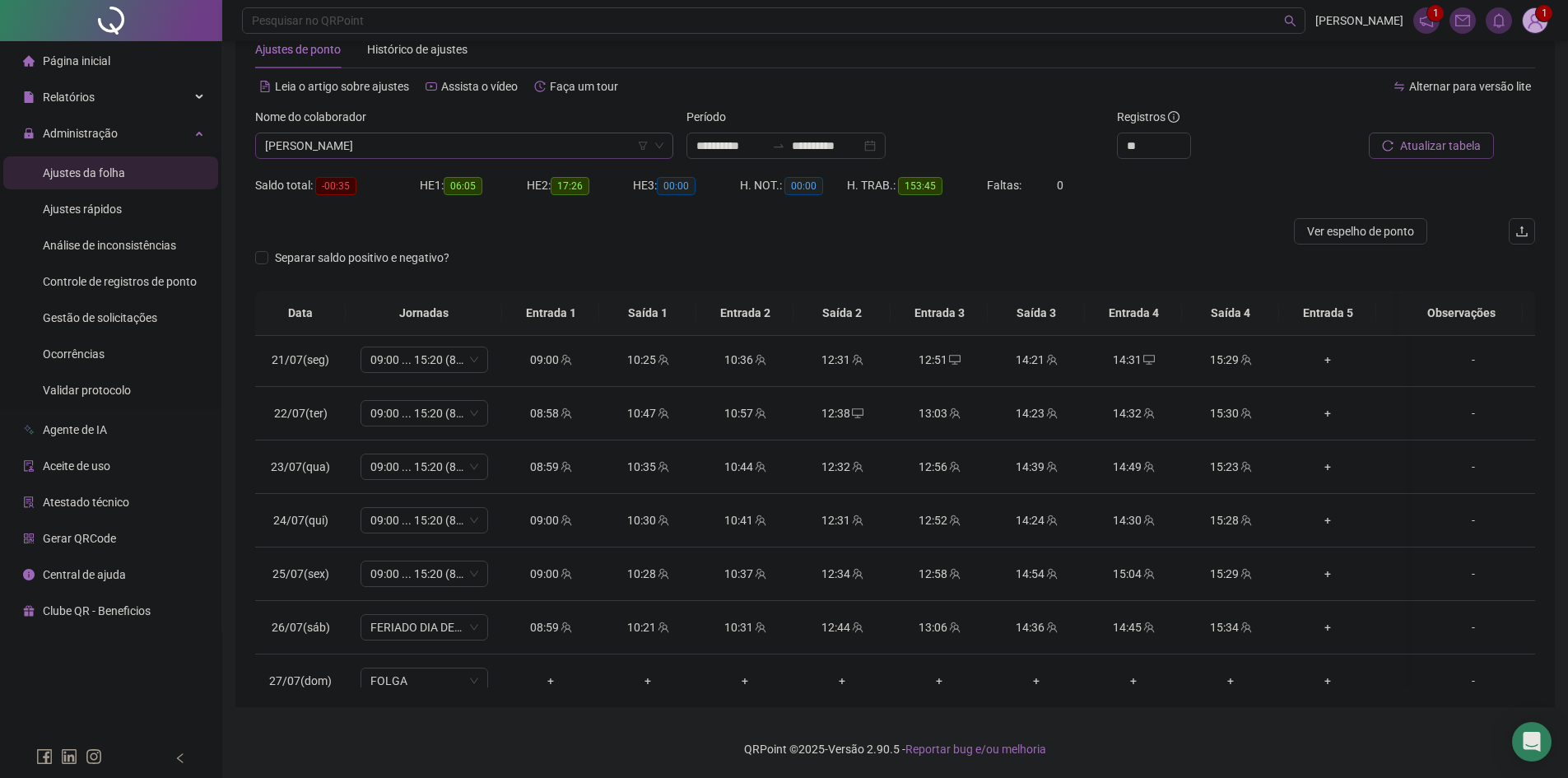
click at [373, 153] on span "[PERSON_NAME]" at bounding box center [464, 145] width 398 height 25
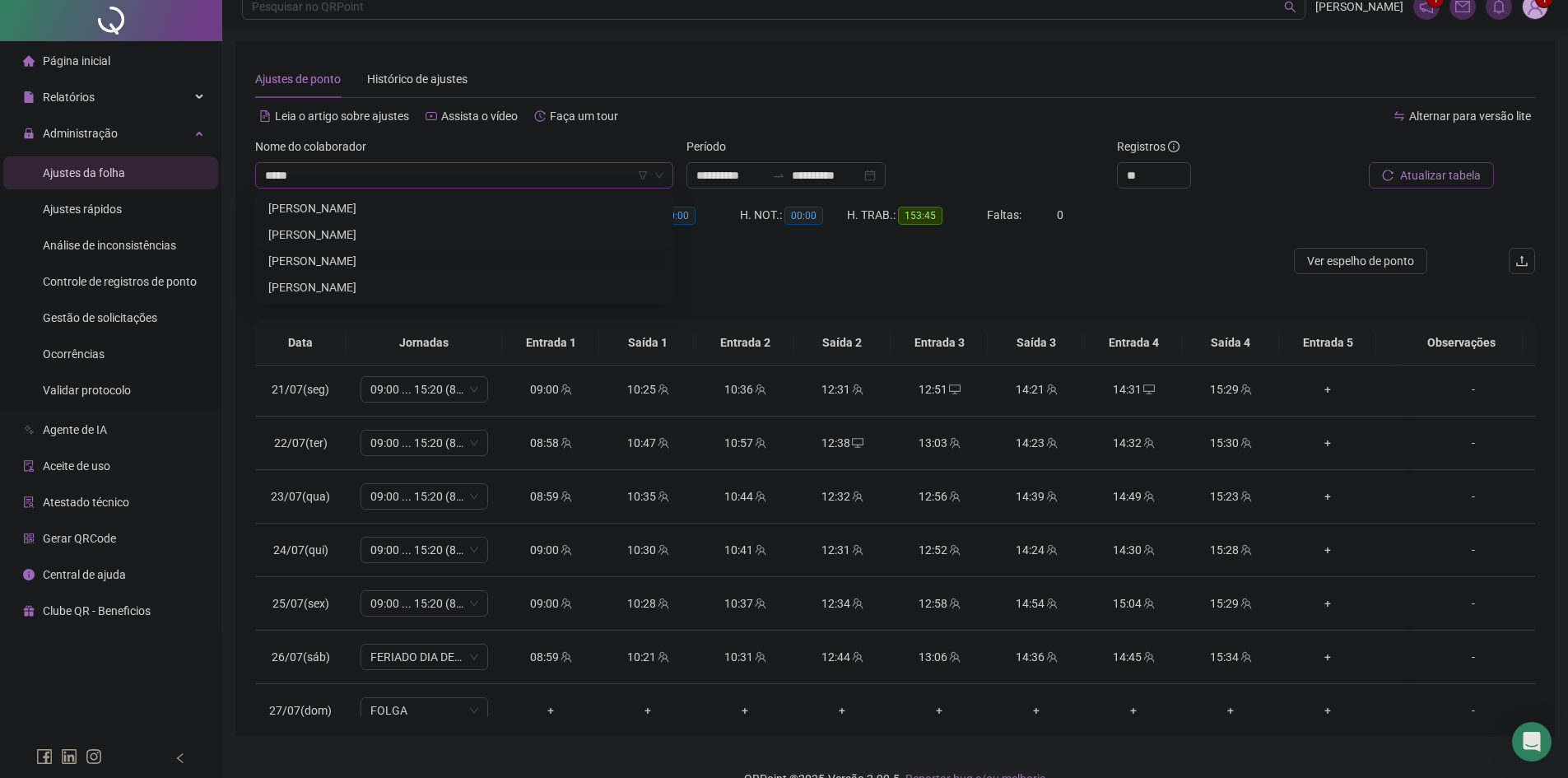
scroll to position [0, 0]
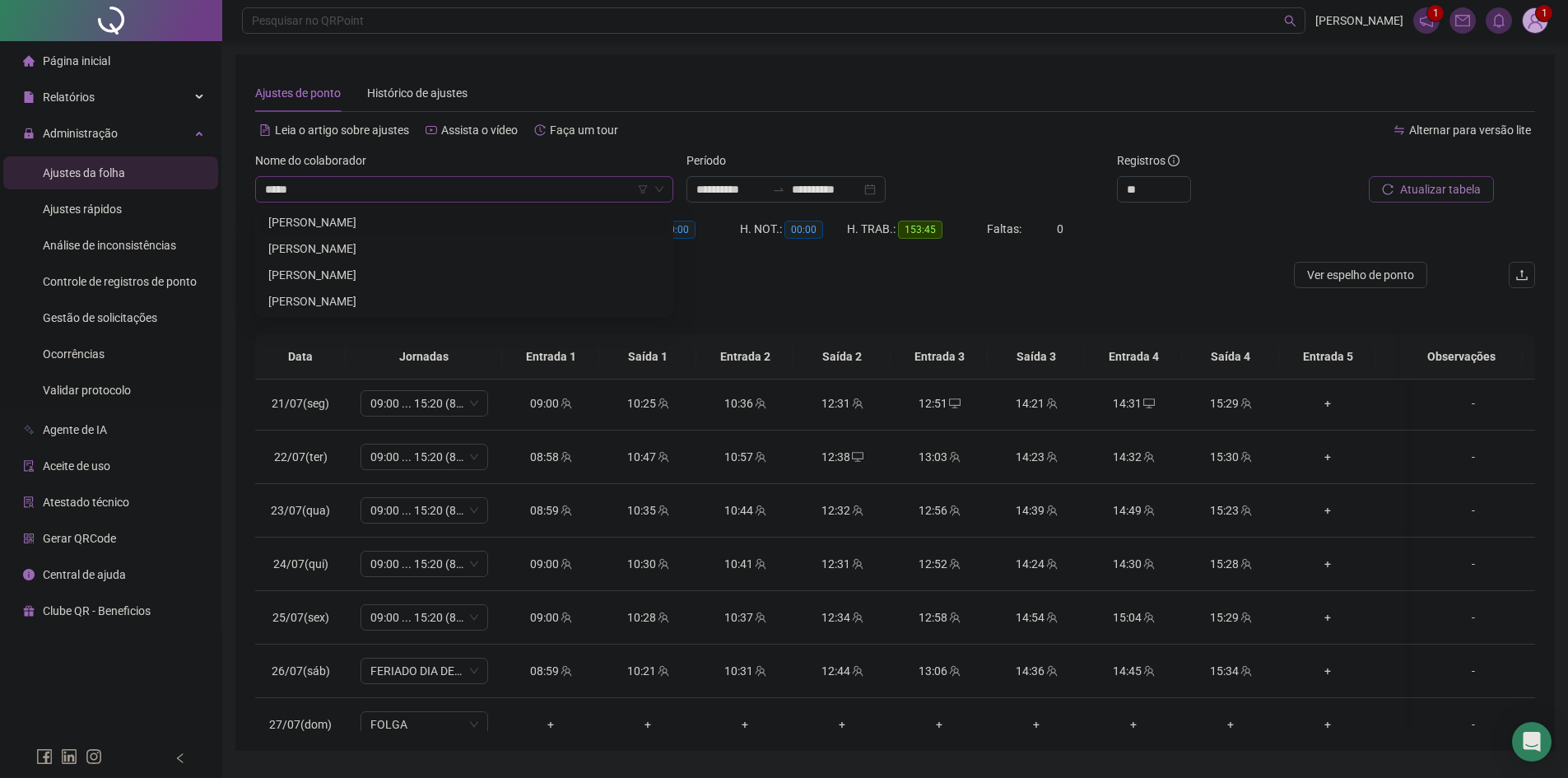
drag, startPoint x: 321, startPoint y: 194, endPoint x: 268, endPoint y: 190, distance: 53.2
click at [268, 190] on input "*****" at bounding box center [457, 188] width 384 height 25
type input "****"
click at [320, 219] on div "[PERSON_NAME]" at bounding box center [463, 222] width 392 height 18
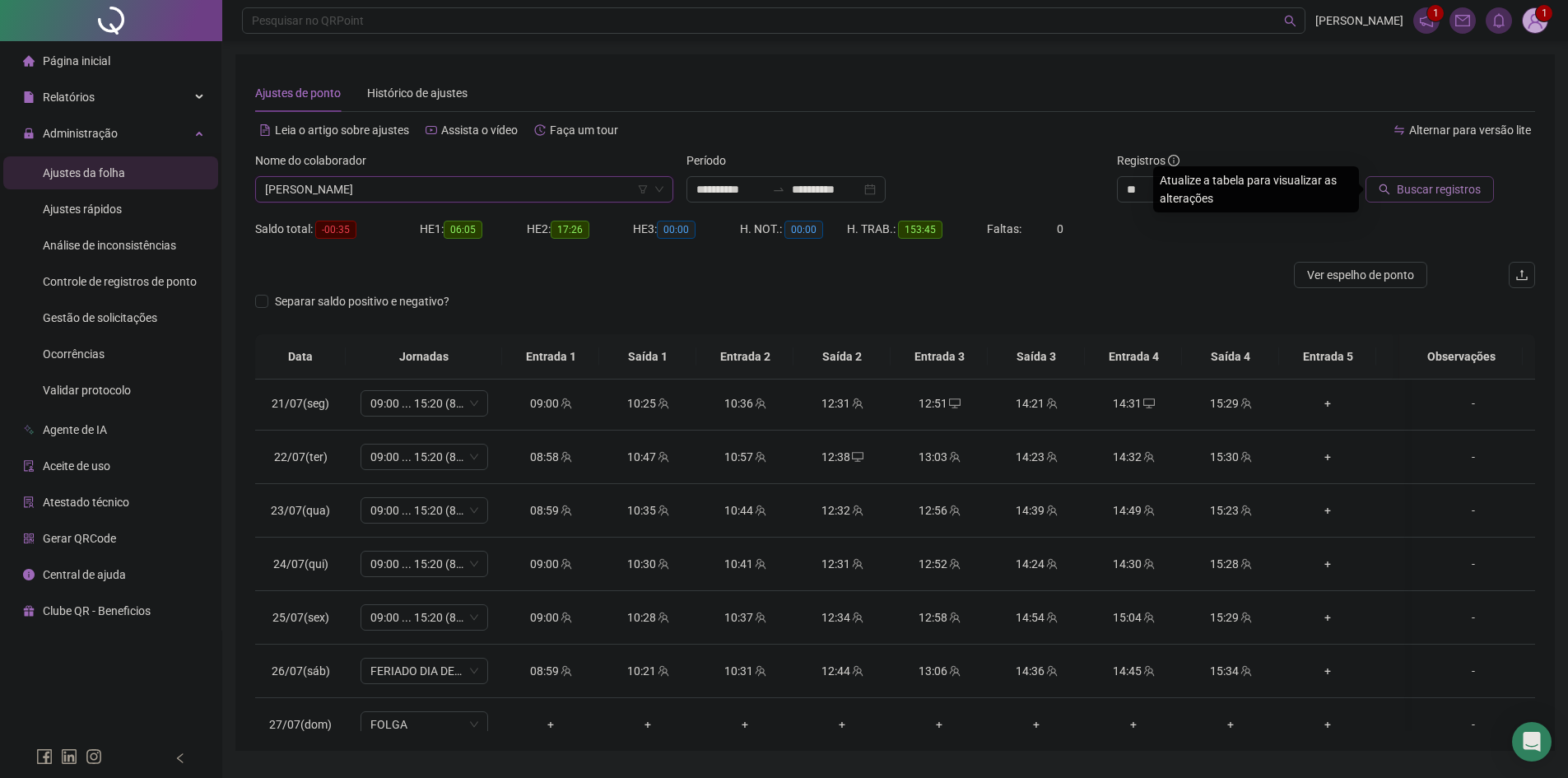
click at [1432, 185] on span "Buscar registros" at bounding box center [1439, 189] width 84 height 18
click at [426, 191] on span "[PERSON_NAME]" at bounding box center [464, 188] width 398 height 25
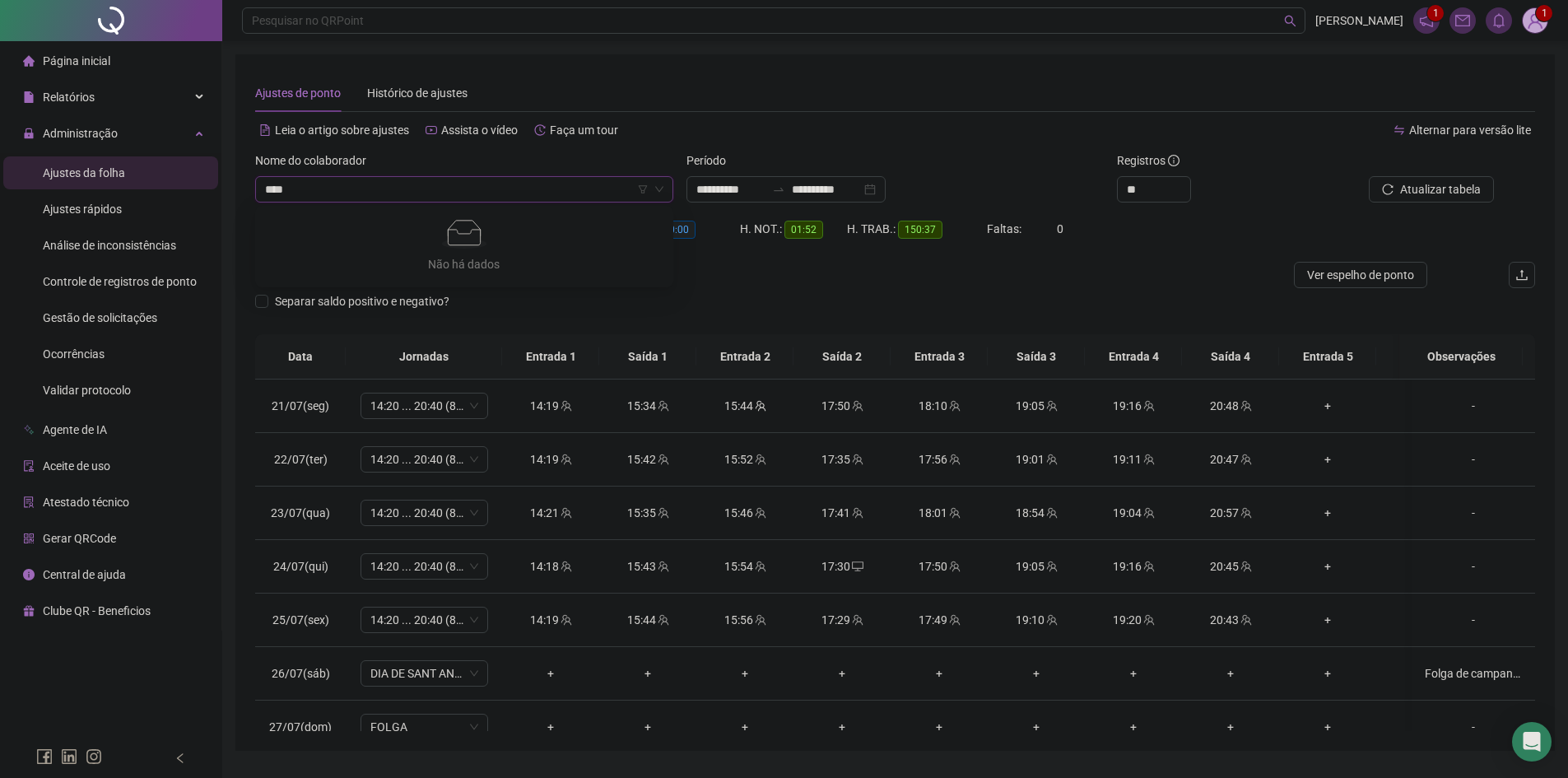
type input "***"
click at [402, 247] on div "[PERSON_NAME]" at bounding box center [463, 248] width 392 height 18
click at [1472, 177] on button "Buscar registros" at bounding box center [1430, 189] width 128 height 27
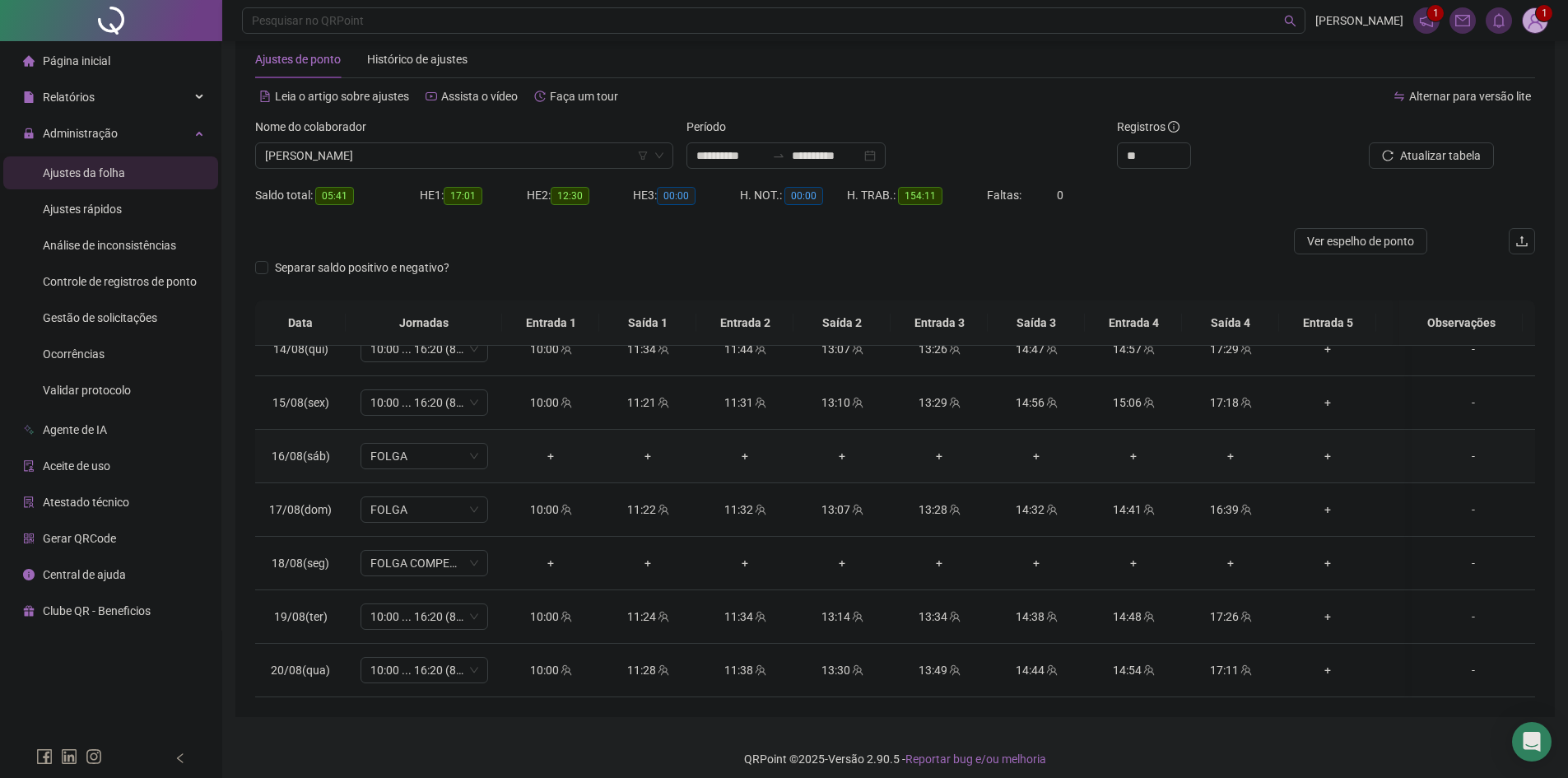
scroll to position [43, 0]
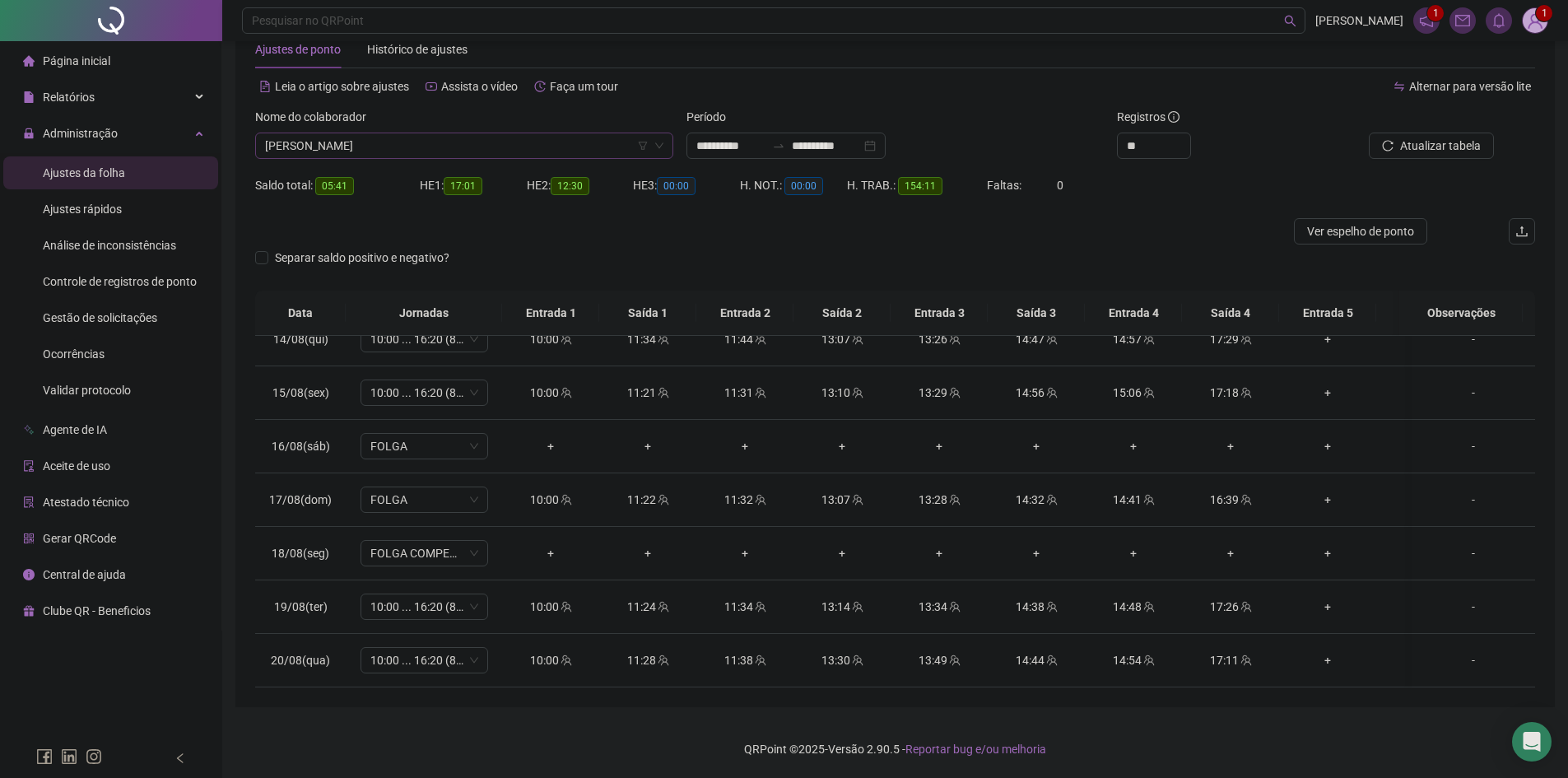
click at [455, 148] on span "[PERSON_NAME]" at bounding box center [464, 145] width 398 height 25
type input "*******"
click at [459, 182] on div "[PERSON_NAME]" at bounding box center [463, 178] width 392 height 18
click at [1455, 148] on span "Buscar registros" at bounding box center [1439, 146] width 84 height 18
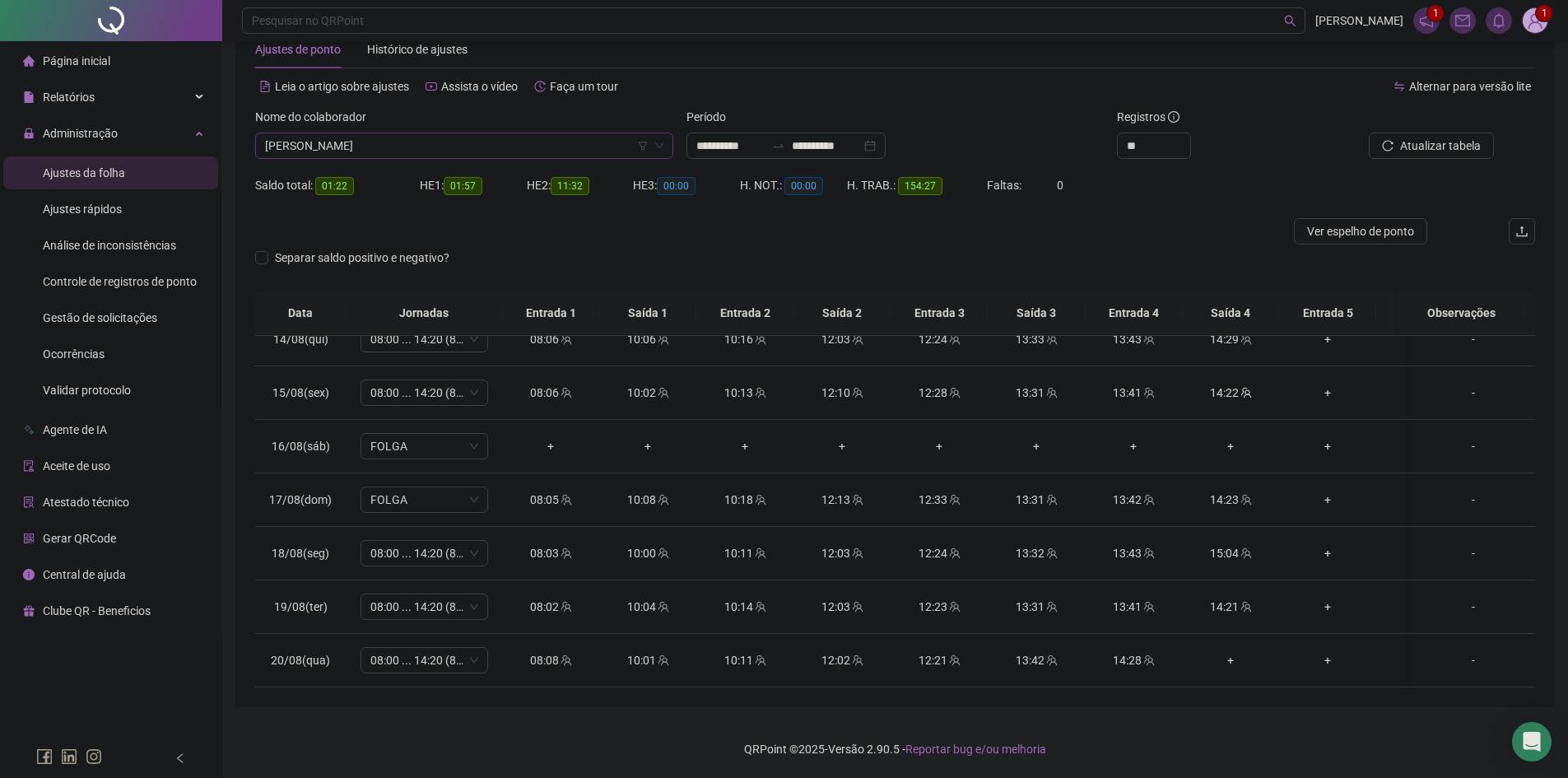
click at [501, 143] on span "[PERSON_NAME]" at bounding box center [464, 145] width 398 height 25
type input "****"
click at [465, 197] on div "[PERSON_NAME]" at bounding box center [463, 205] width 392 height 18
click at [1450, 152] on span "Buscar registros" at bounding box center [1439, 146] width 84 height 18
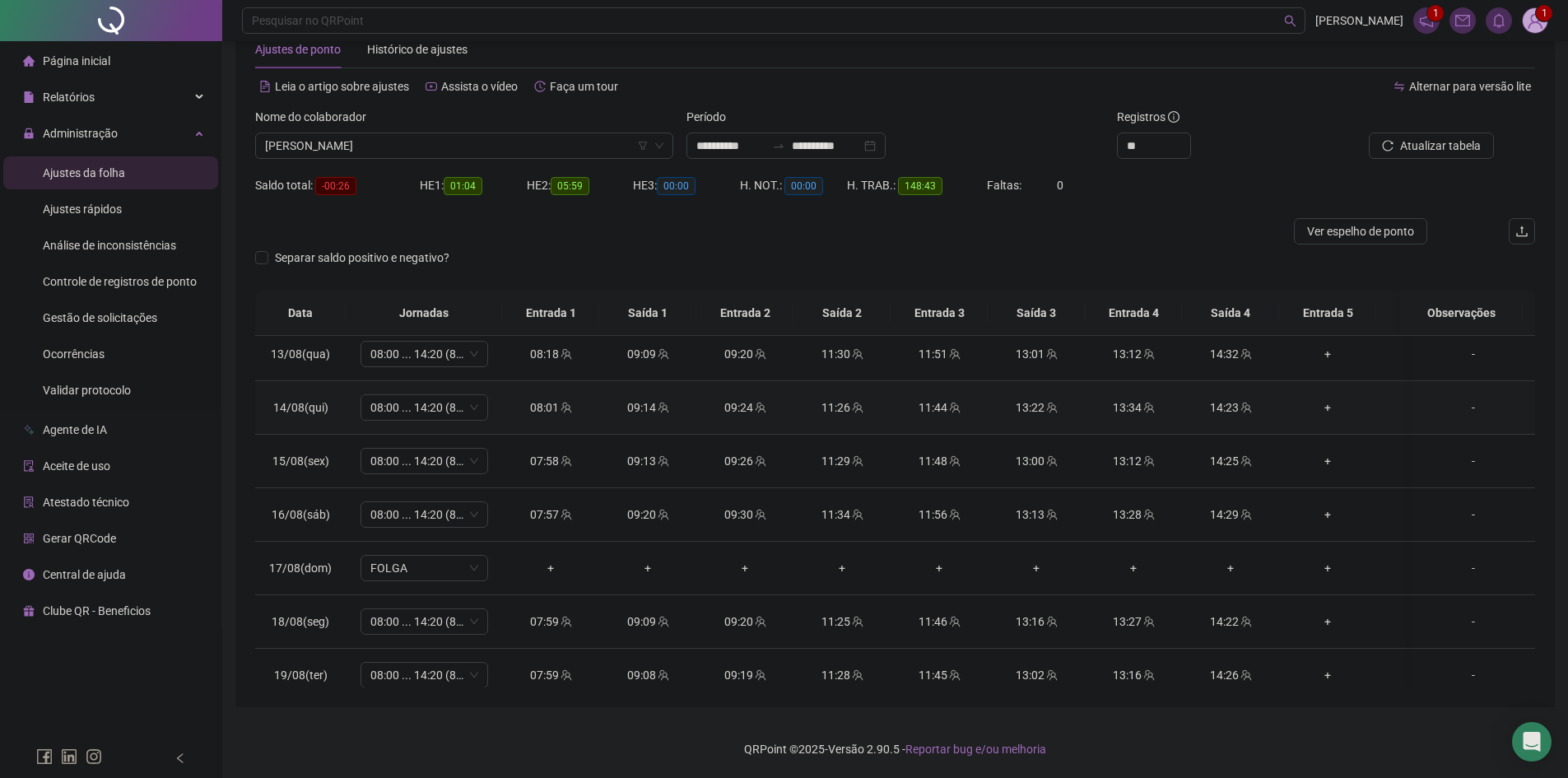
scroll to position [1319, 0]
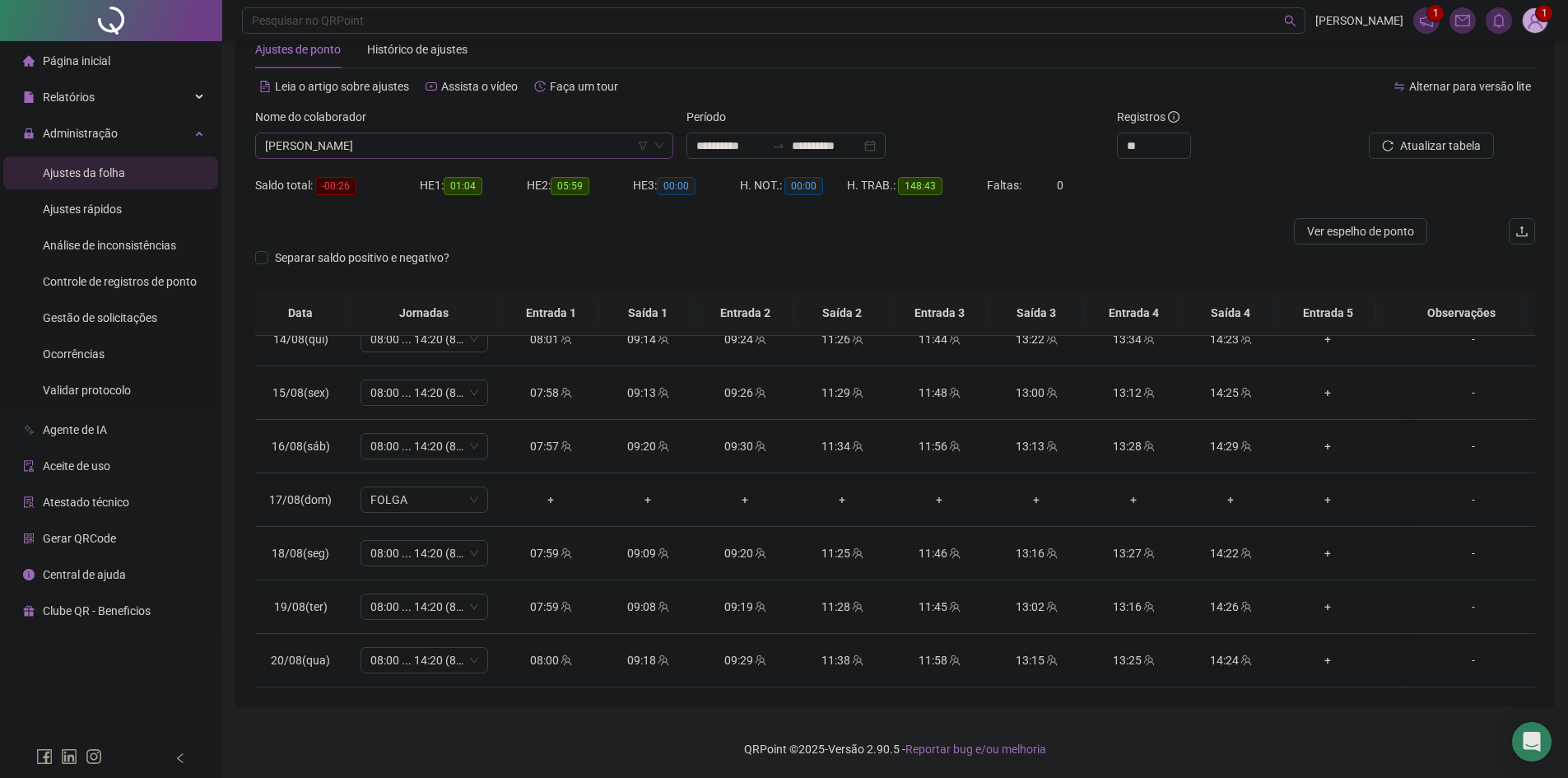
click at [496, 150] on span "[PERSON_NAME]" at bounding box center [464, 145] width 398 height 25
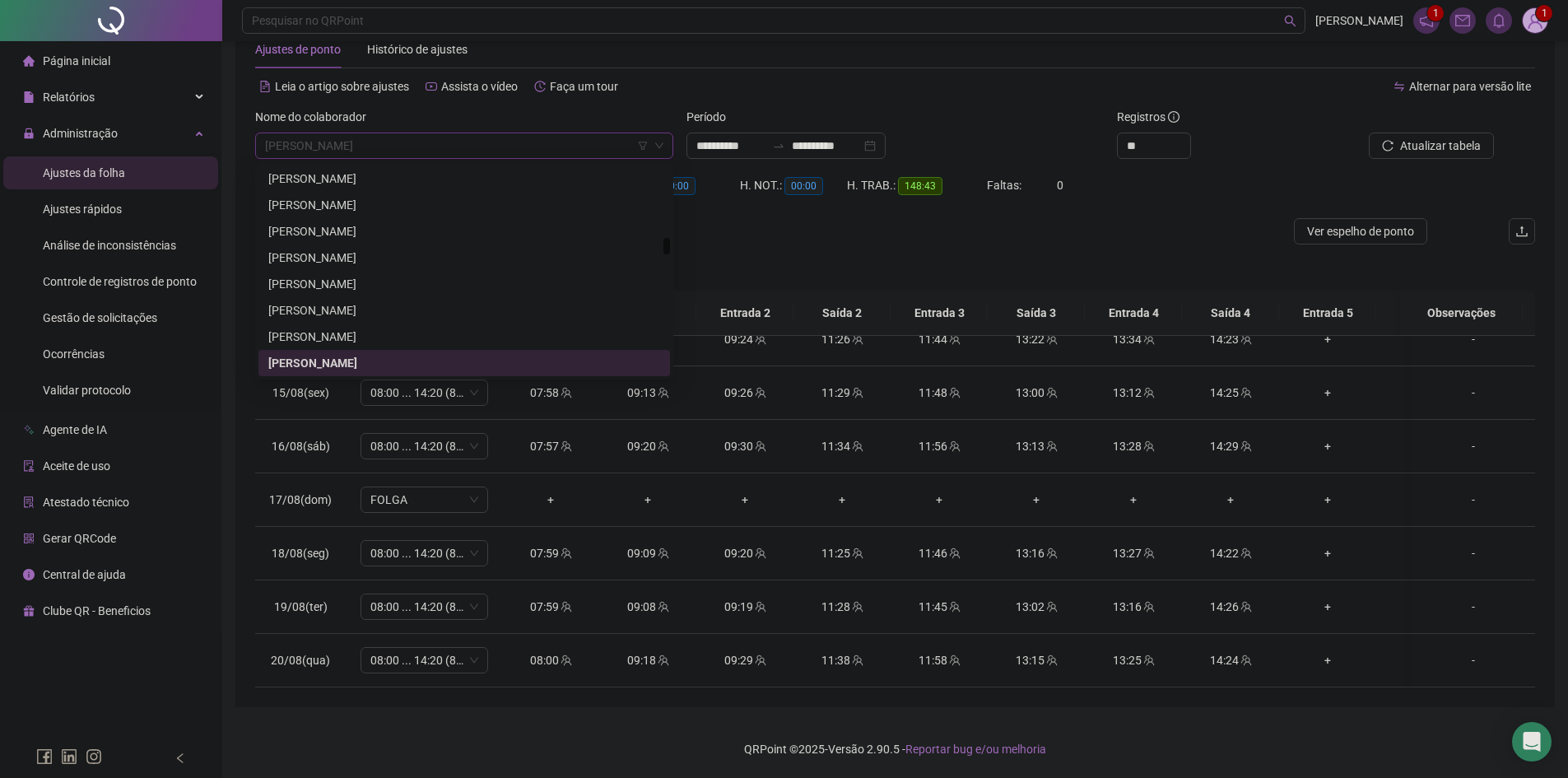
type input "*"
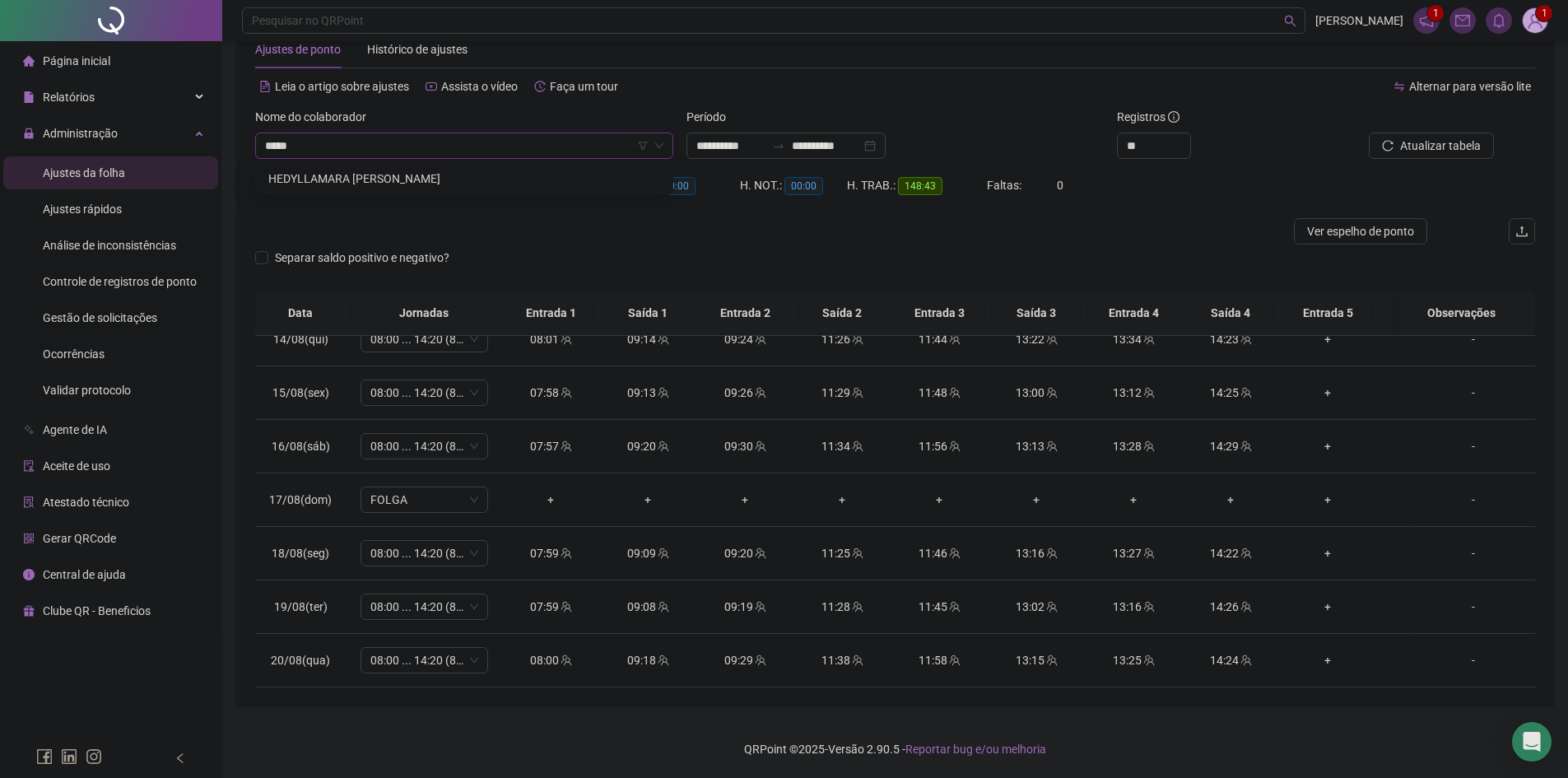
type input "******"
click at [496, 181] on div "HEDYLLAMARA [PERSON_NAME]" at bounding box center [463, 178] width 392 height 18
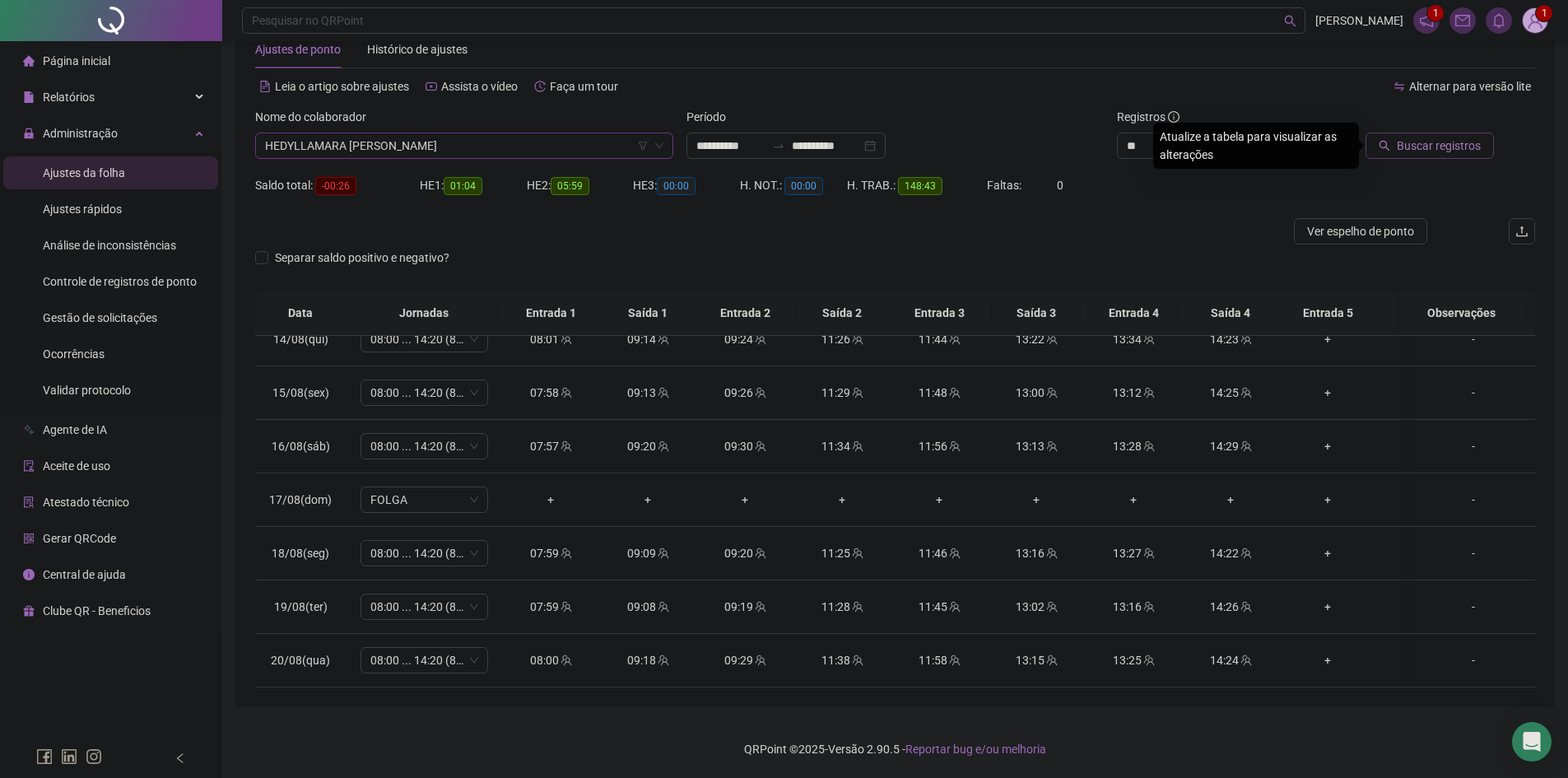
click at [1423, 147] on span "Buscar registros" at bounding box center [1439, 146] width 84 height 18
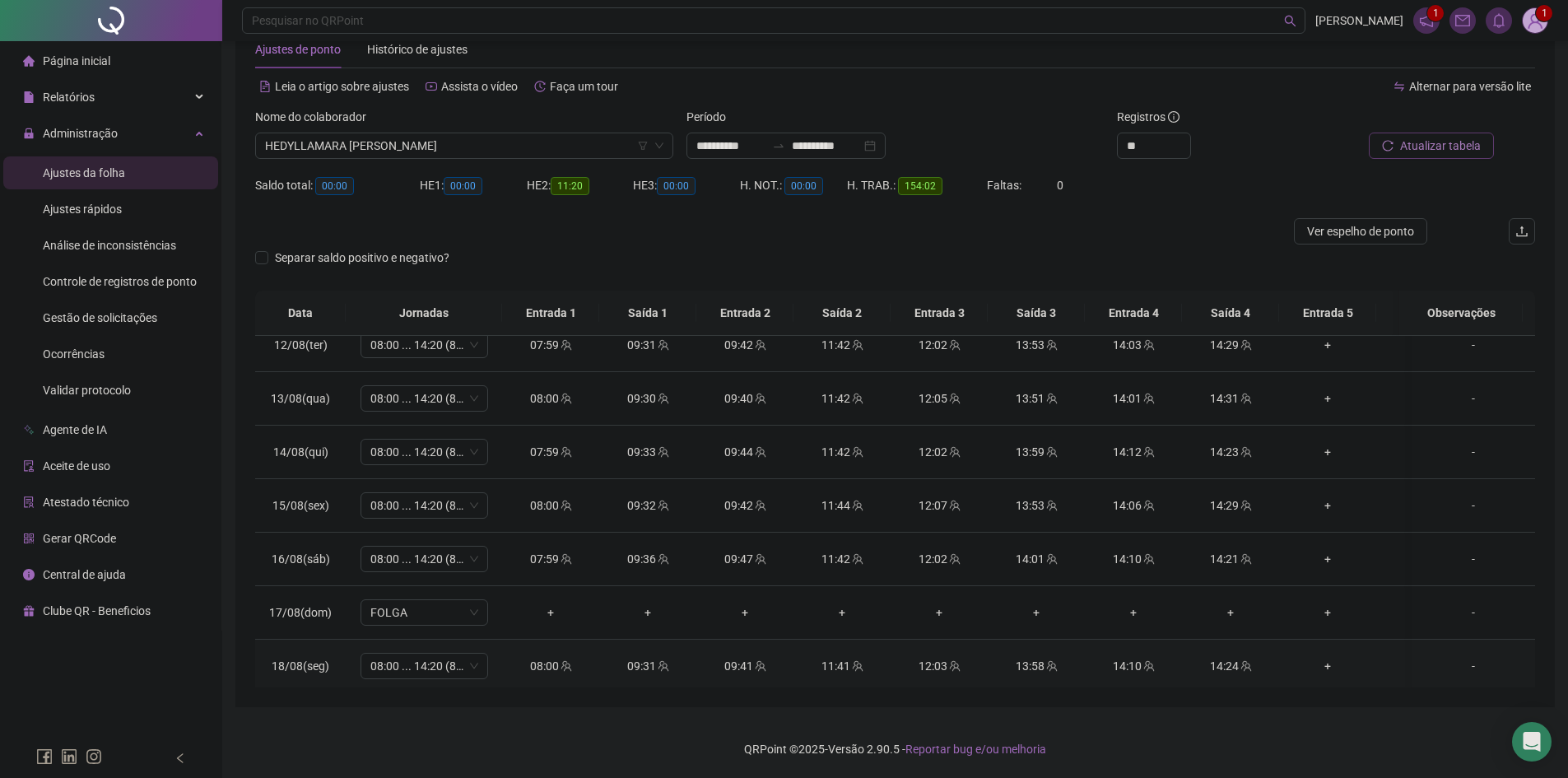
scroll to position [1319, 0]
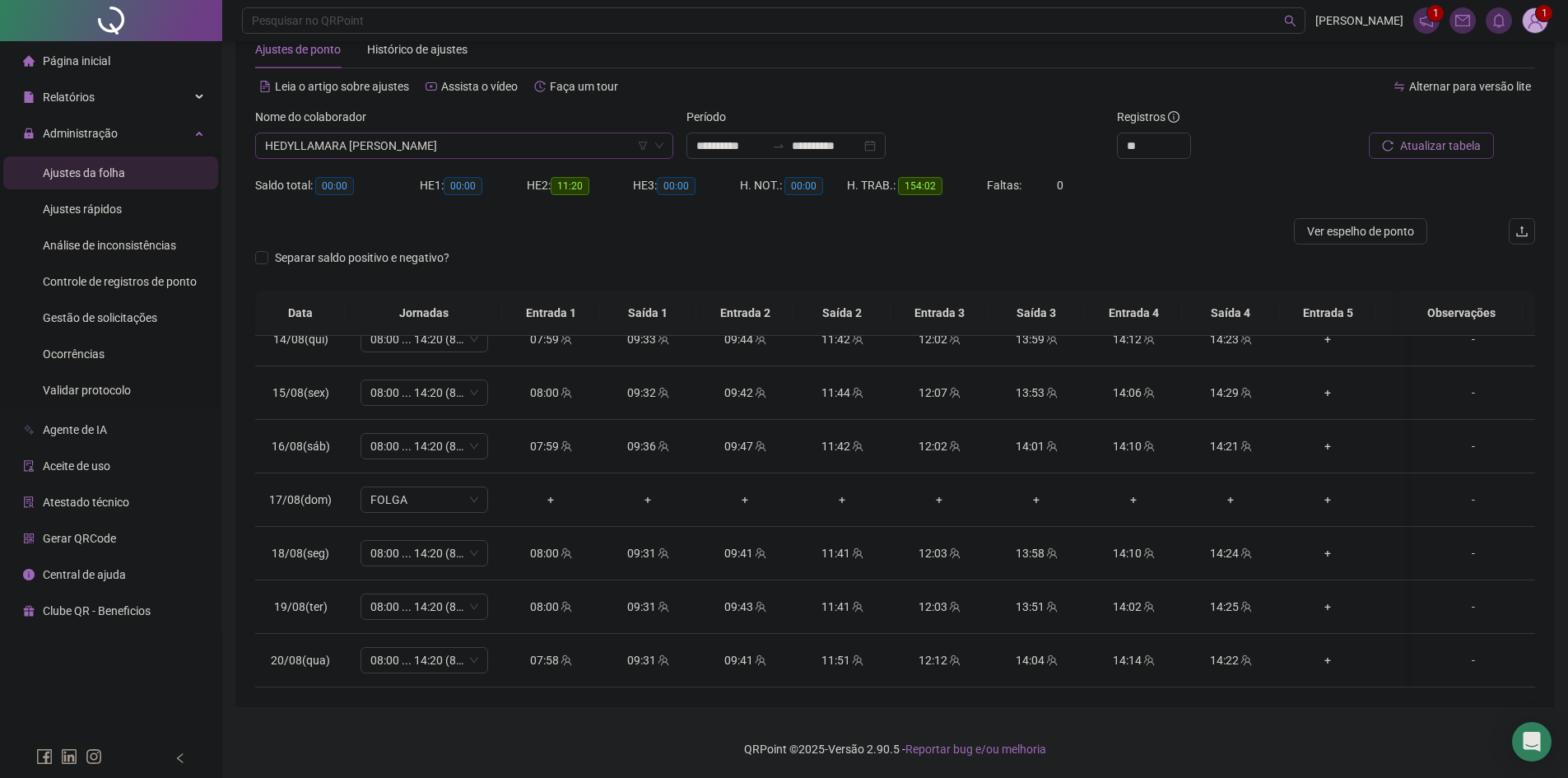
click at [465, 155] on span "HEDYLLAMARA [PERSON_NAME]" at bounding box center [464, 145] width 398 height 25
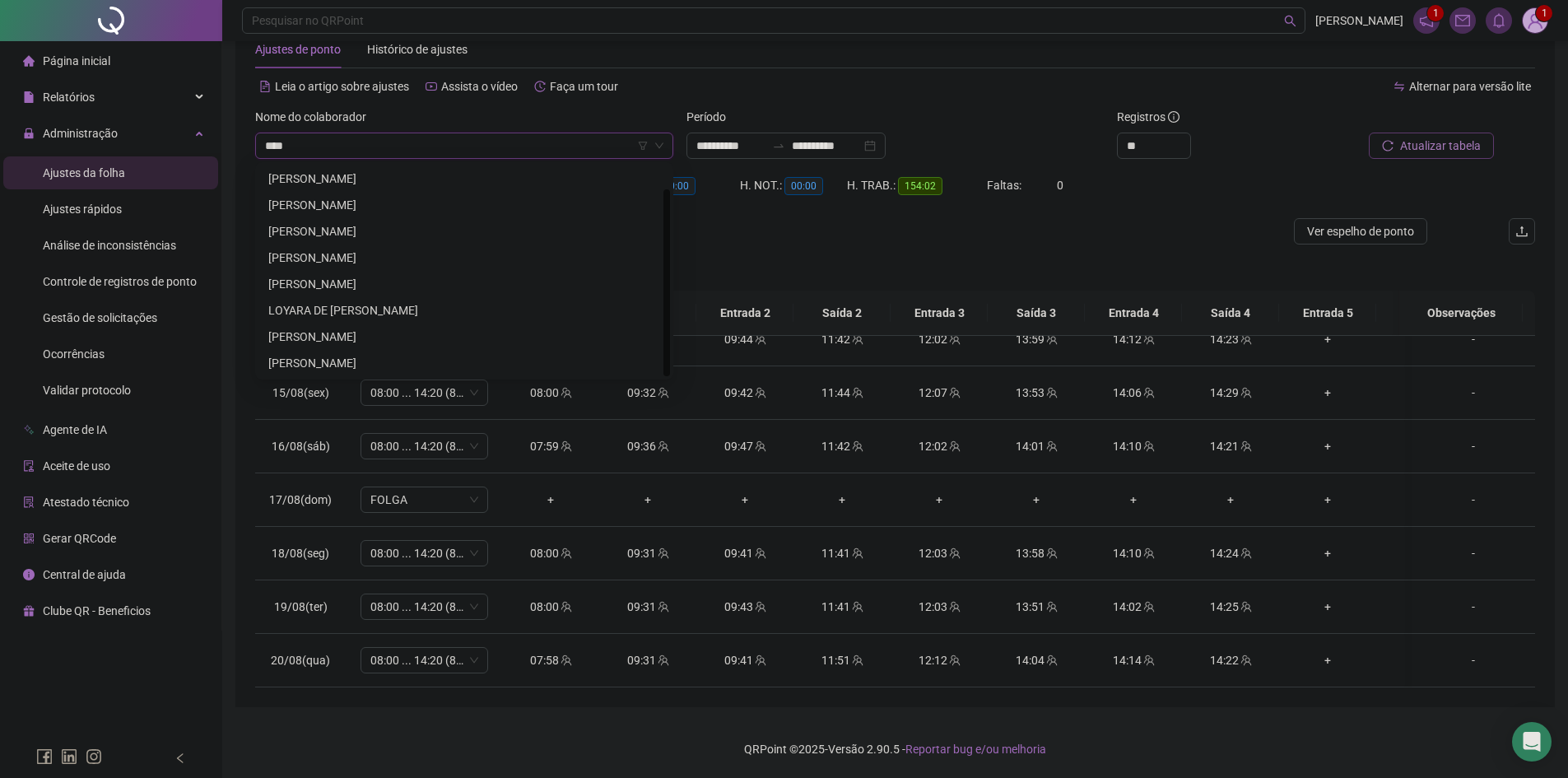
scroll to position [0, 0]
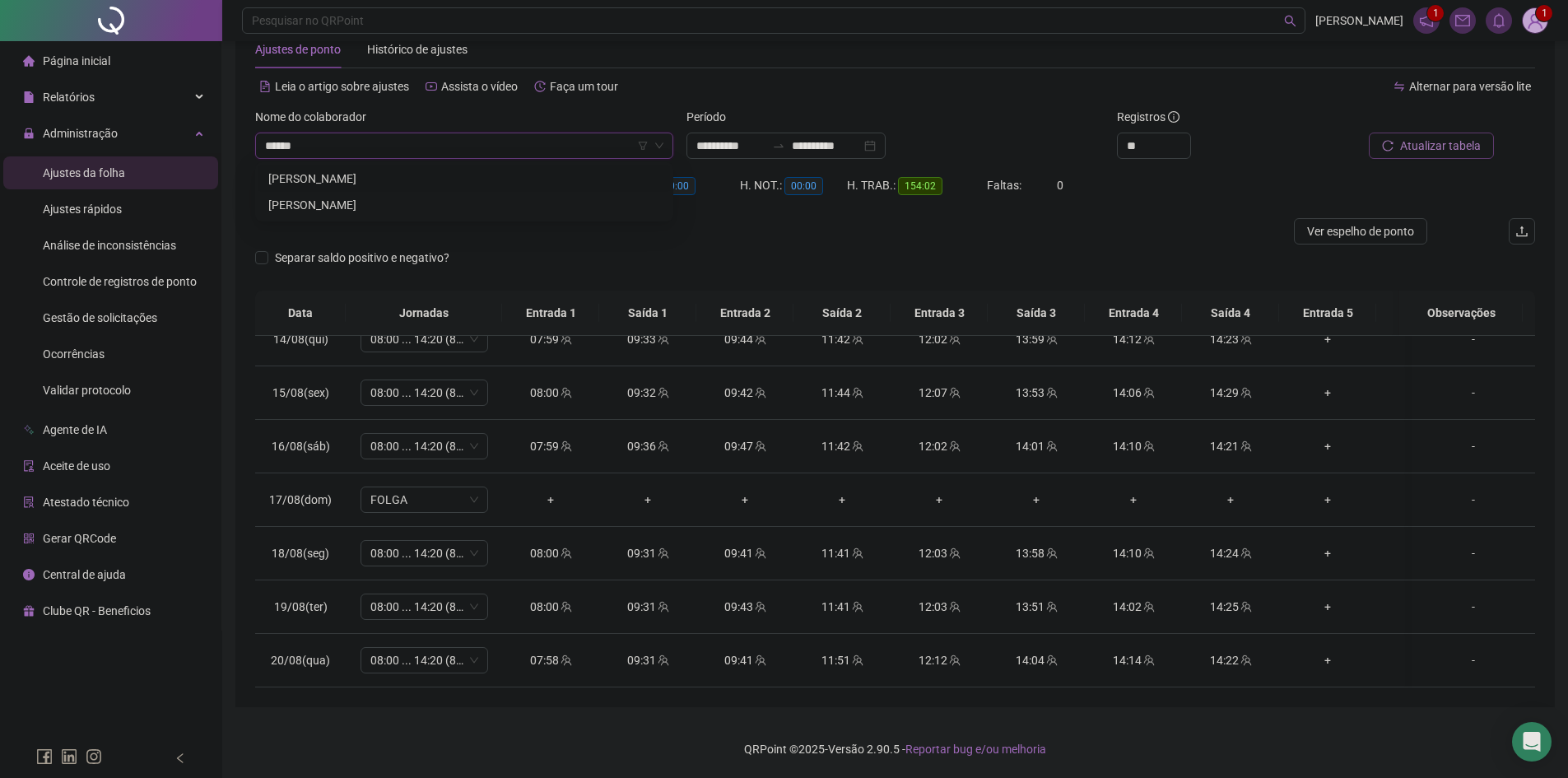
type input "*******"
click at [479, 177] on div "[PERSON_NAME]" at bounding box center [463, 178] width 392 height 18
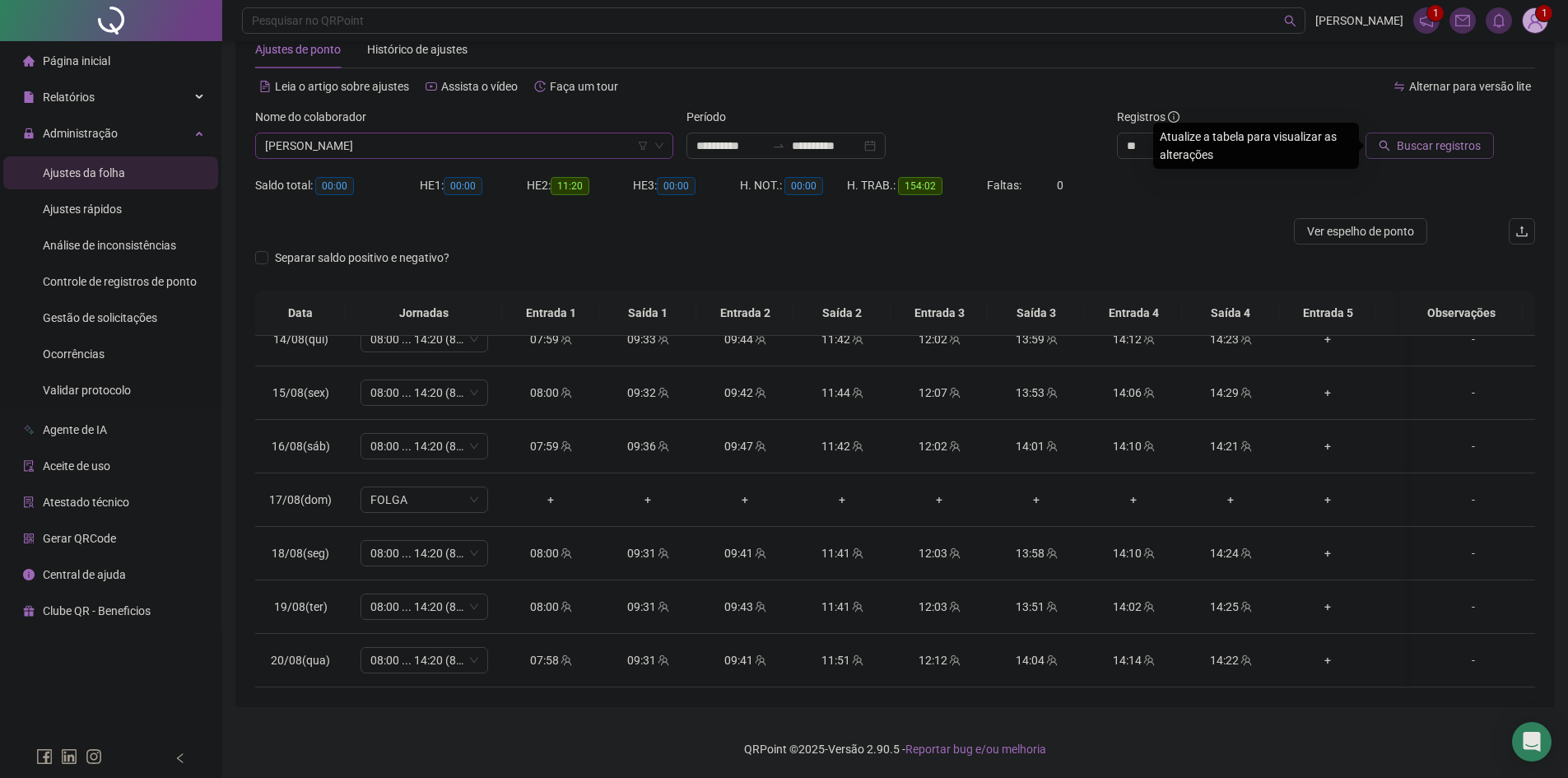
click at [1437, 149] on span "Buscar registros" at bounding box center [1439, 146] width 84 height 18
click at [419, 145] on span "[PERSON_NAME]" at bounding box center [464, 145] width 398 height 25
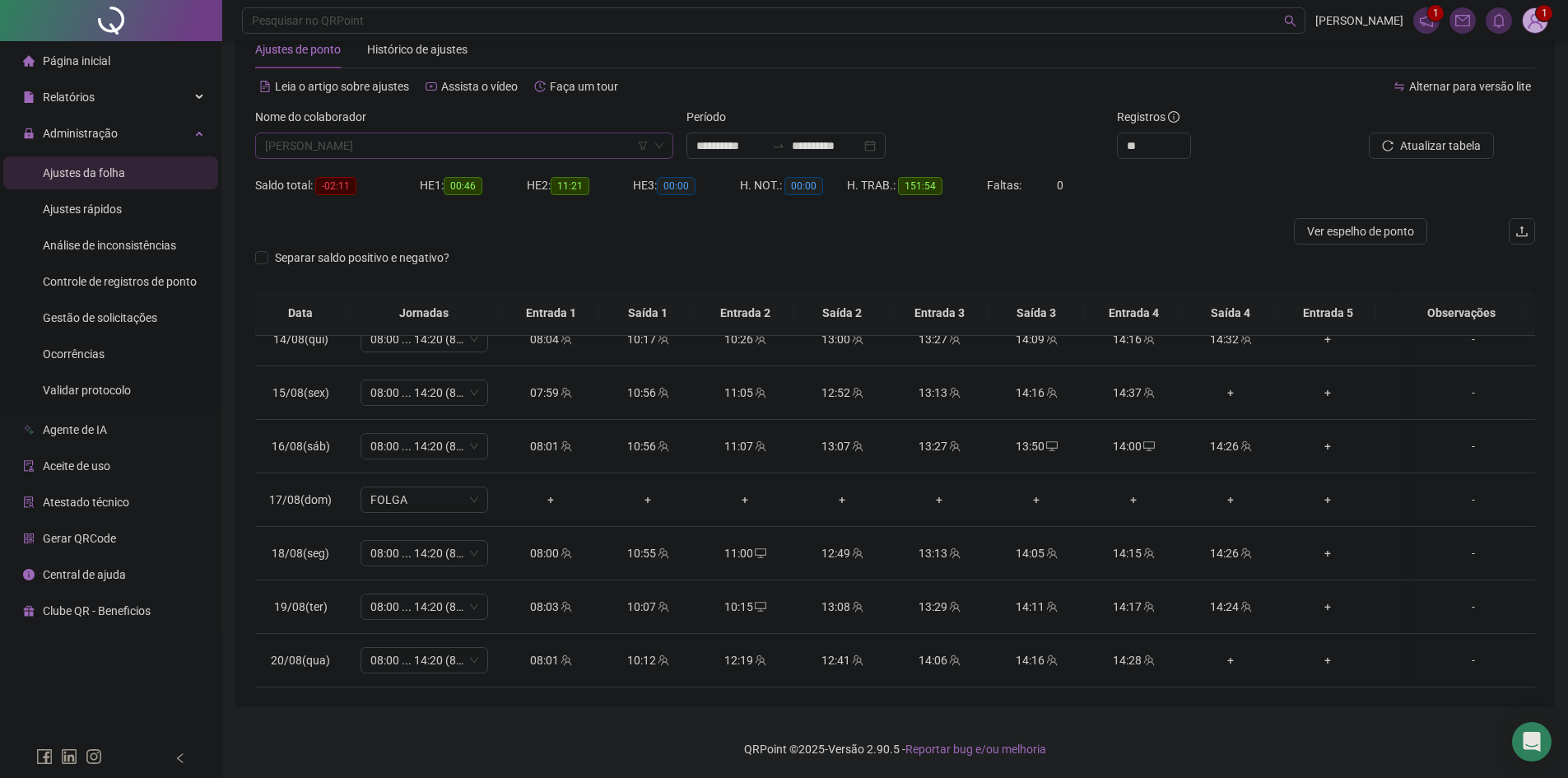
scroll to position [2897, 0]
click at [557, 151] on span "[PERSON_NAME]" at bounding box center [464, 145] width 398 height 25
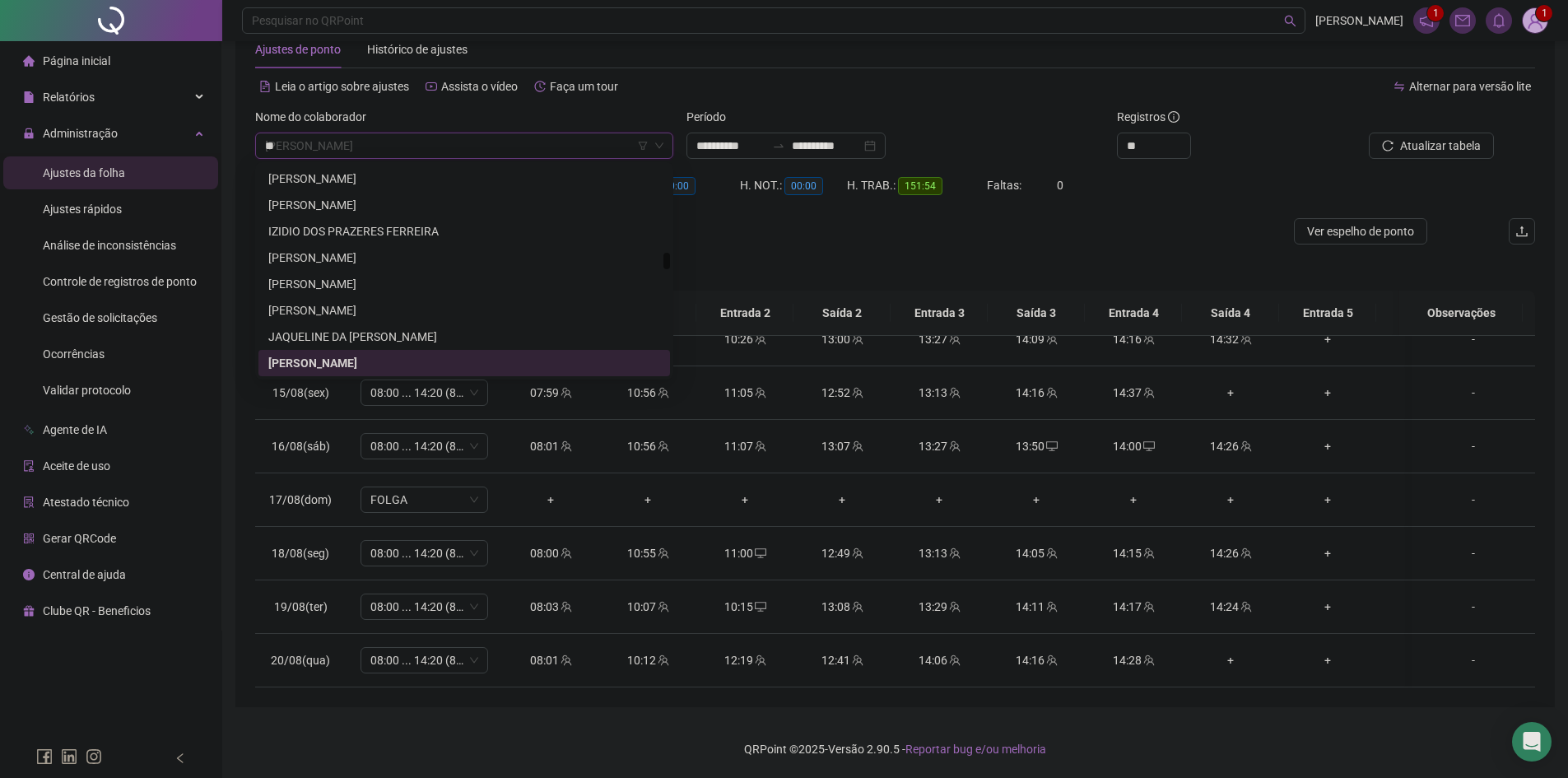
scroll to position [843, 0]
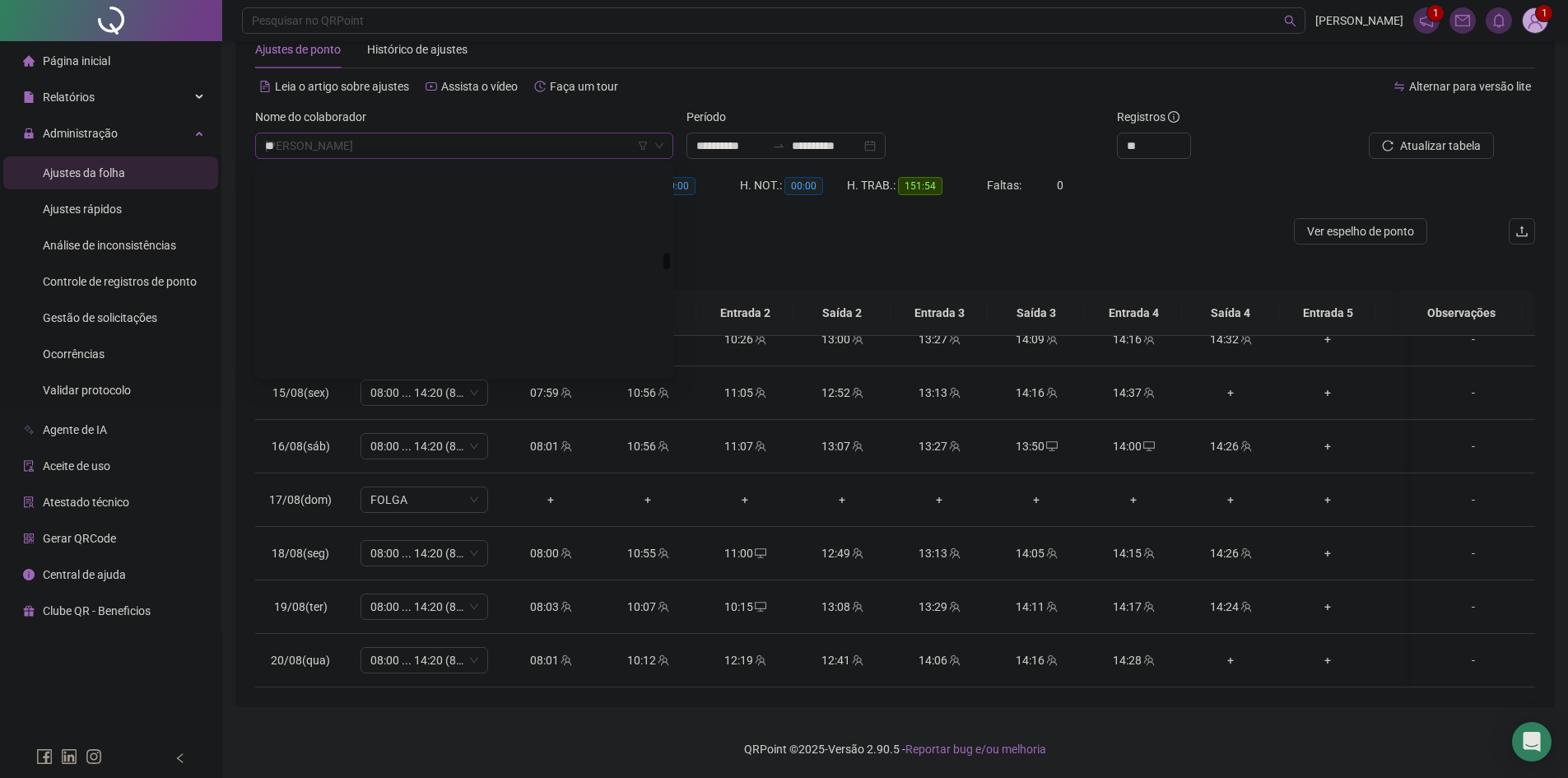
type input "***"
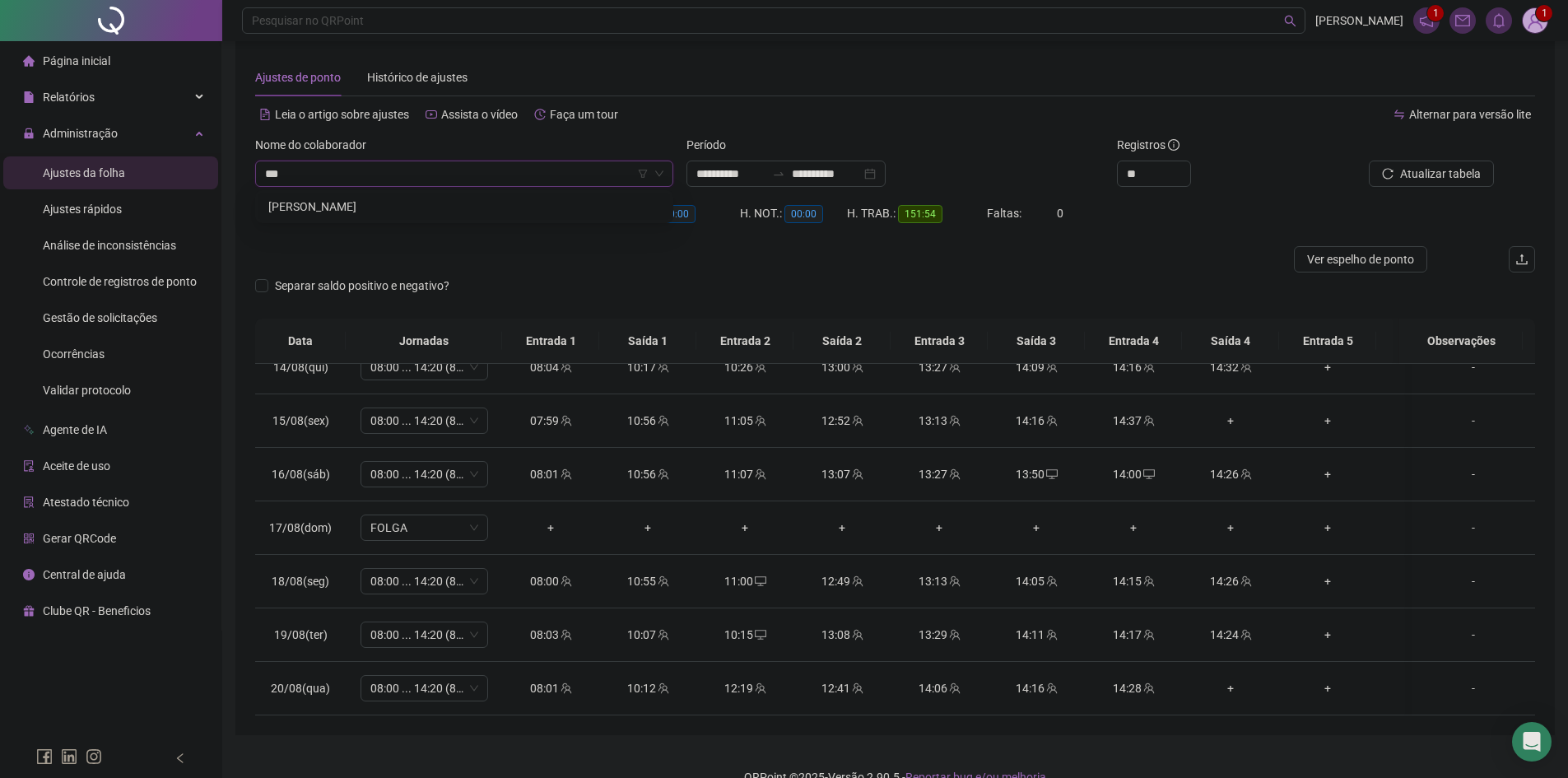
scroll to position [0, 0]
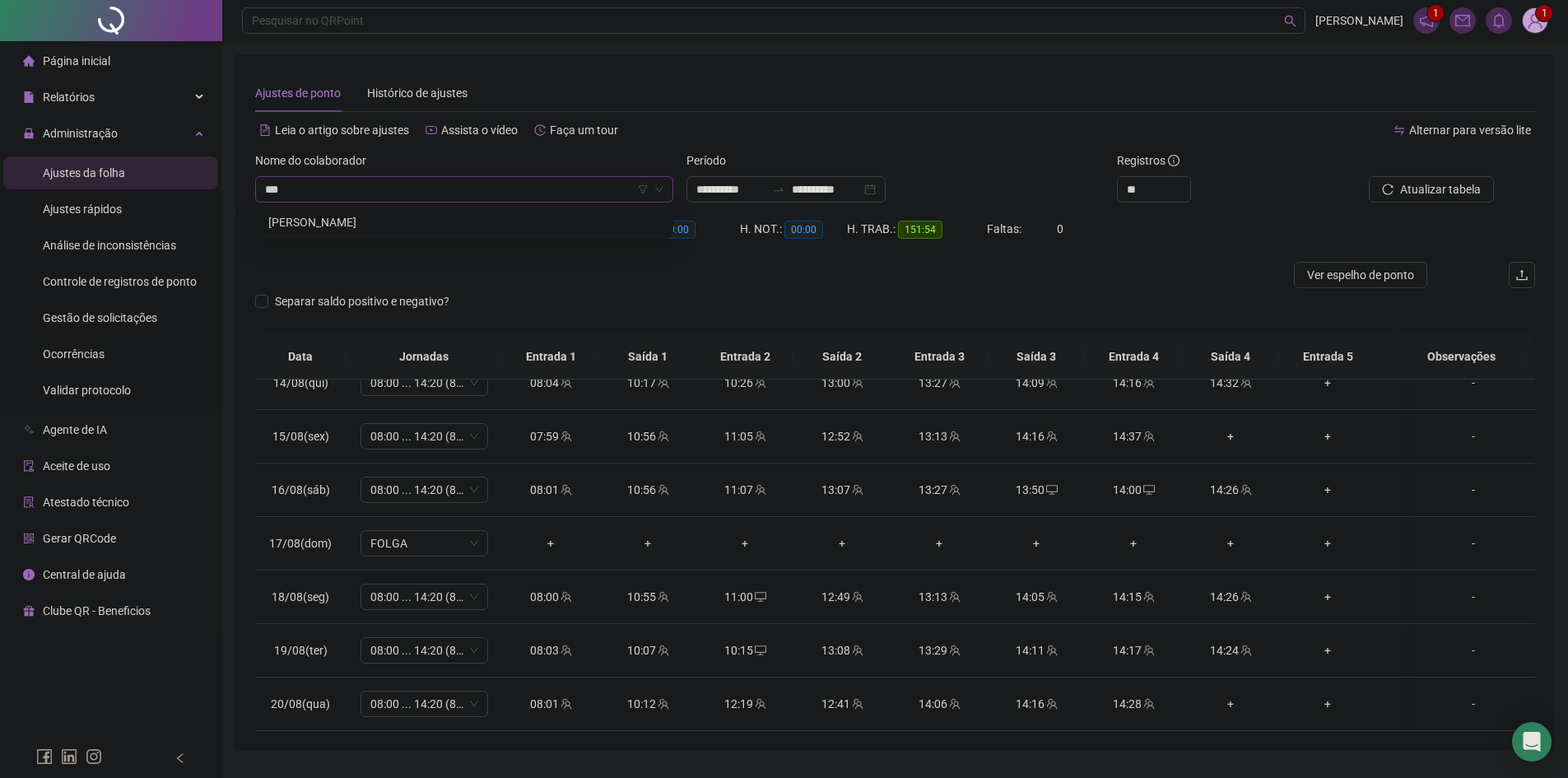
click at [530, 221] on div "[PERSON_NAME]" at bounding box center [463, 222] width 392 height 18
click at [1404, 188] on span "Buscar registros" at bounding box center [1439, 189] width 84 height 18
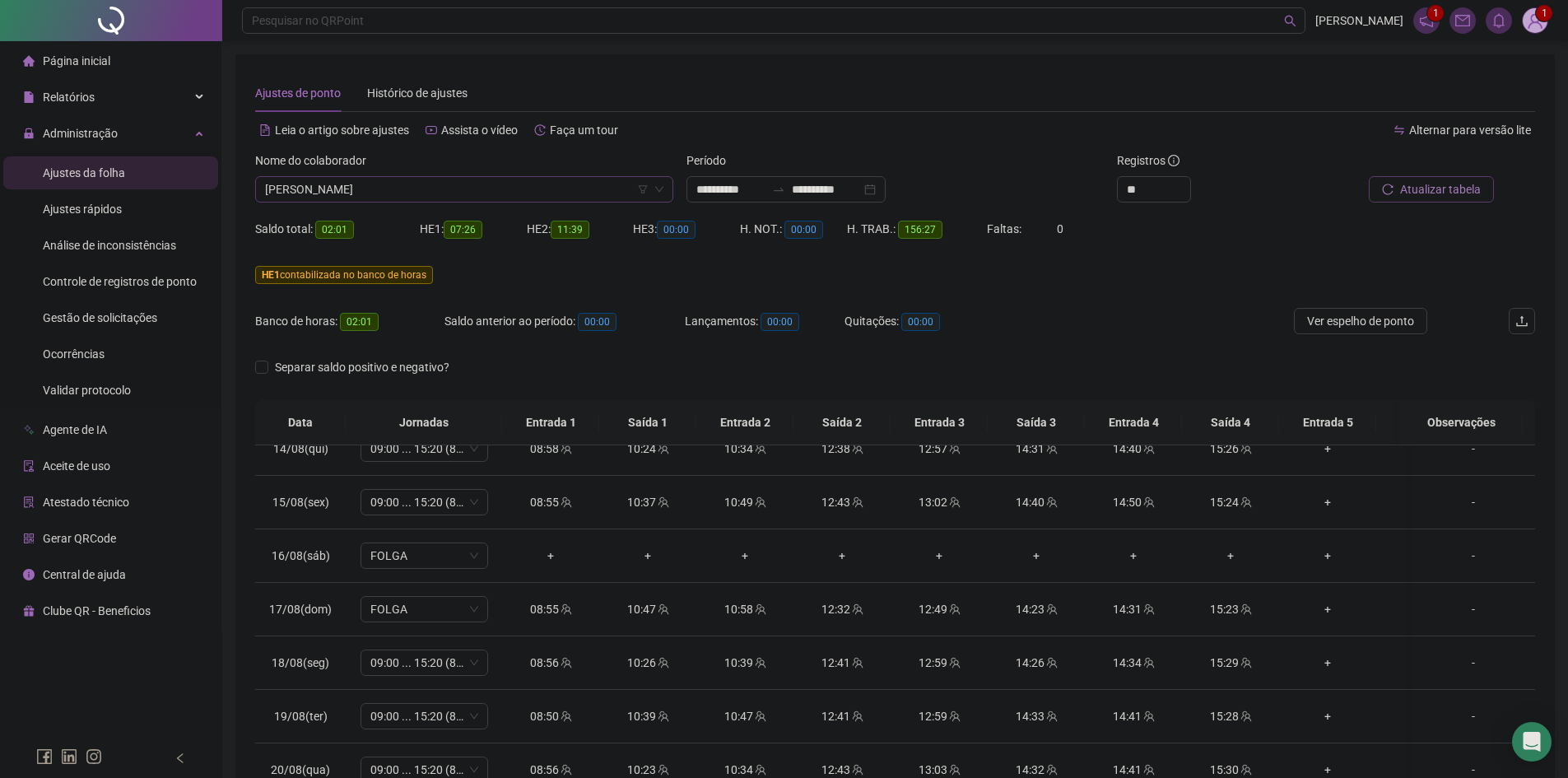
click at [485, 192] on span "[PERSON_NAME]" at bounding box center [464, 188] width 398 height 25
type input "*****"
click at [490, 219] on div "[PERSON_NAME]" at bounding box center [463, 222] width 392 height 18
click at [1408, 197] on span "Buscar registros" at bounding box center [1439, 189] width 84 height 18
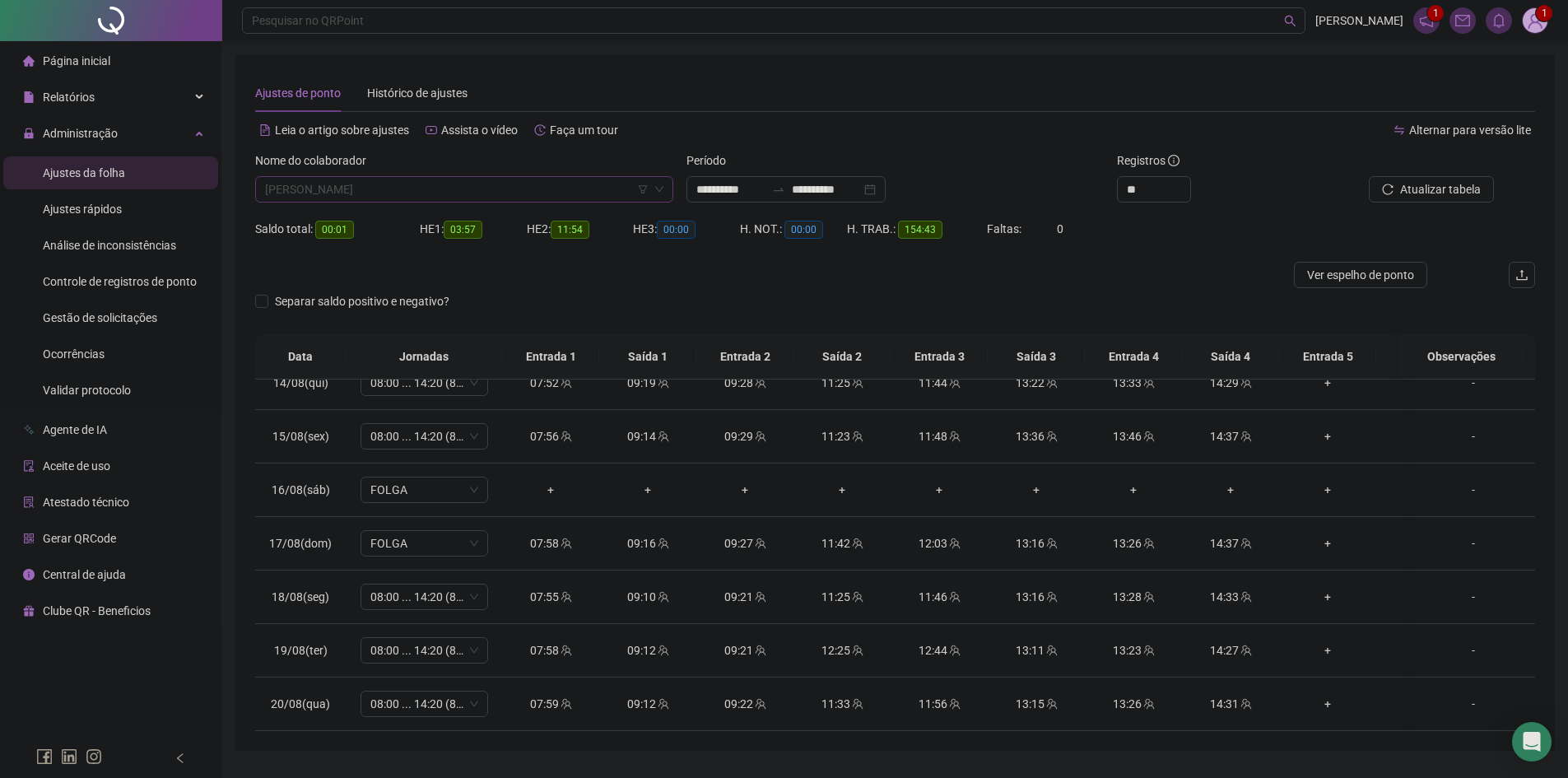
click at [510, 196] on span "[PERSON_NAME]" at bounding box center [464, 188] width 398 height 25
type input "****"
click at [446, 272] on div "[PERSON_NAME]" at bounding box center [463, 275] width 392 height 18
click at [1408, 186] on span "Buscar registros" at bounding box center [1439, 189] width 84 height 18
click at [480, 186] on span "[PERSON_NAME]" at bounding box center [464, 188] width 398 height 25
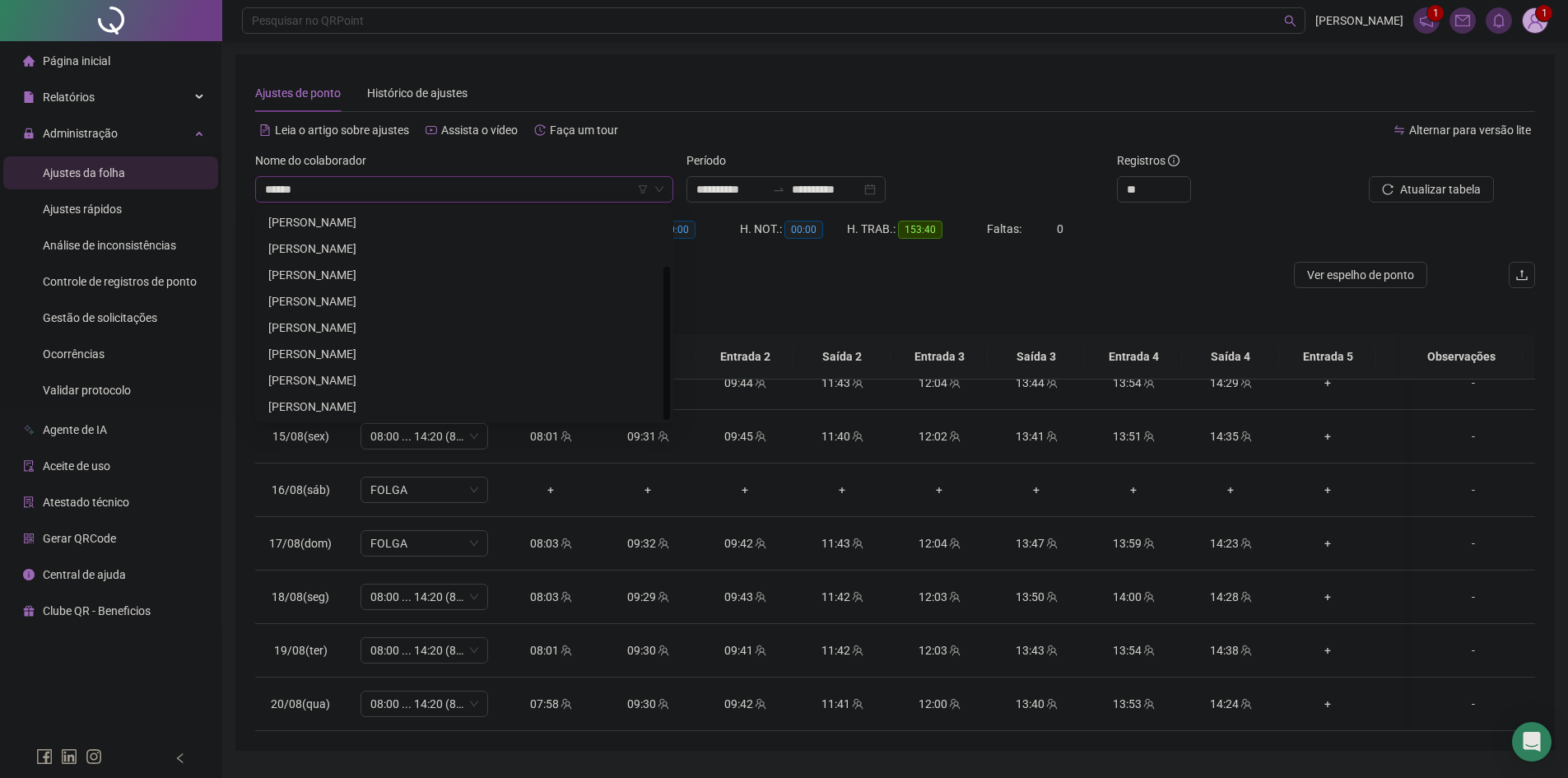
scroll to position [52, 0]
type input "*******"
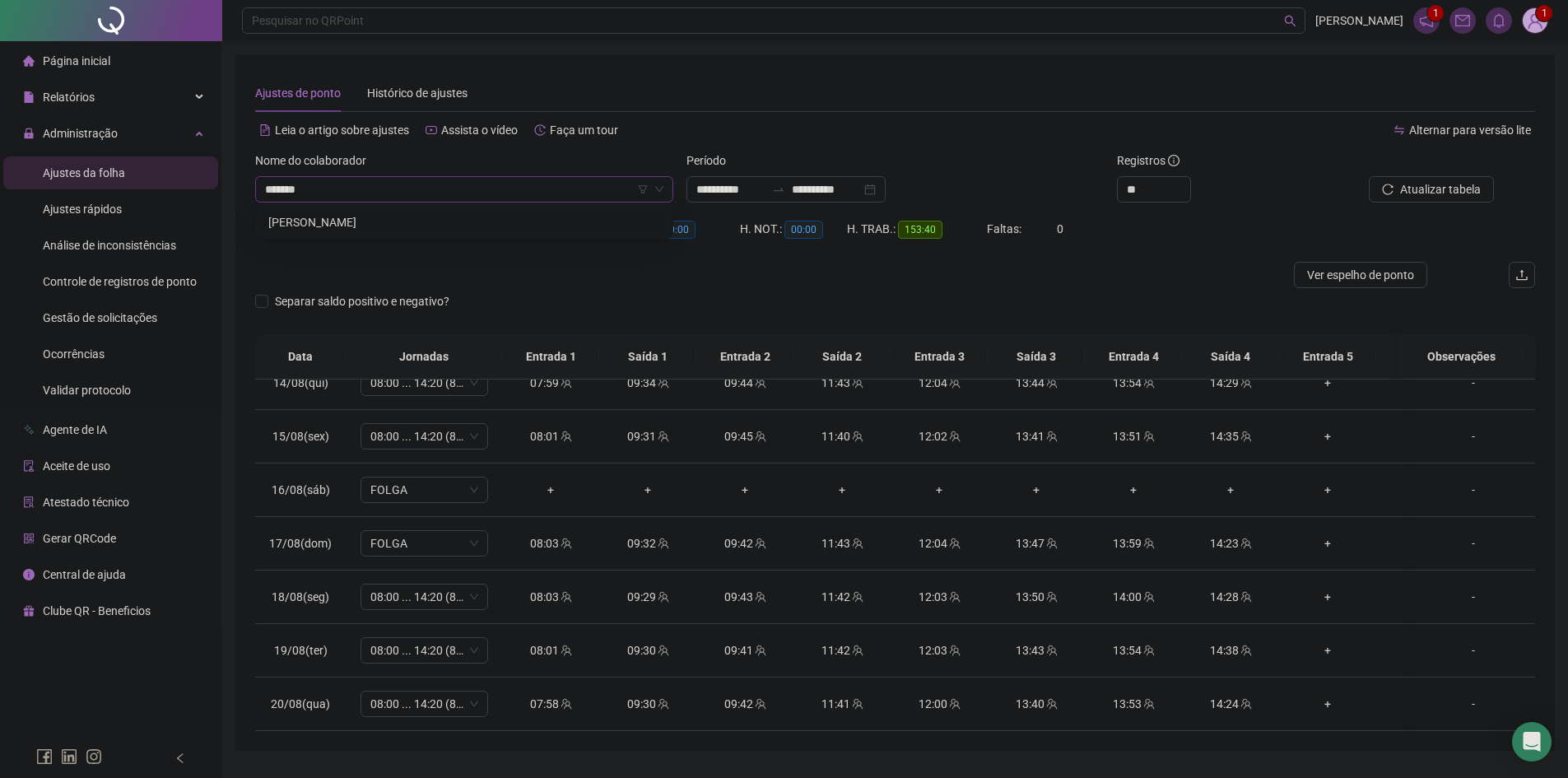
click at [456, 222] on div "[PERSON_NAME]" at bounding box center [463, 222] width 392 height 18
click at [1413, 193] on span "Buscar registros" at bounding box center [1439, 189] width 84 height 18
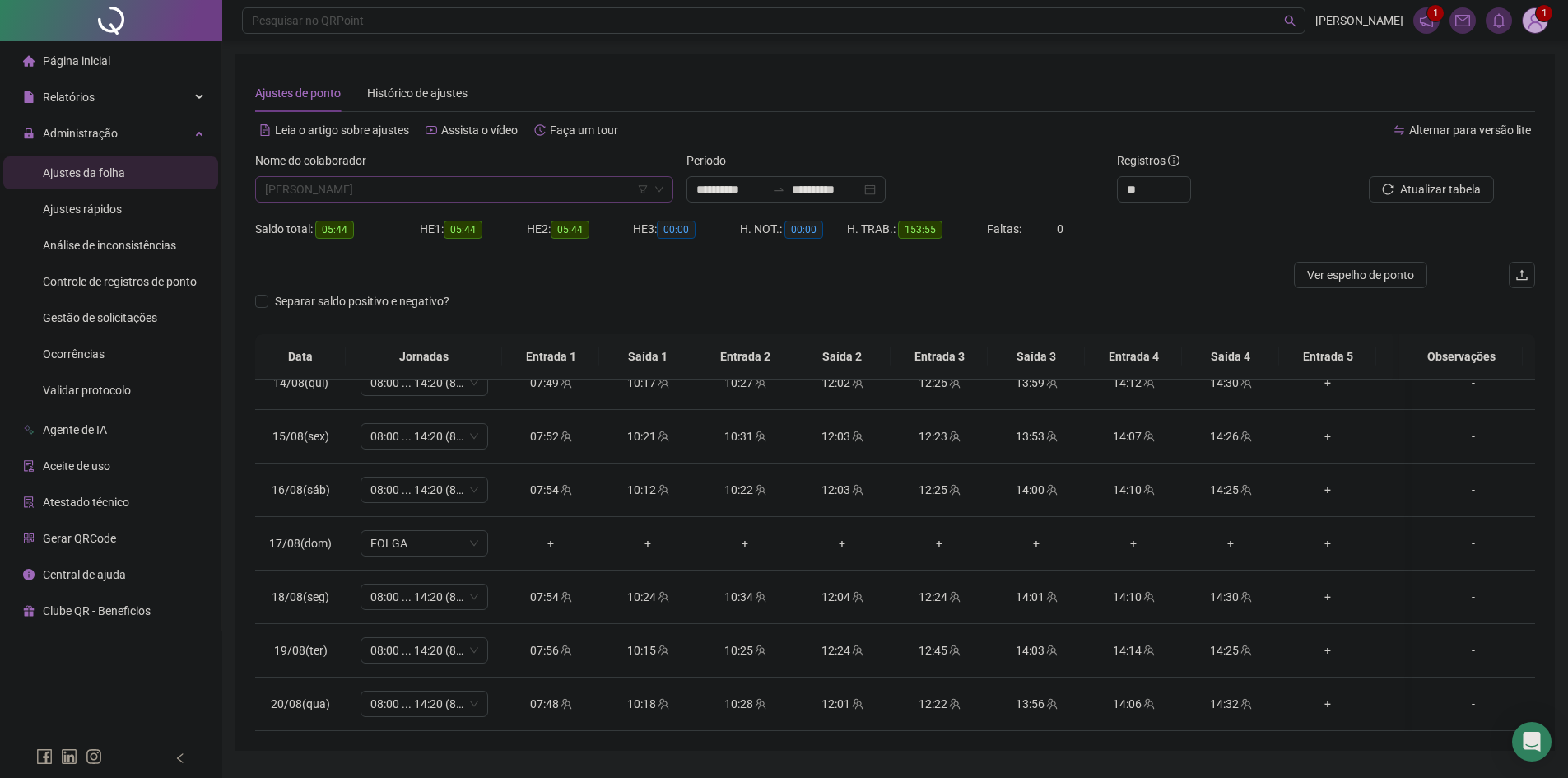
click at [405, 198] on span "[PERSON_NAME]" at bounding box center [464, 188] width 398 height 25
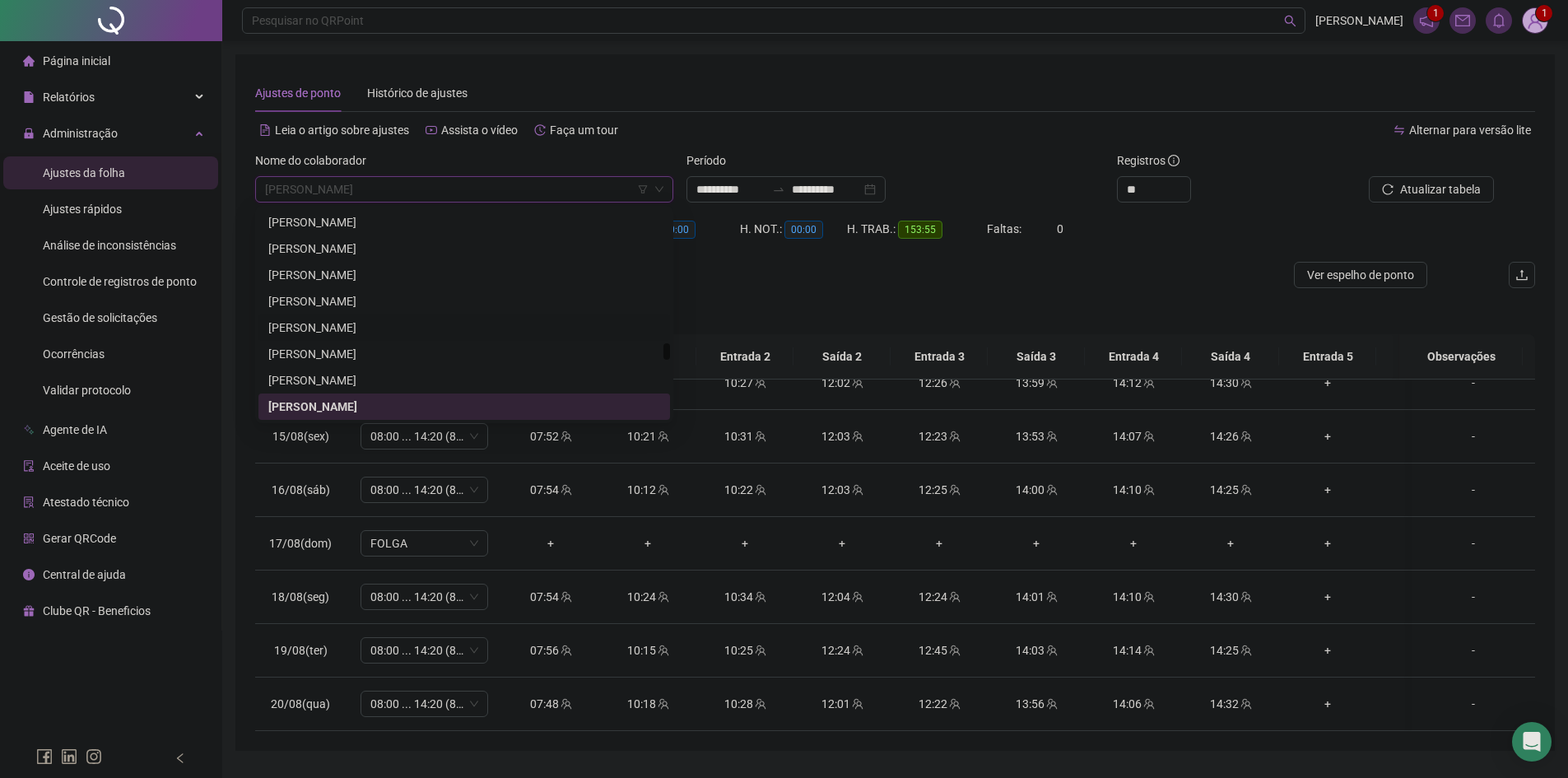
scroll to position [4534, 0]
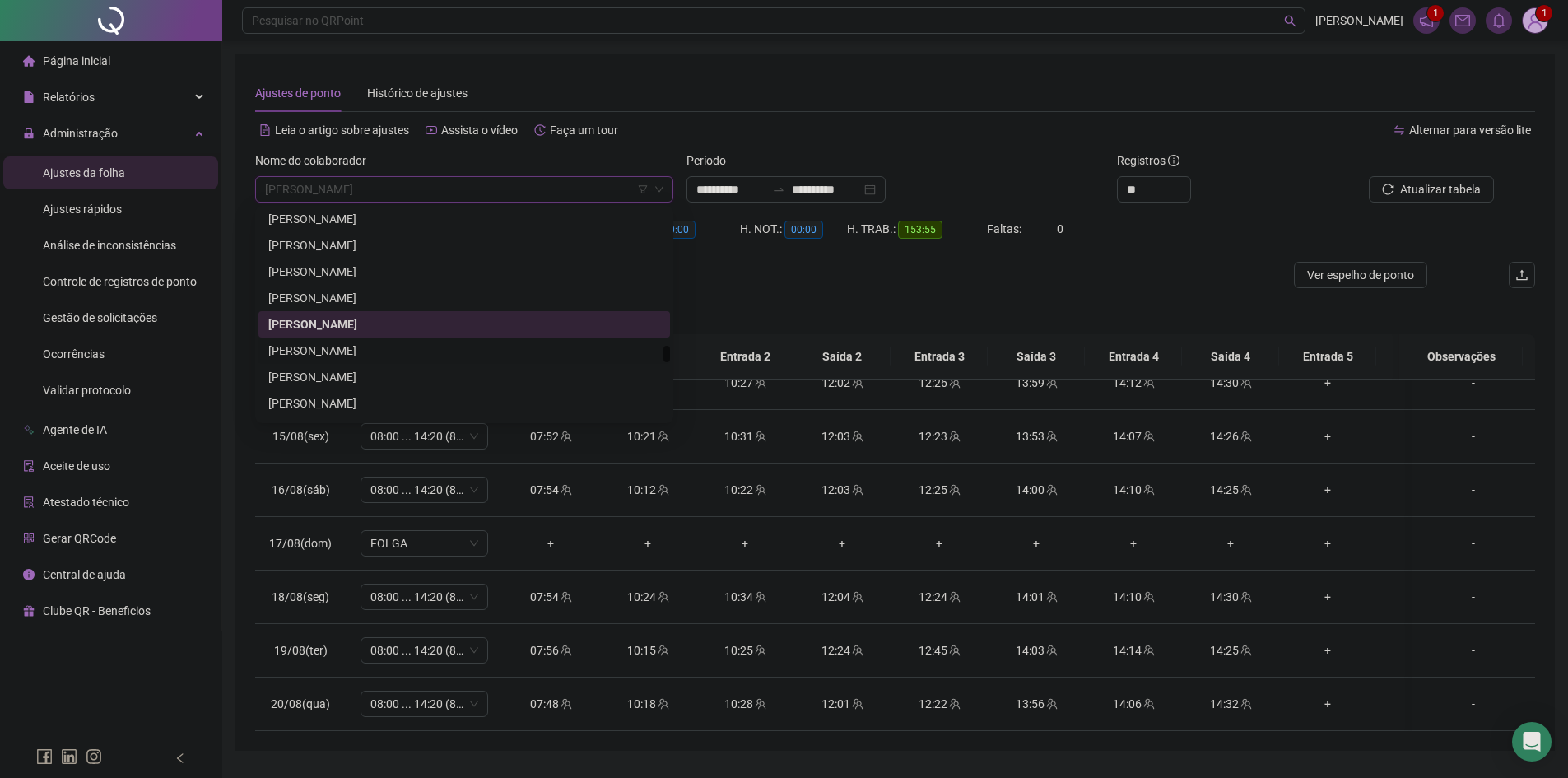
click at [391, 349] on div "[PERSON_NAME]" at bounding box center [463, 350] width 392 height 18
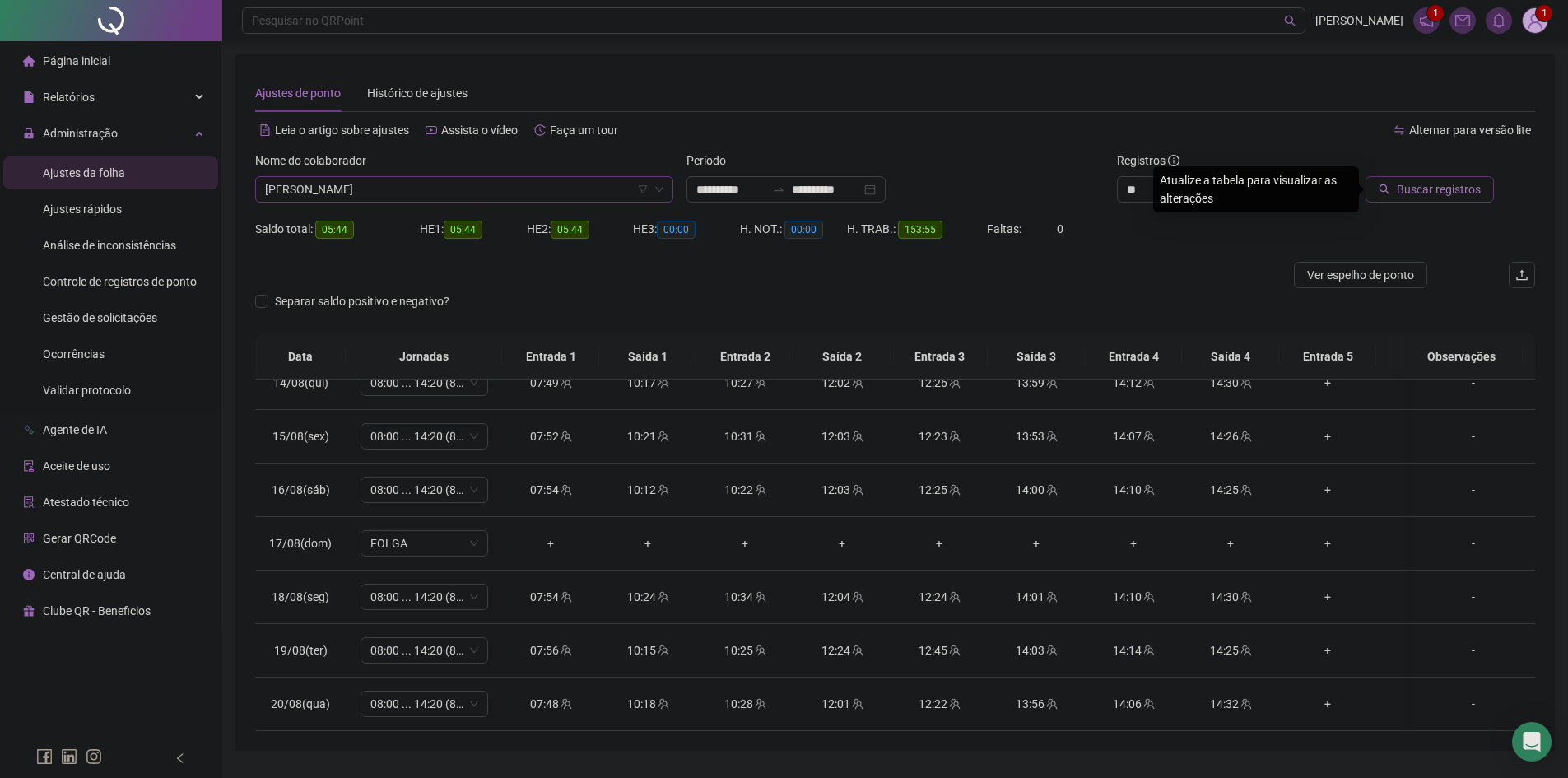
click at [1424, 184] on span "Buscar registros" at bounding box center [1439, 189] width 84 height 18
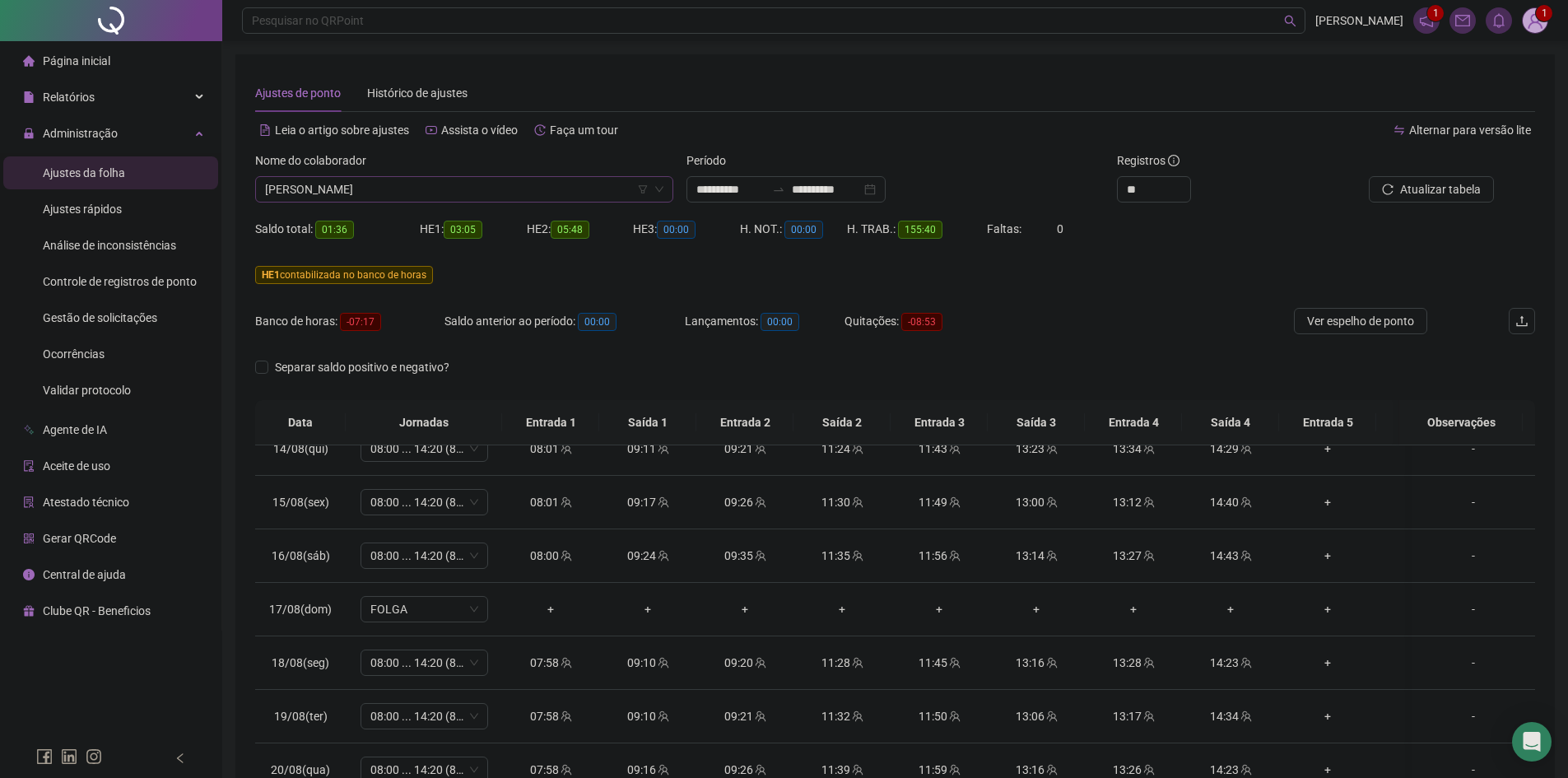
click at [429, 194] on span "[PERSON_NAME]" at bounding box center [464, 188] width 398 height 25
type input "******"
click at [435, 217] on div "[PERSON_NAME]" at bounding box center [463, 222] width 392 height 18
click at [1471, 183] on span "Buscar registros" at bounding box center [1439, 189] width 84 height 18
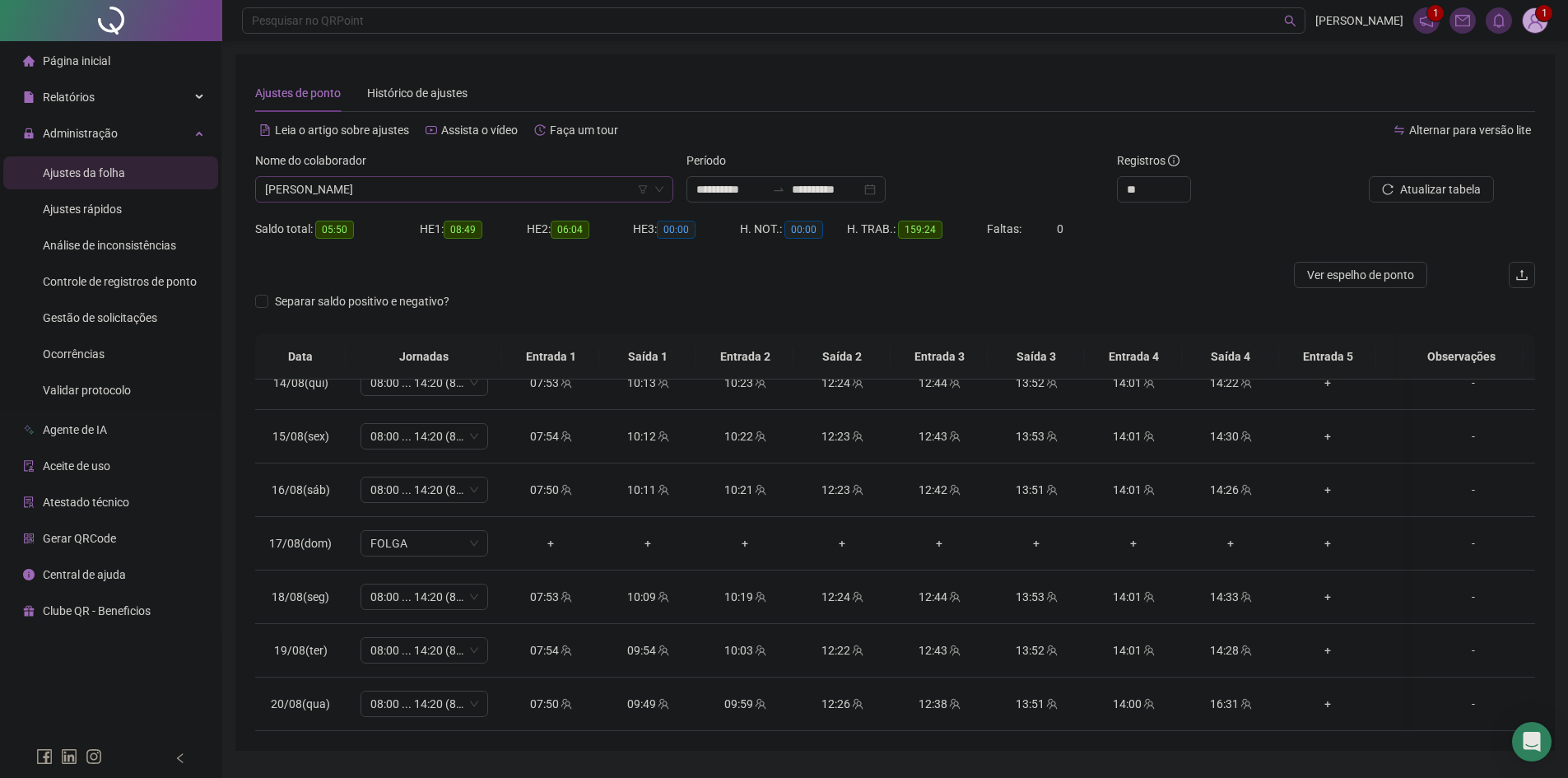
click at [502, 184] on span "[PERSON_NAME]" at bounding box center [464, 188] width 398 height 25
type input "******"
click at [411, 234] on div "[PERSON_NAME]" at bounding box center [463, 222] width 411 height 27
click at [456, 191] on span "[PERSON_NAME]" at bounding box center [464, 188] width 398 height 25
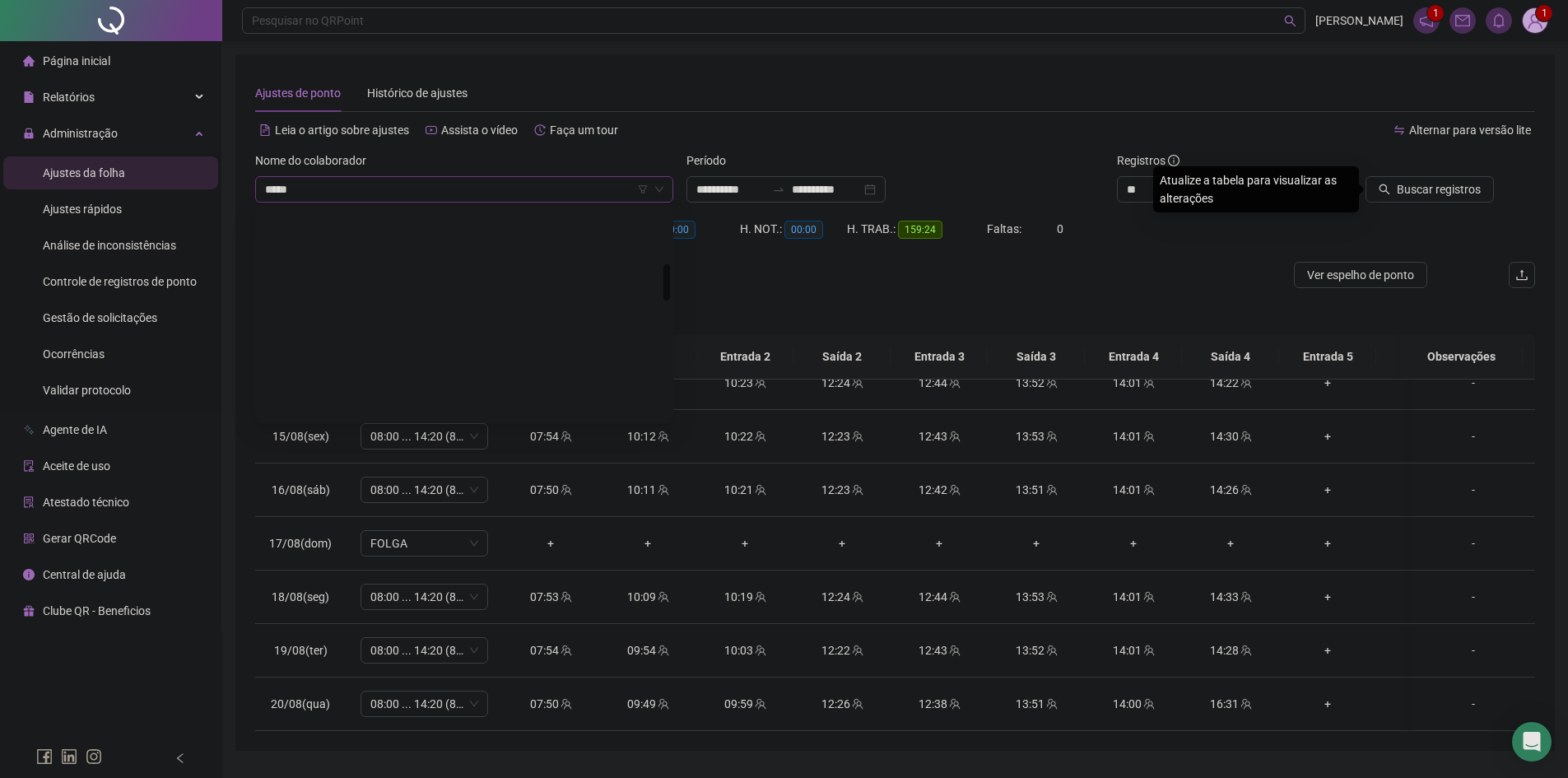
type input "******"
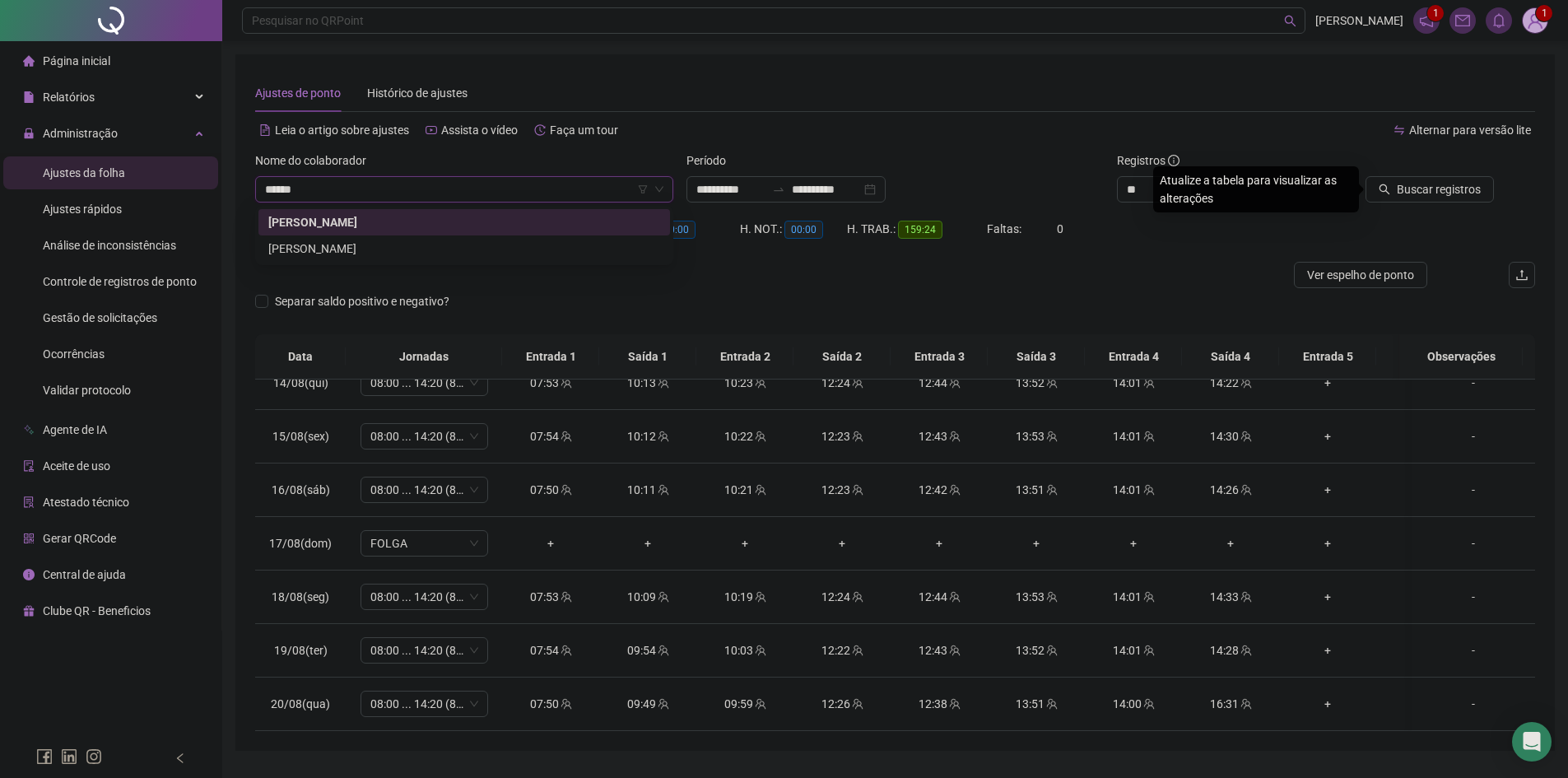
click at [324, 251] on div "[PERSON_NAME]" at bounding box center [463, 248] width 392 height 18
click at [1430, 189] on span "Buscar registros" at bounding box center [1439, 189] width 84 height 18
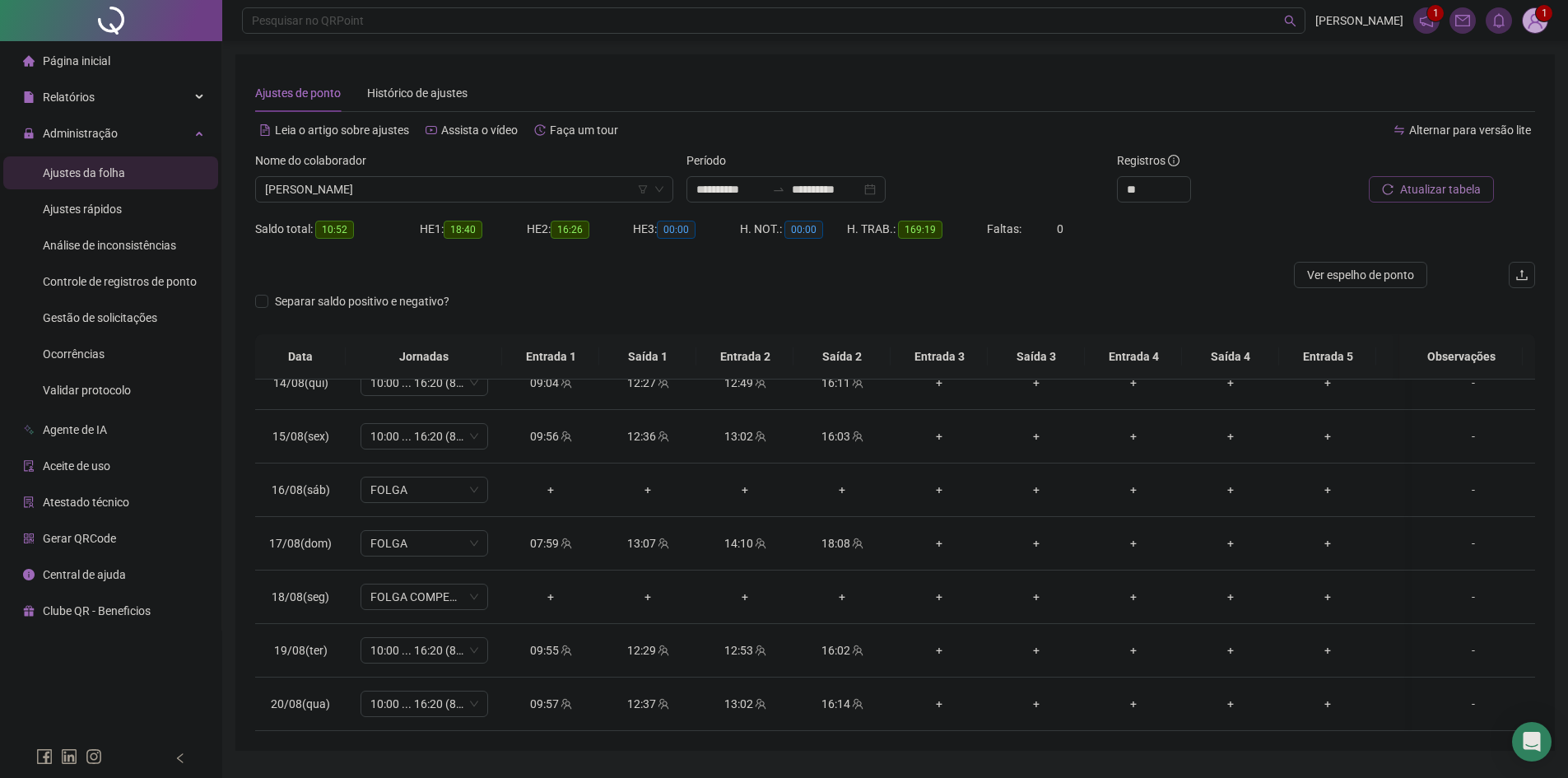
click at [1431, 183] on span "Atualizar tabela" at bounding box center [1441, 189] width 81 height 18
click at [521, 186] on span "[PERSON_NAME]" at bounding box center [464, 188] width 398 height 25
type input "***"
click at [444, 214] on div "[PERSON_NAME]" at bounding box center [463, 222] width 392 height 18
click at [1409, 186] on span "Buscar registros" at bounding box center [1439, 189] width 84 height 18
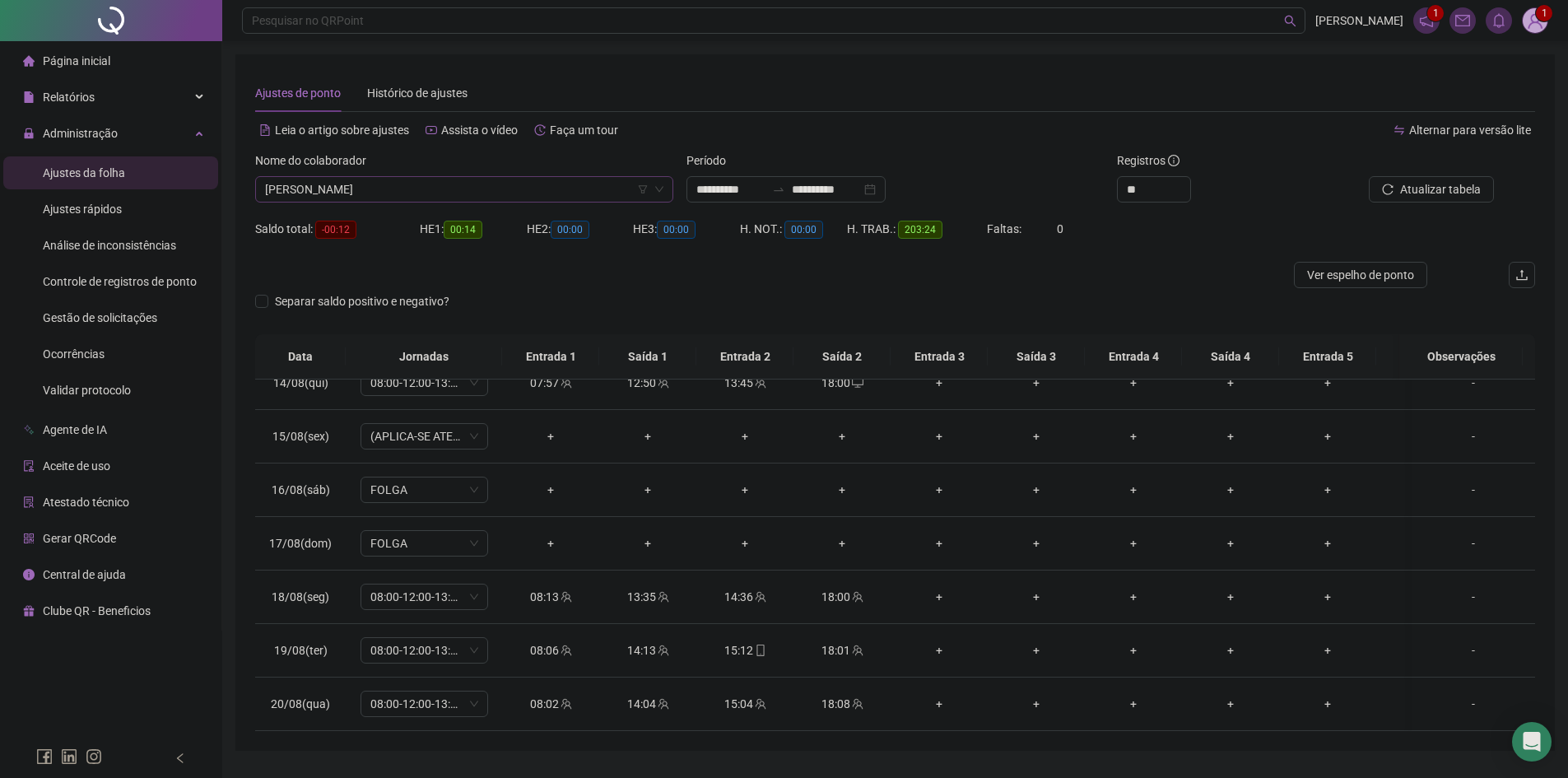
click at [379, 188] on span "[PERSON_NAME]" at bounding box center [464, 188] width 398 height 25
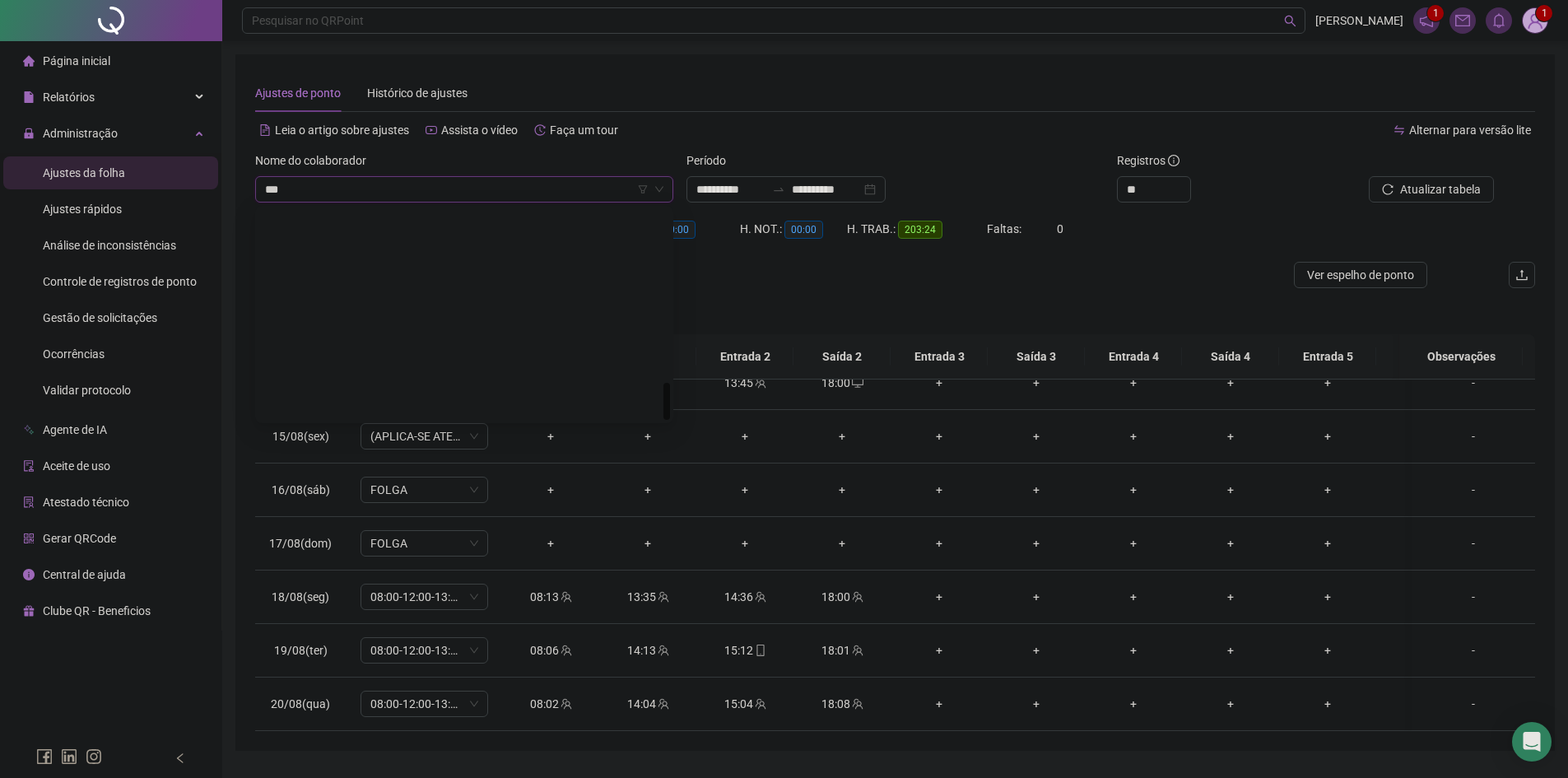
type input "****"
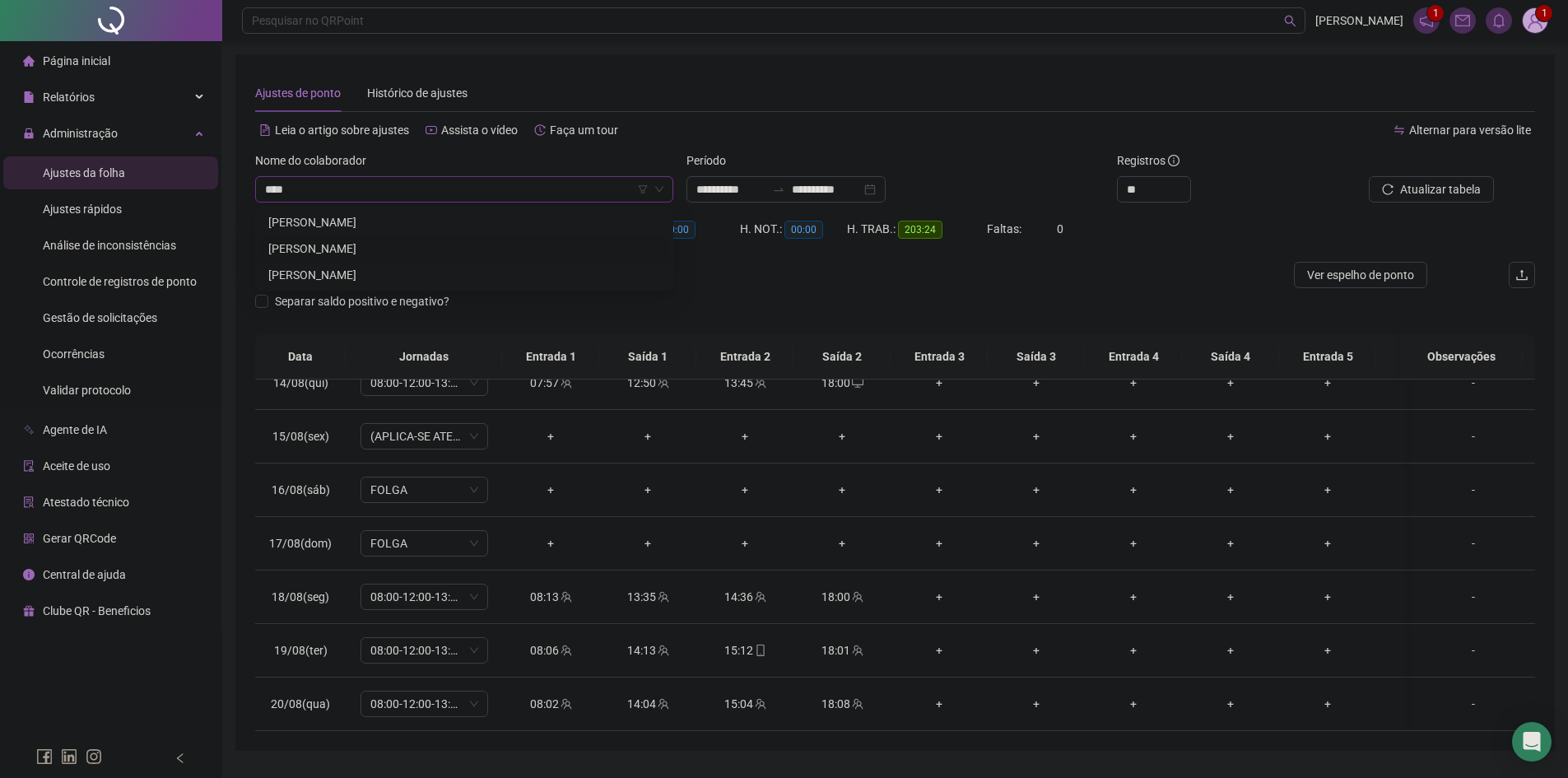
click at [404, 242] on div "[PERSON_NAME]" at bounding box center [463, 248] width 392 height 18
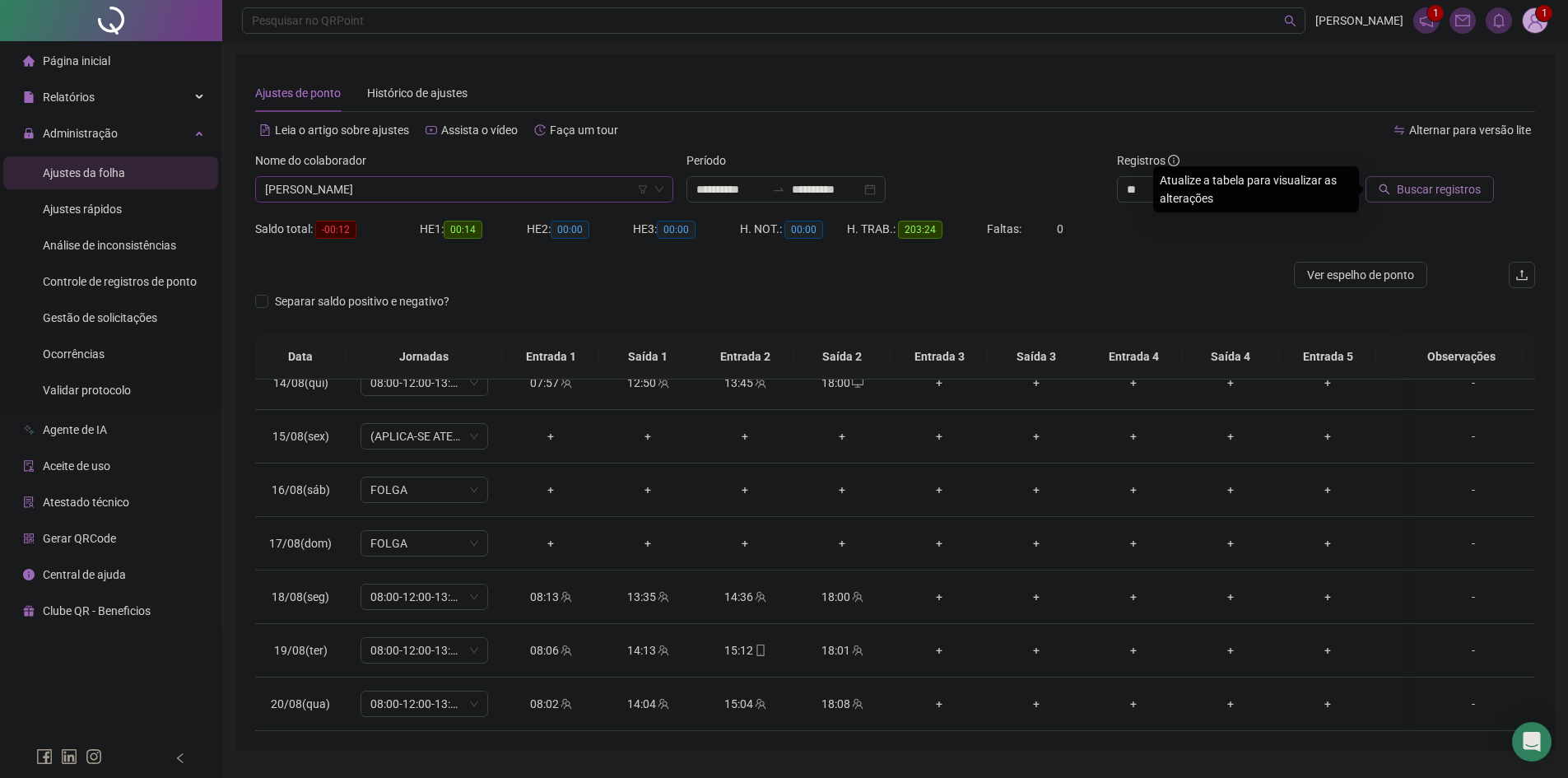
click at [1425, 188] on span "Buscar registros" at bounding box center [1439, 189] width 84 height 18
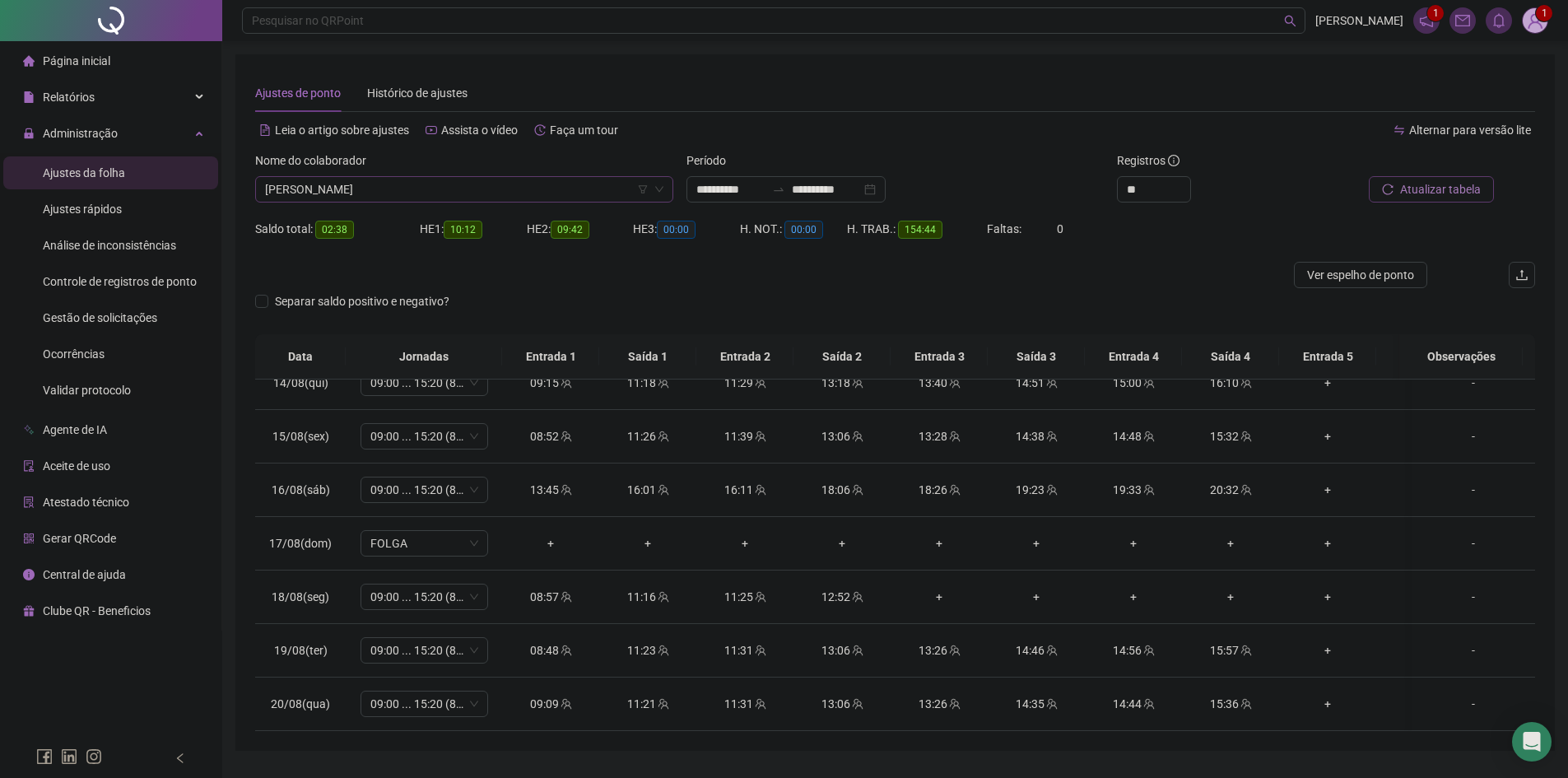
click at [485, 186] on span "[PERSON_NAME]" at bounding box center [464, 188] width 398 height 25
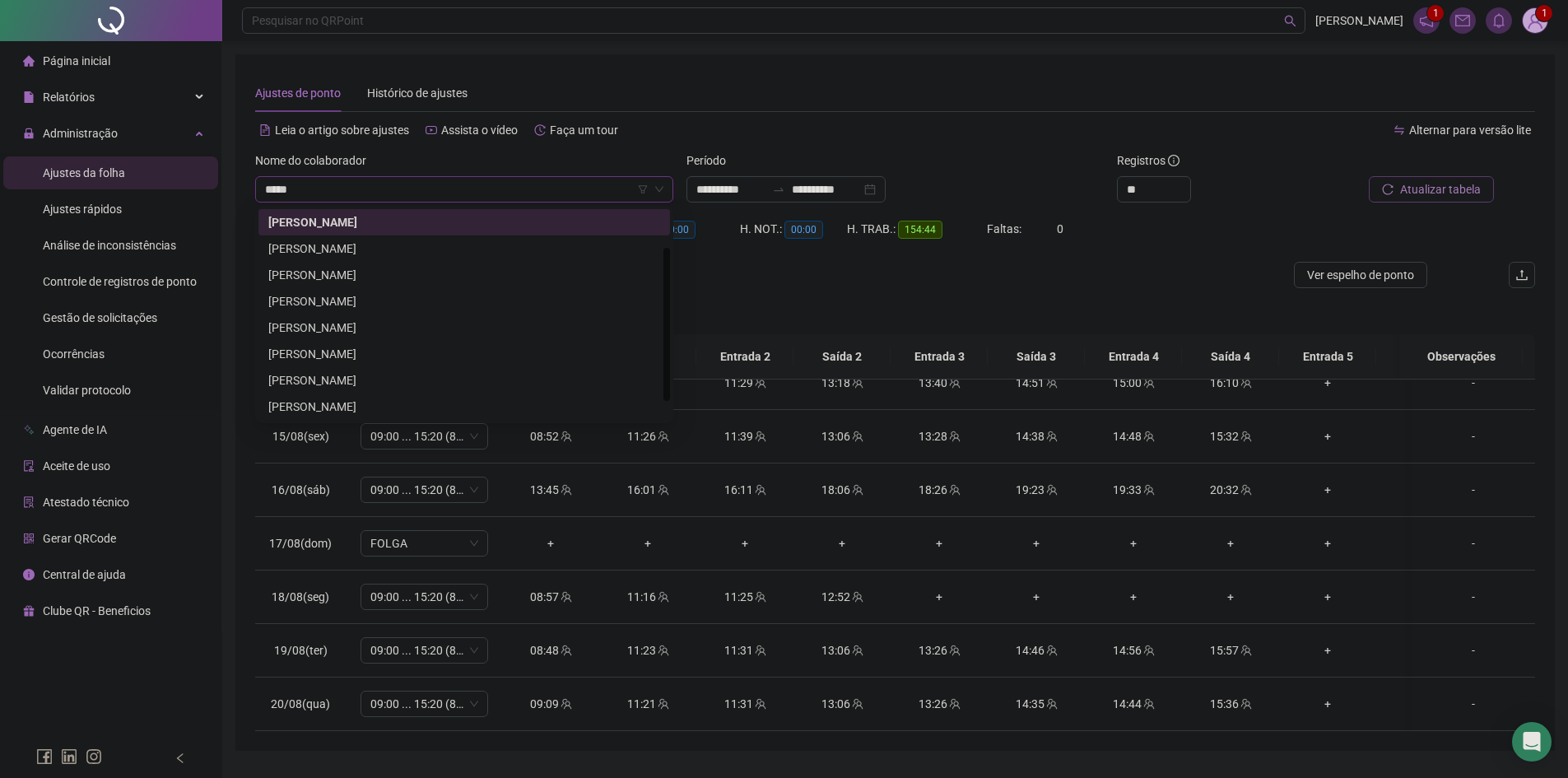
scroll to position [27, 0]
type input "*****"
click at [445, 237] on div "[PERSON_NAME]" at bounding box center [463, 248] width 411 height 27
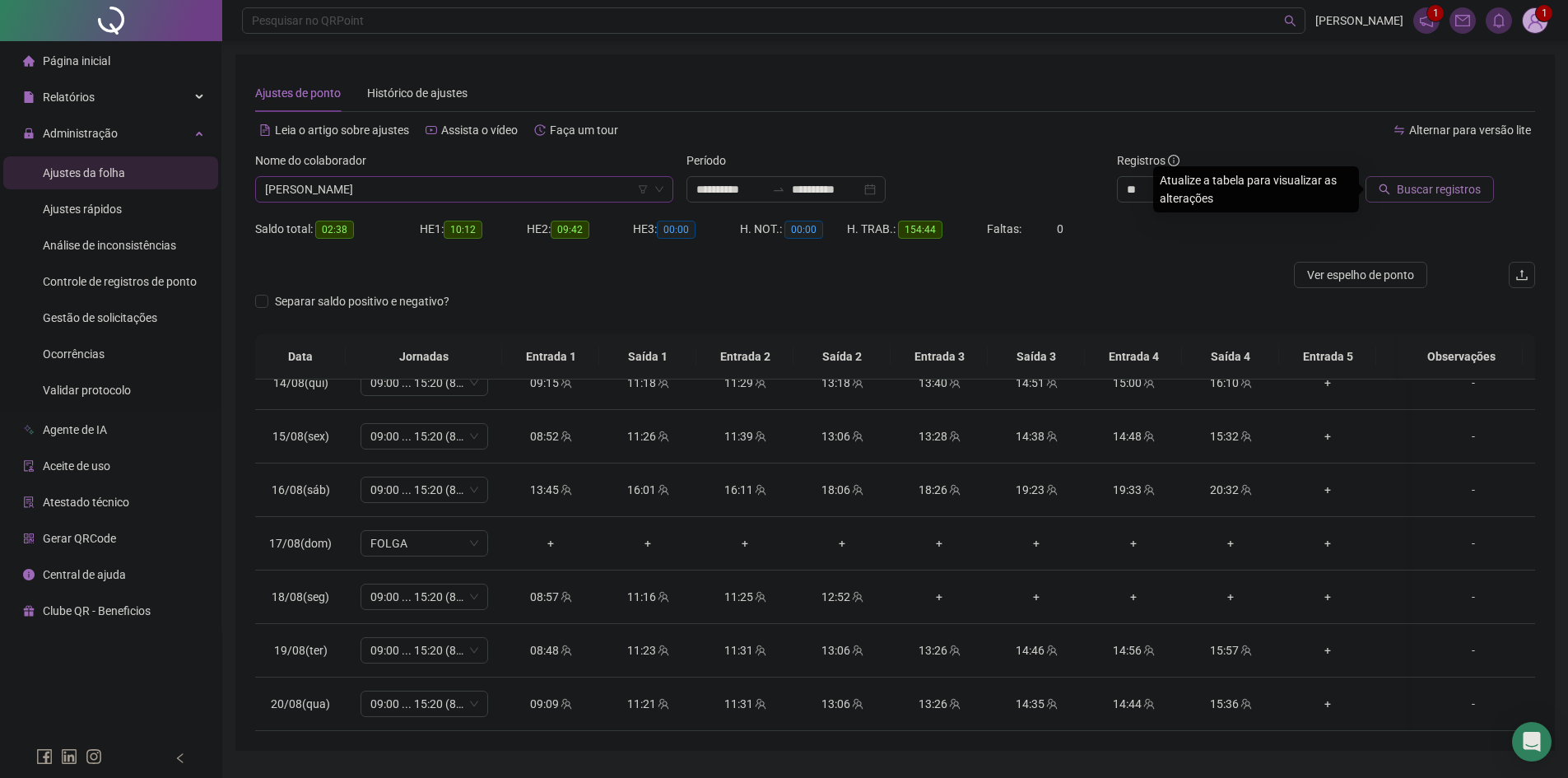
click at [1397, 189] on button "Buscar registros" at bounding box center [1430, 189] width 128 height 27
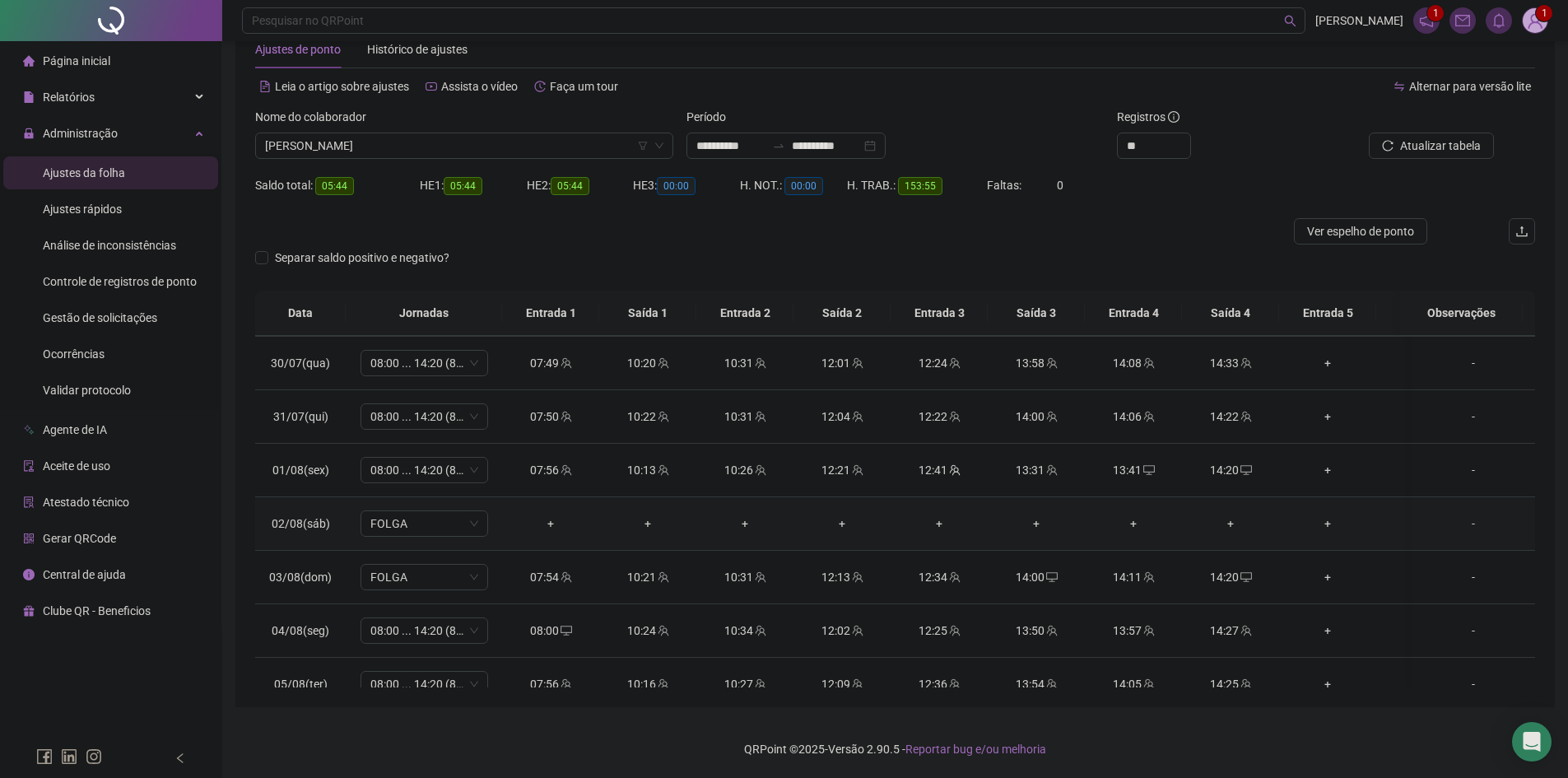
scroll to position [496, 0]
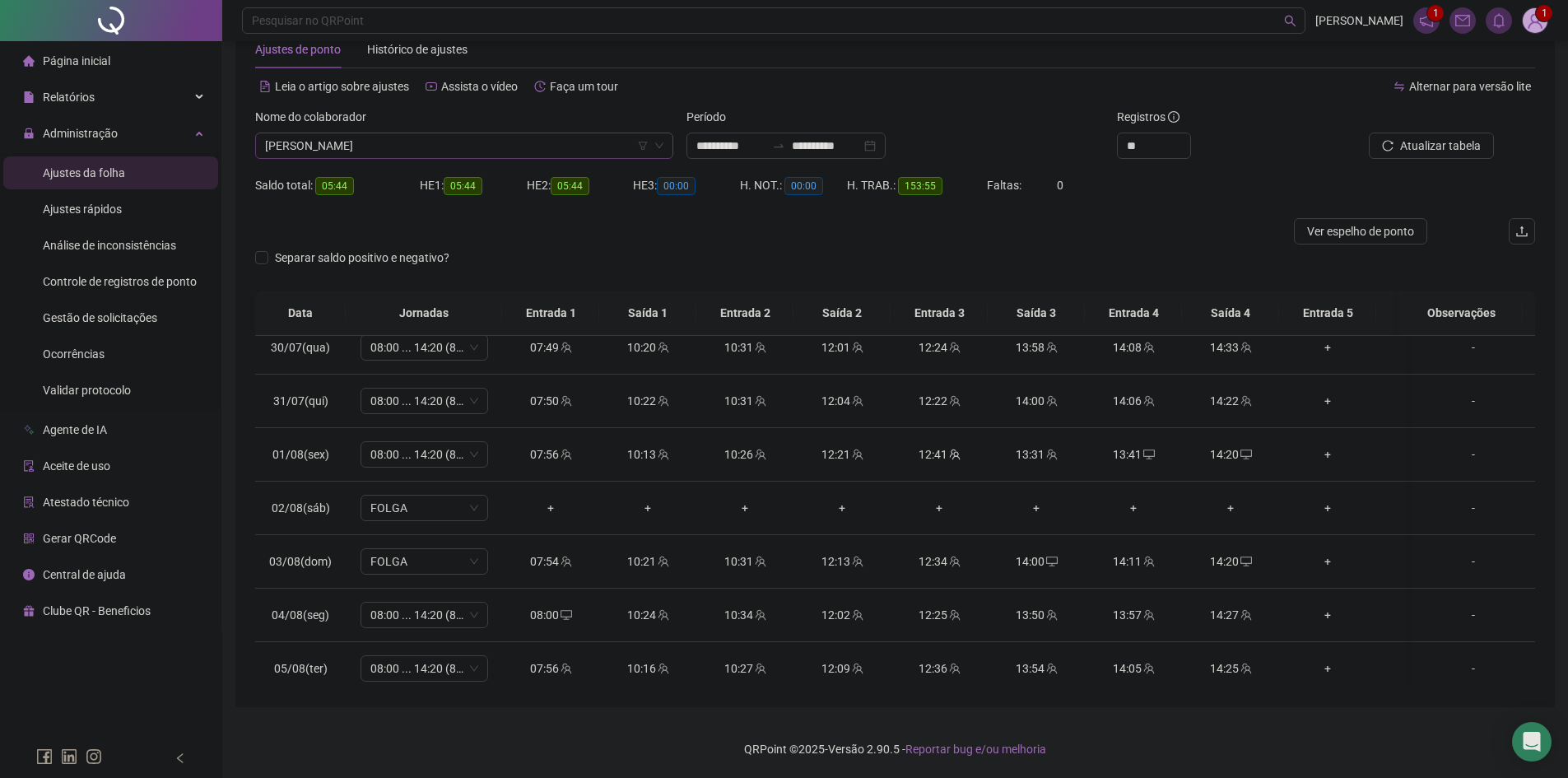
click at [433, 153] on span "[PERSON_NAME]" at bounding box center [464, 145] width 398 height 25
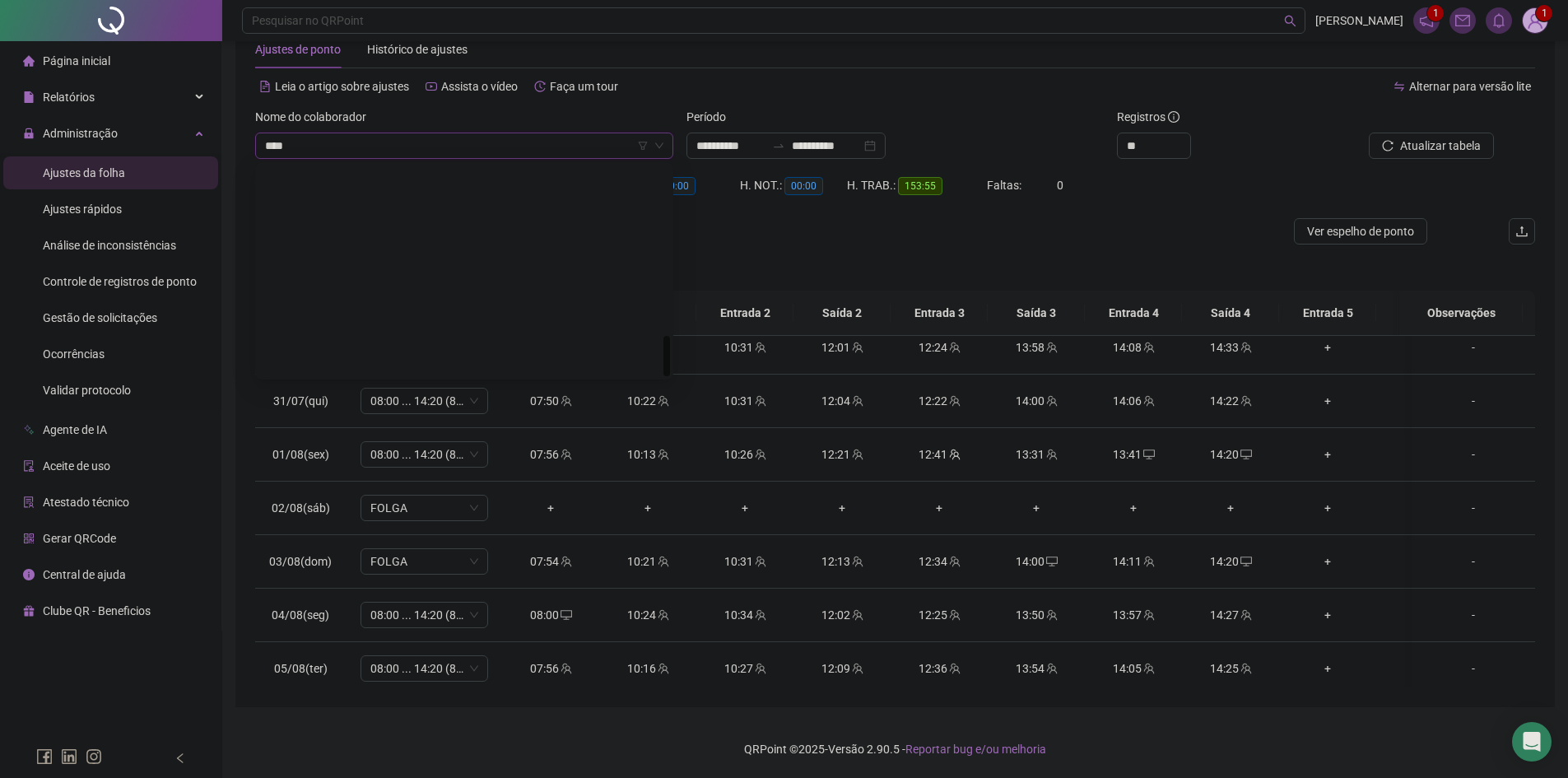
scroll to position [0, 0]
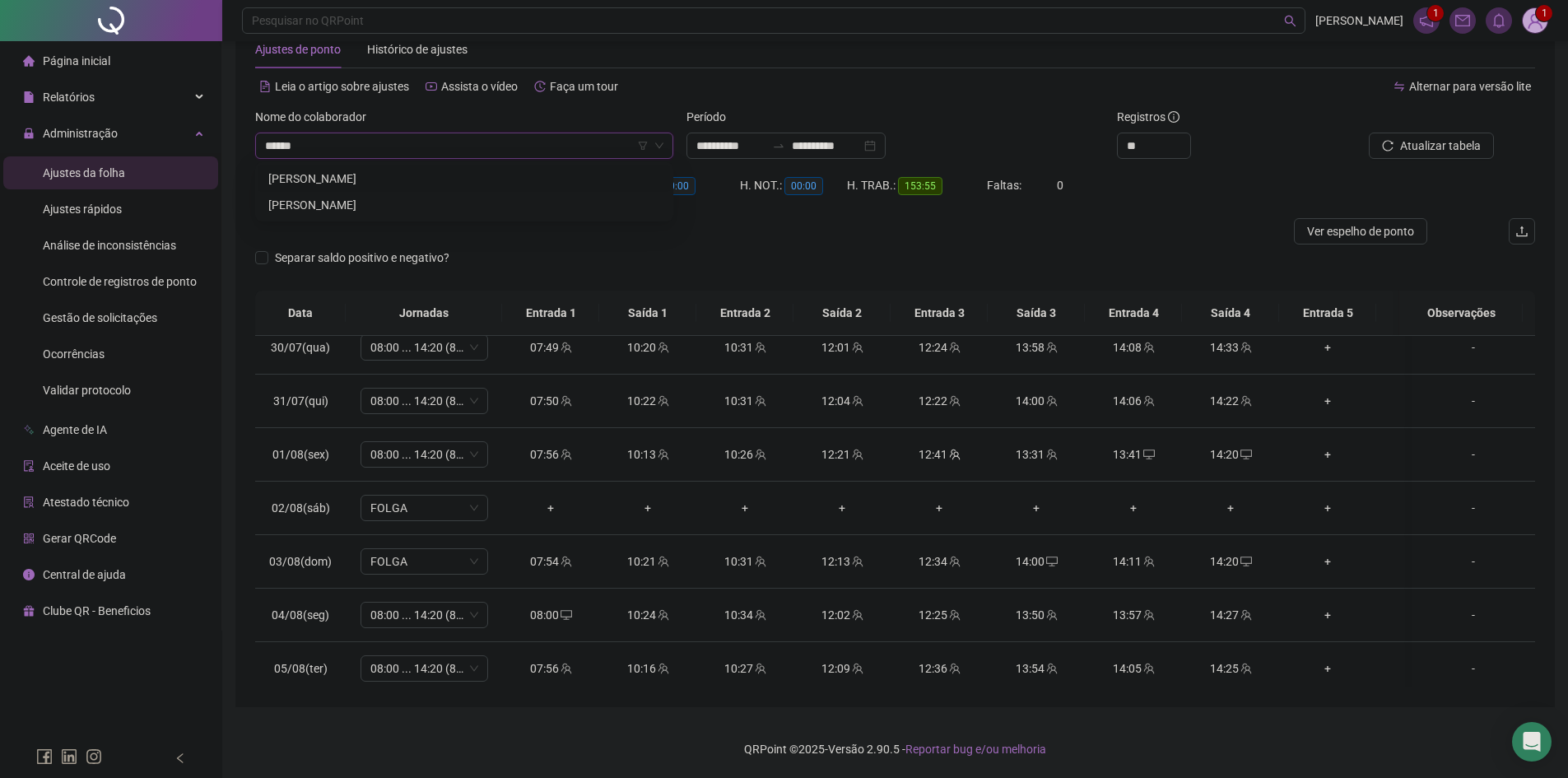
type input "*******"
click at [437, 177] on div "[PERSON_NAME]" at bounding box center [463, 178] width 392 height 18
click at [1437, 131] on div at bounding box center [1413, 119] width 162 height 25
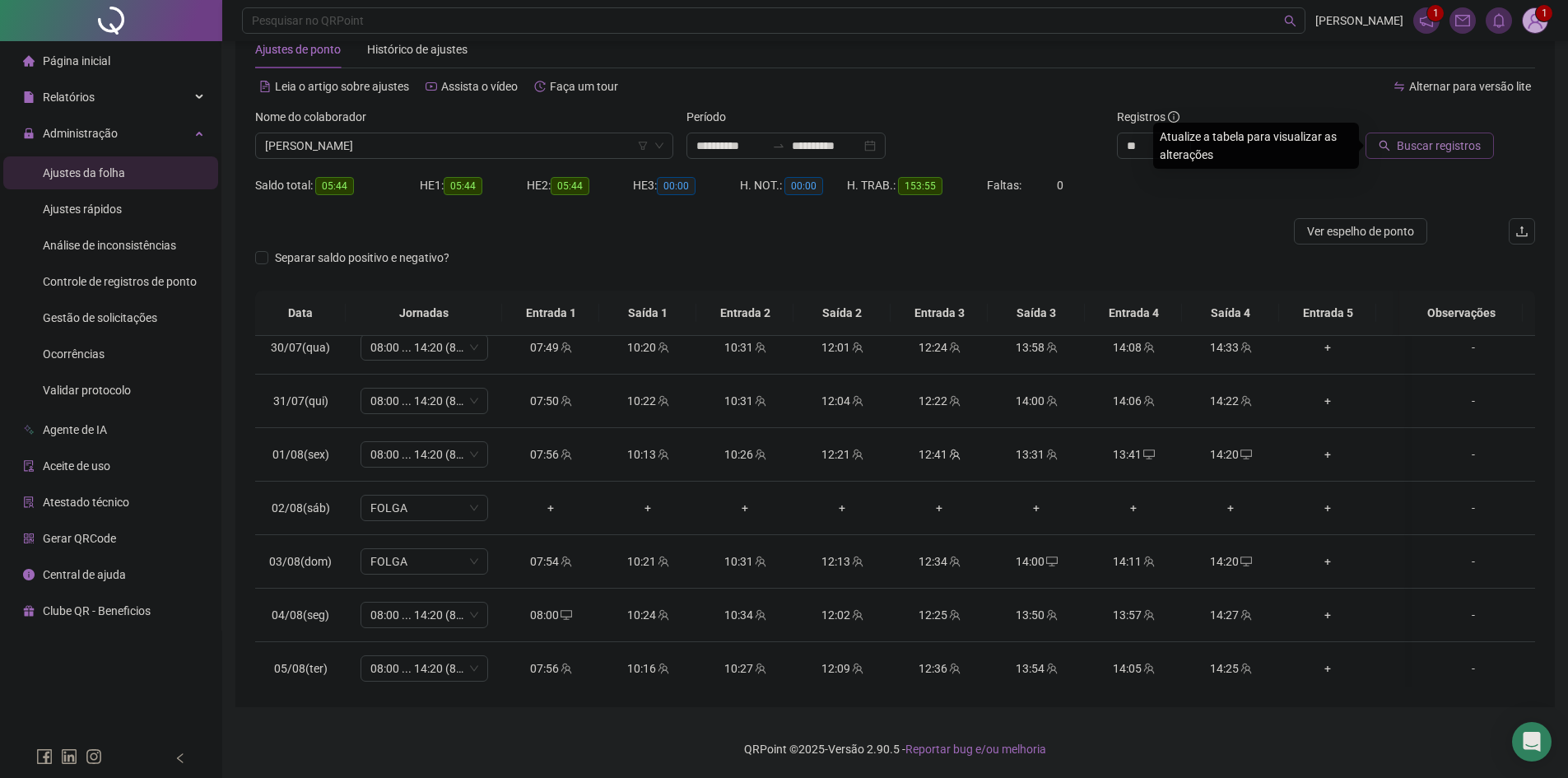
click at [1422, 143] on span "Buscar registros" at bounding box center [1439, 146] width 84 height 18
click at [494, 150] on span "[PERSON_NAME]" at bounding box center [464, 145] width 398 height 25
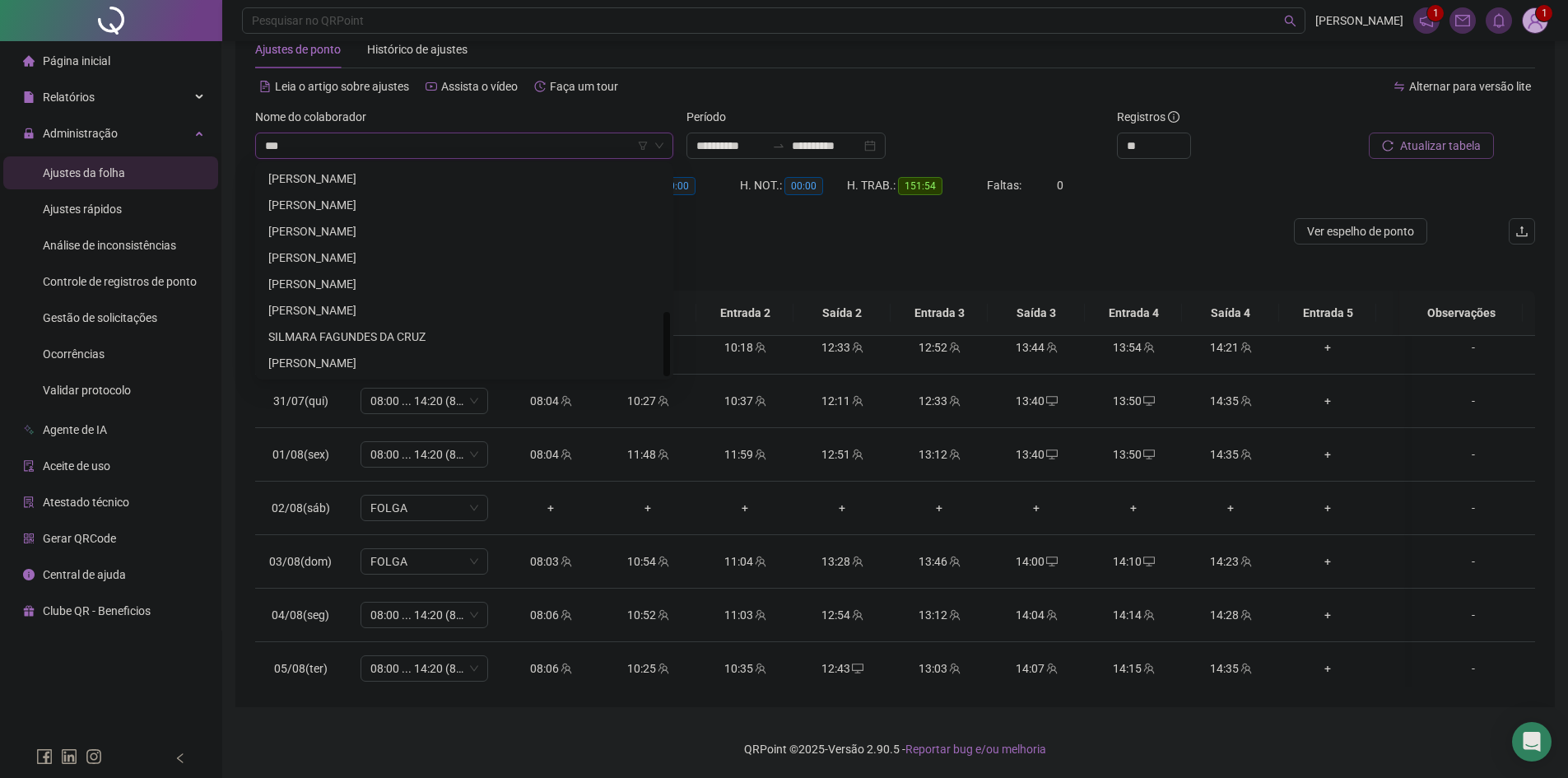
scroll to position [474, 0]
type input "*******"
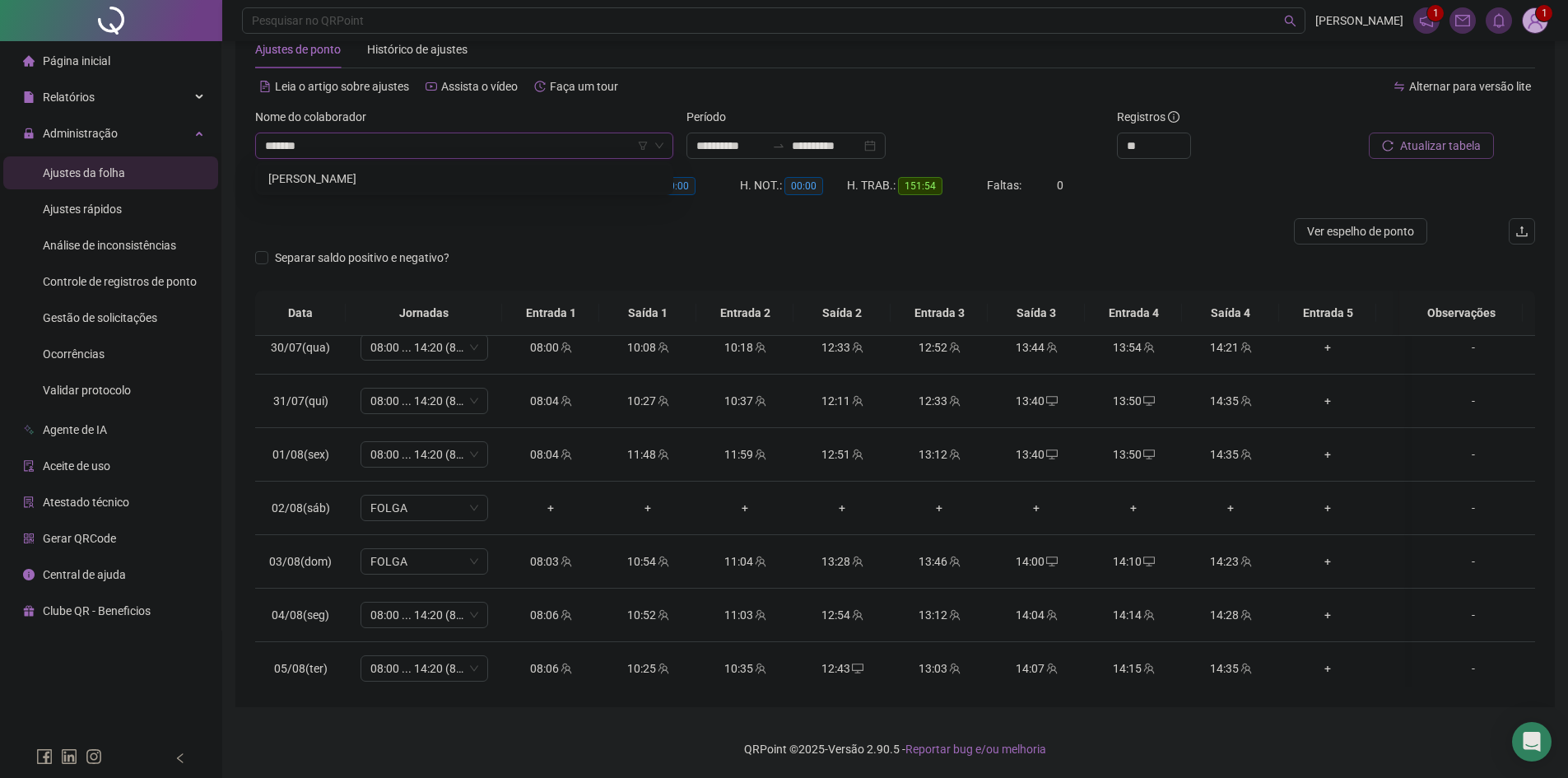
click at [475, 178] on div "[PERSON_NAME]" at bounding box center [463, 178] width 392 height 18
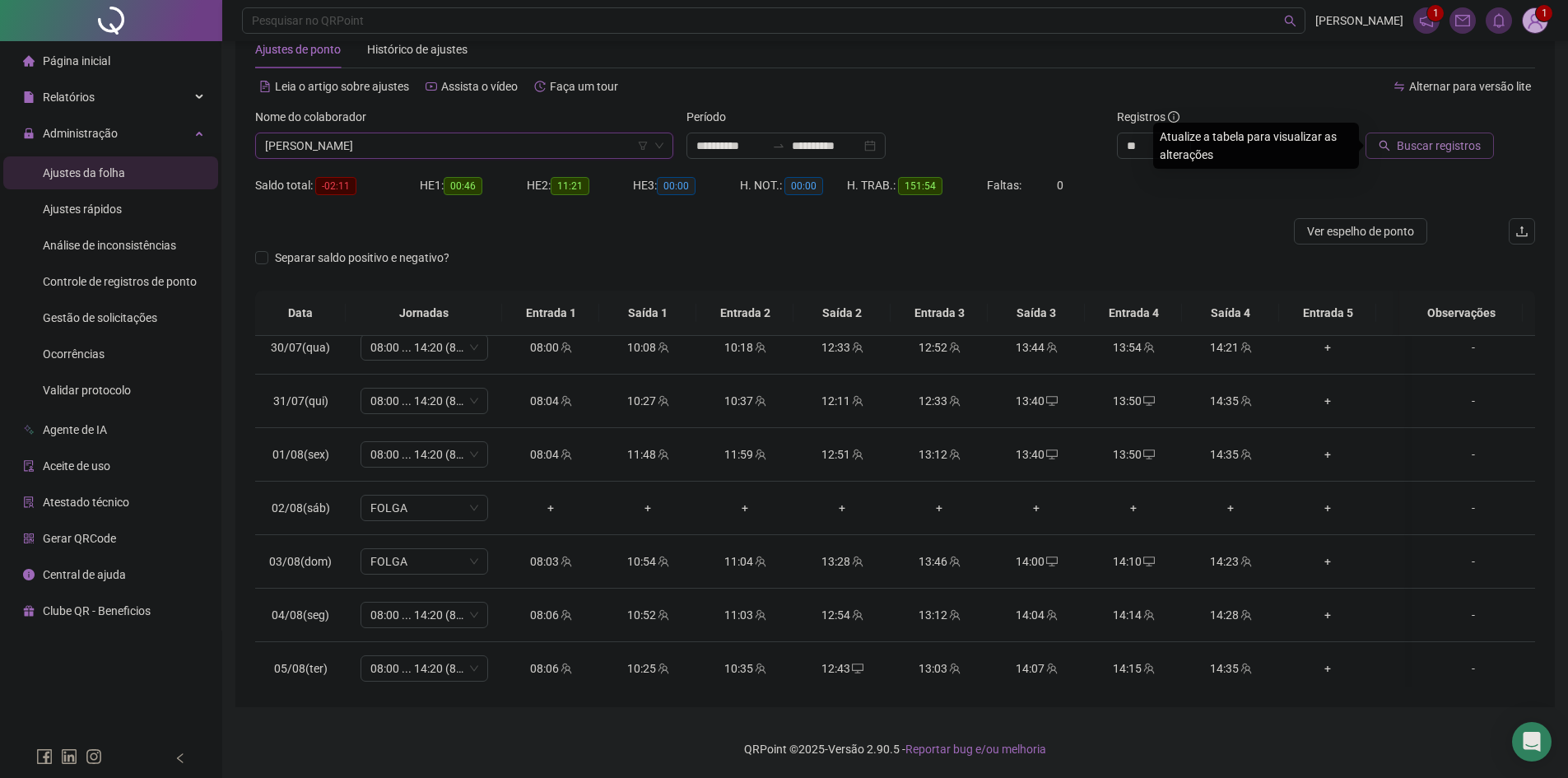
click at [1454, 149] on span "Buscar registros" at bounding box center [1439, 146] width 84 height 18
click at [496, 151] on span "[PERSON_NAME]" at bounding box center [464, 145] width 398 height 25
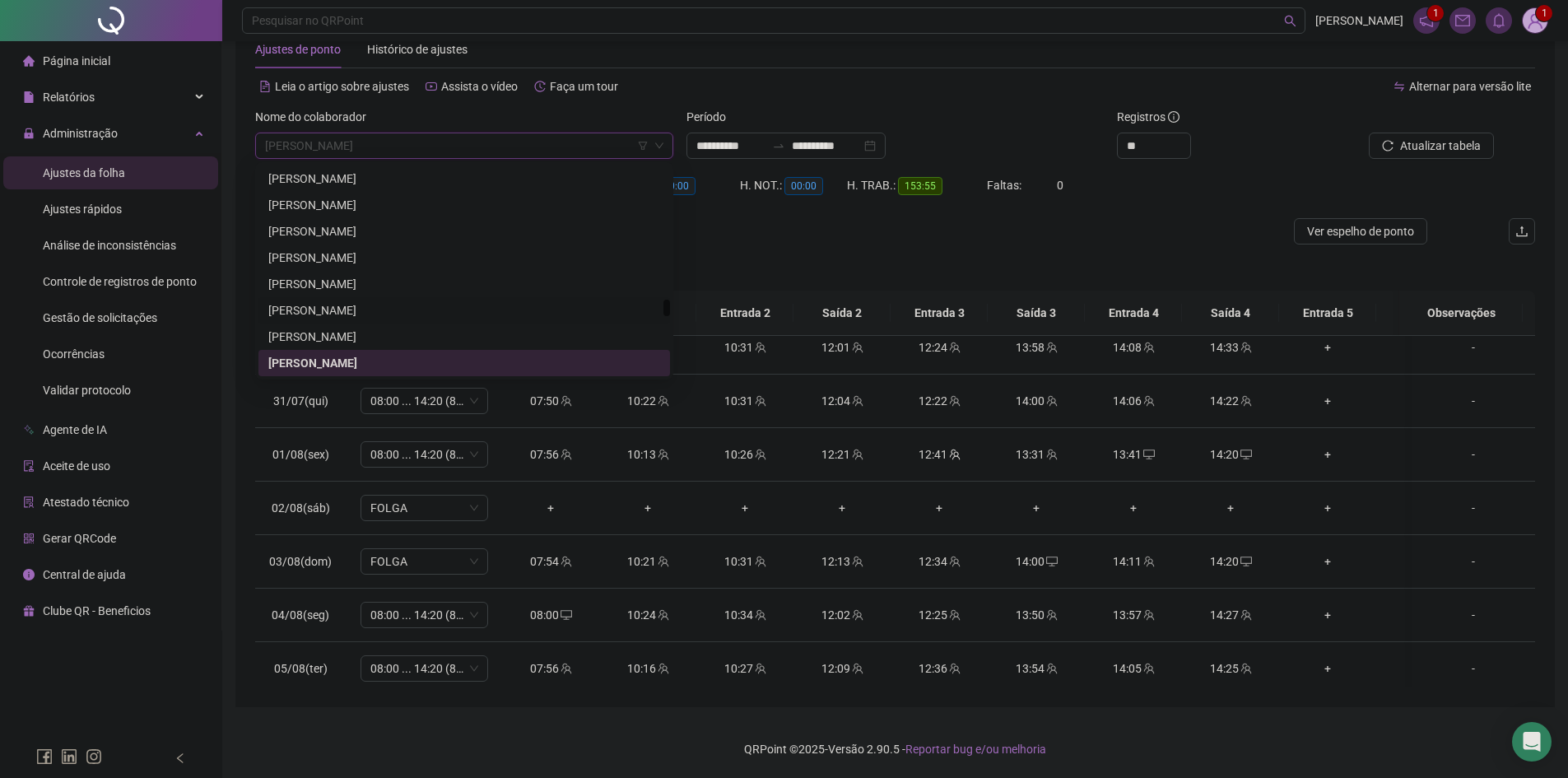
scroll to position [4534, 0]
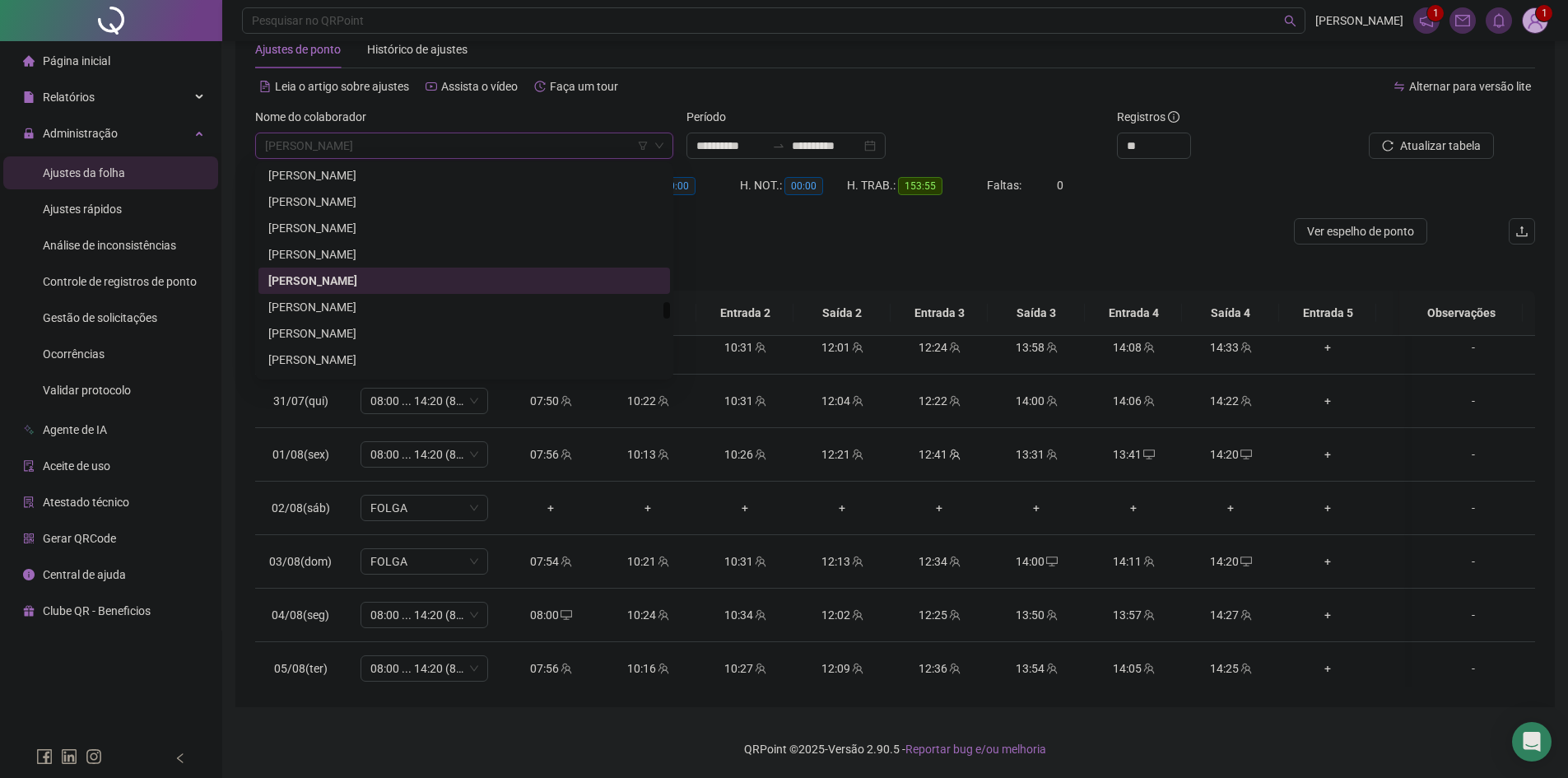
click at [396, 271] on div "[PERSON_NAME]" at bounding box center [463, 280] width 392 height 18
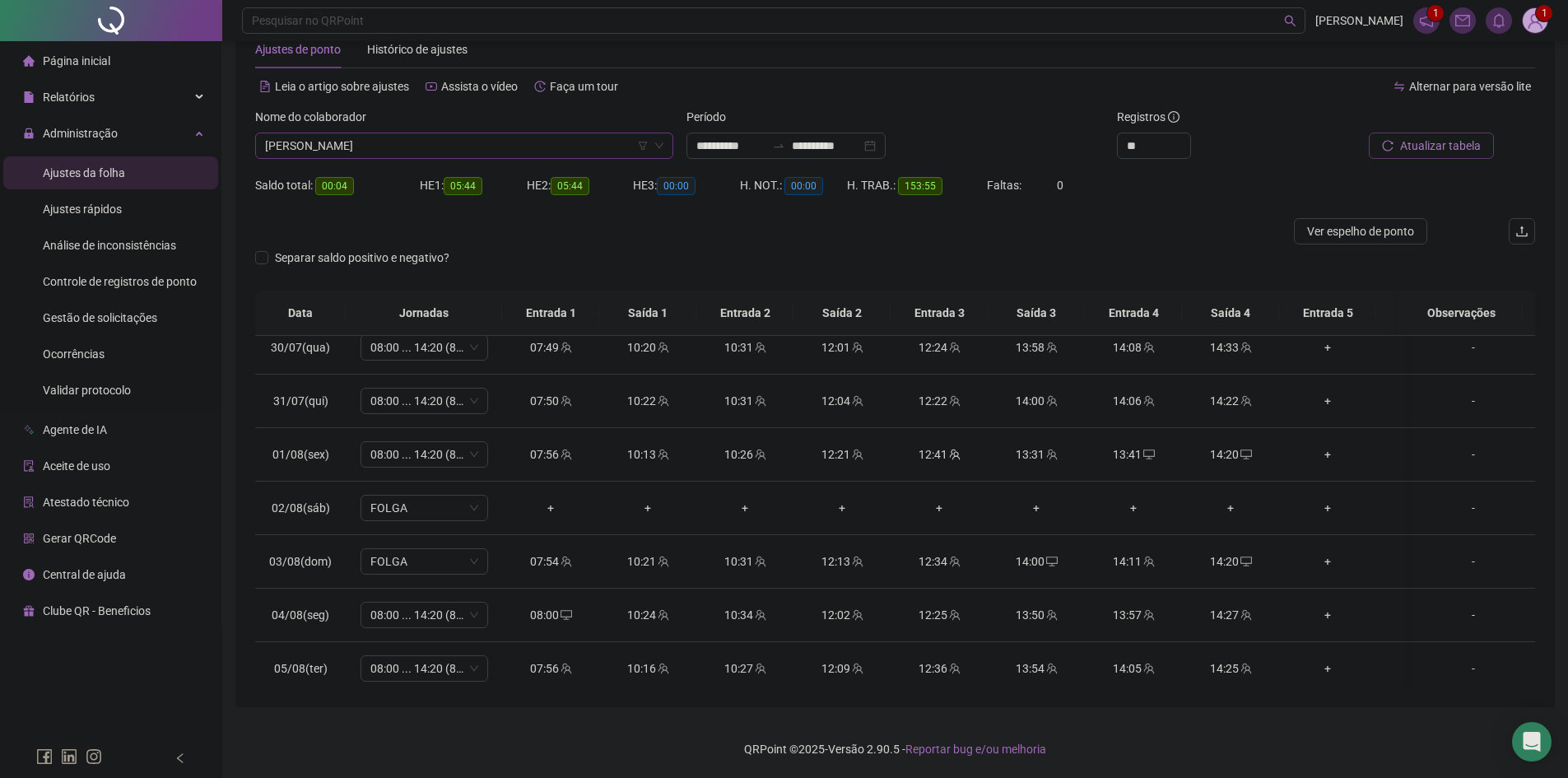
click at [1454, 132] on button "Atualizar tabela" at bounding box center [1431, 145] width 125 height 27
click at [1471, 140] on span "Atualizar tabela" at bounding box center [1441, 146] width 81 height 18
click at [439, 168] on div "Nome do colaborador [PERSON_NAME]" at bounding box center [463, 139] width 431 height 64
click at [461, 142] on span "[PERSON_NAME]" at bounding box center [464, 145] width 398 height 25
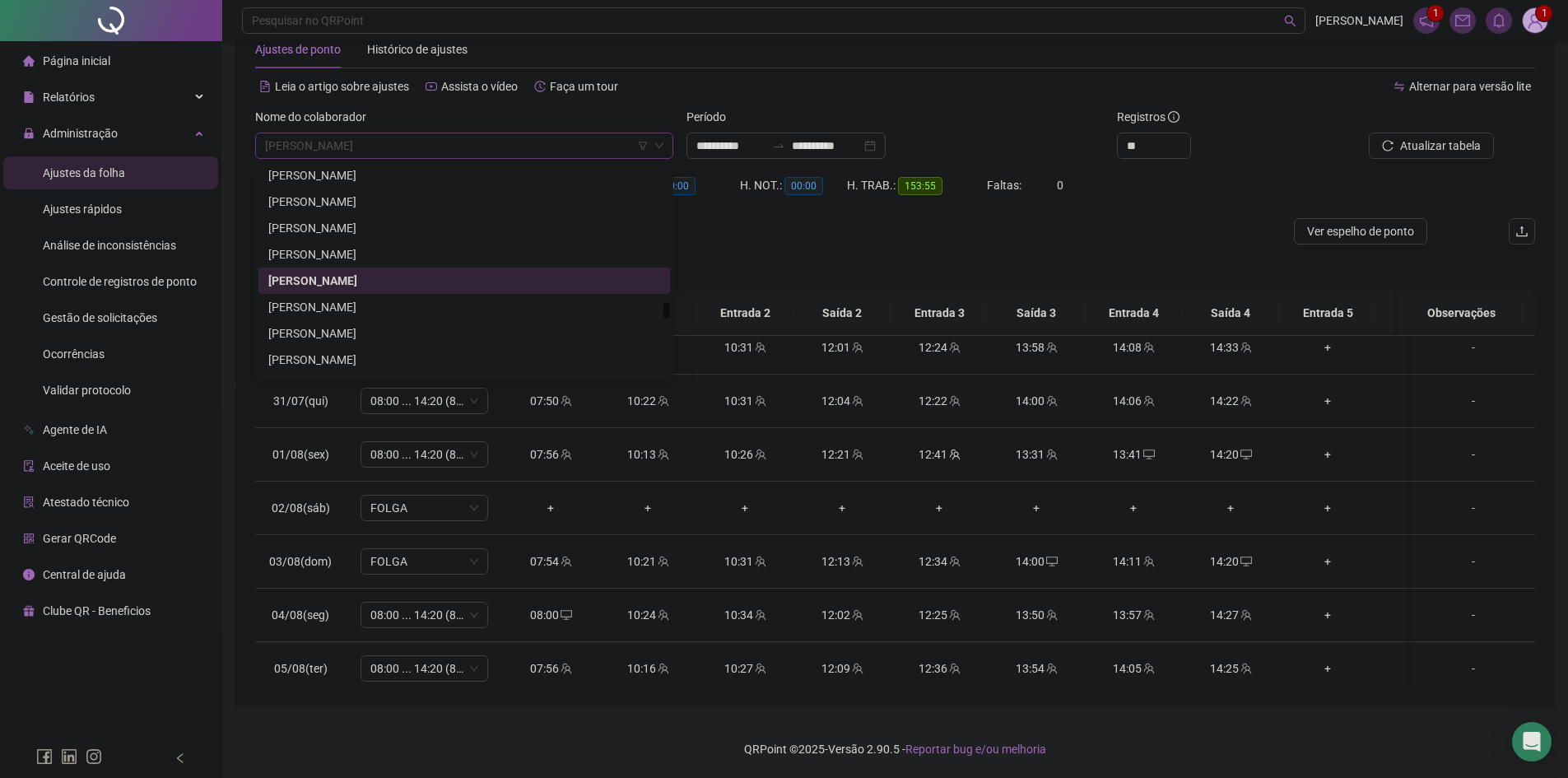
click at [448, 281] on div "[PERSON_NAME]" at bounding box center [463, 280] width 392 height 18
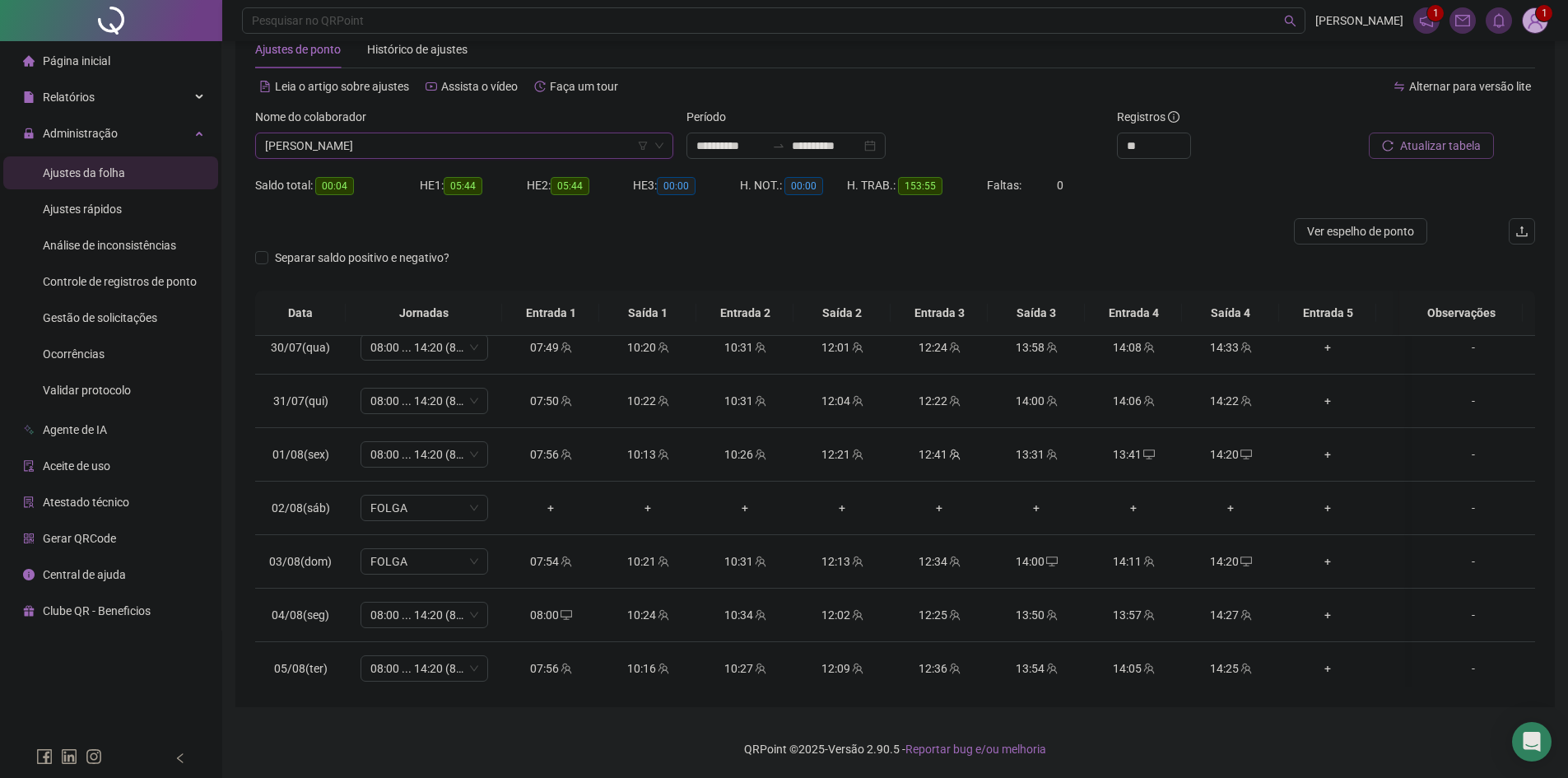
click at [1423, 145] on span "Atualizar tabela" at bounding box center [1441, 146] width 81 height 18
click at [1473, 148] on span "Atualizar tabela" at bounding box center [1441, 146] width 81 height 18
click at [1433, 151] on span "Atualizar tabela" at bounding box center [1441, 146] width 81 height 18
